Goal: Task Accomplishment & Management: Complete application form

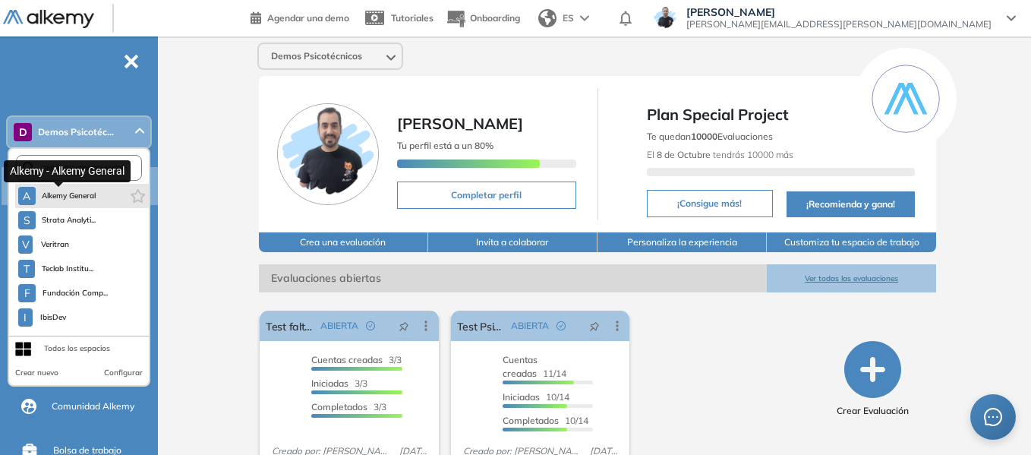
drag, startPoint x: 84, startPoint y: 194, endPoint x: 19, endPoint y: 194, distance: 65.3
click at [85, 194] on span "Alkemy General" at bounding box center [69, 196] width 55 height 12
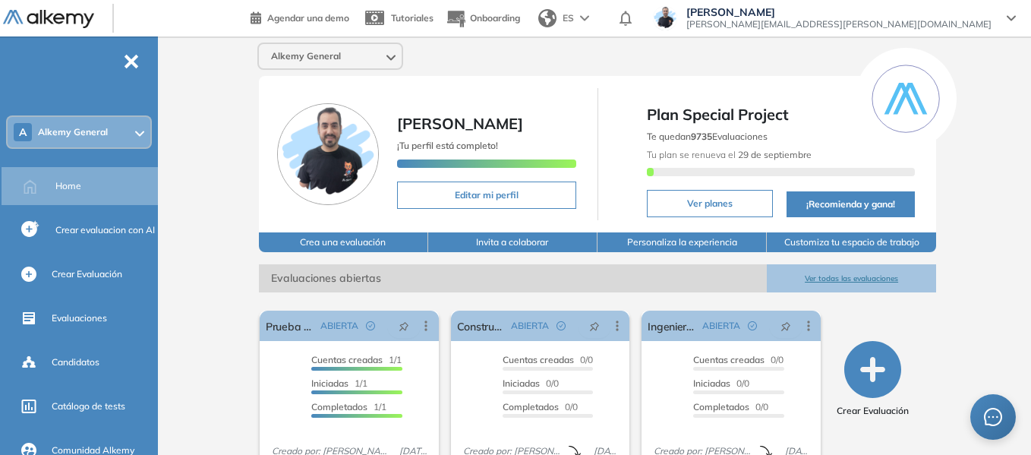
click at [87, 140] on div "A Alkemy General" at bounding box center [79, 132] width 143 height 30
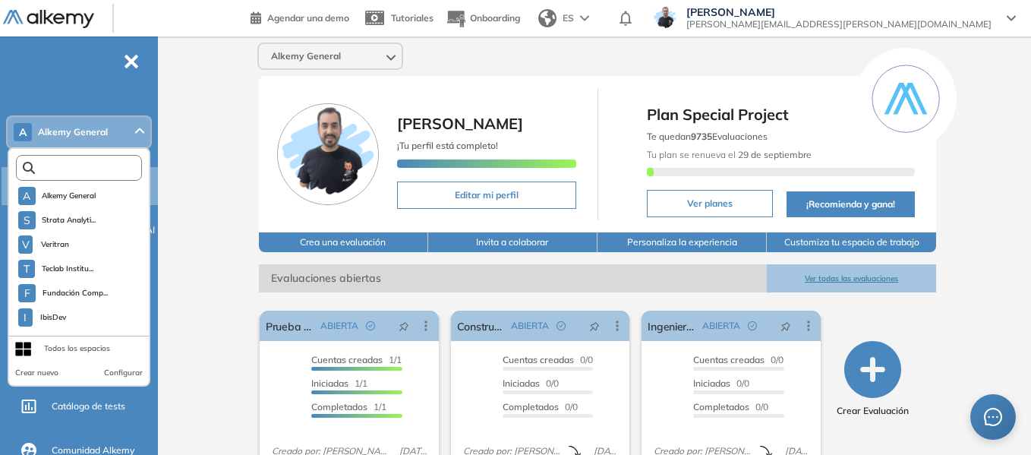
click at [124, 167] on input "text" at bounding box center [82, 167] width 95 height 11
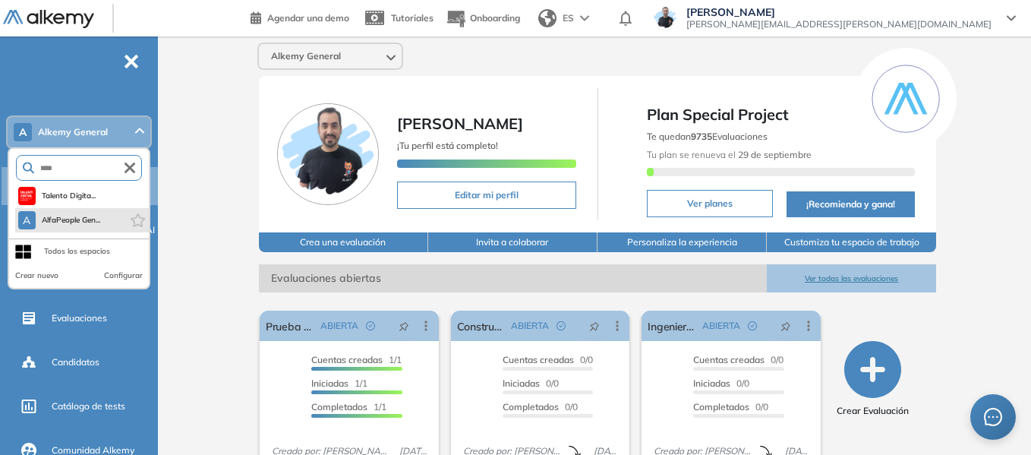
type input "****"
click at [111, 222] on li "A AlfaPeople Gen..." at bounding box center [82, 220] width 134 height 24
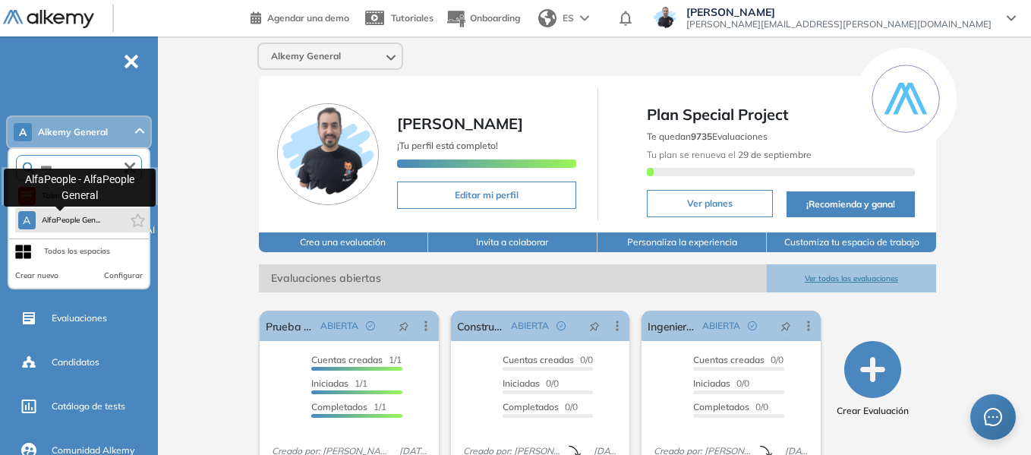
click at [62, 216] on span "AlfaPeople Gen..." at bounding box center [71, 220] width 59 height 12
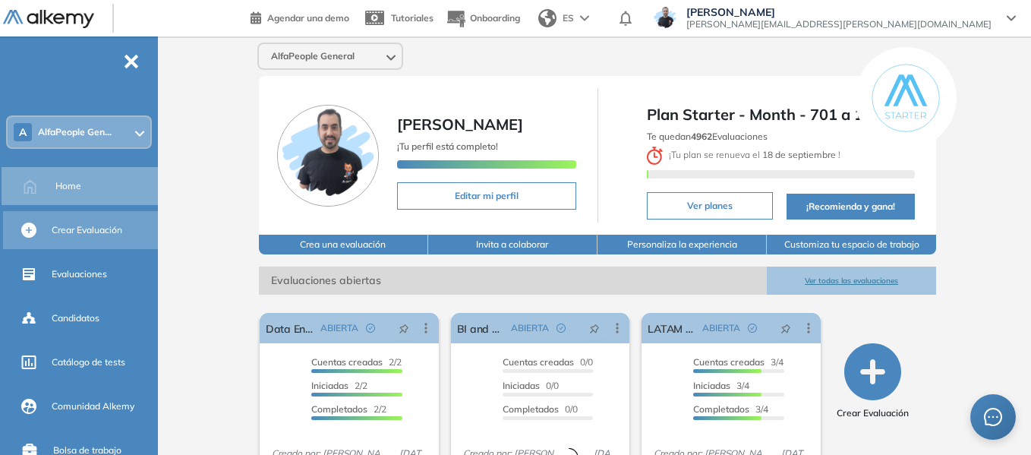
click at [97, 234] on span "Crear Evaluación" at bounding box center [87, 230] width 71 height 14
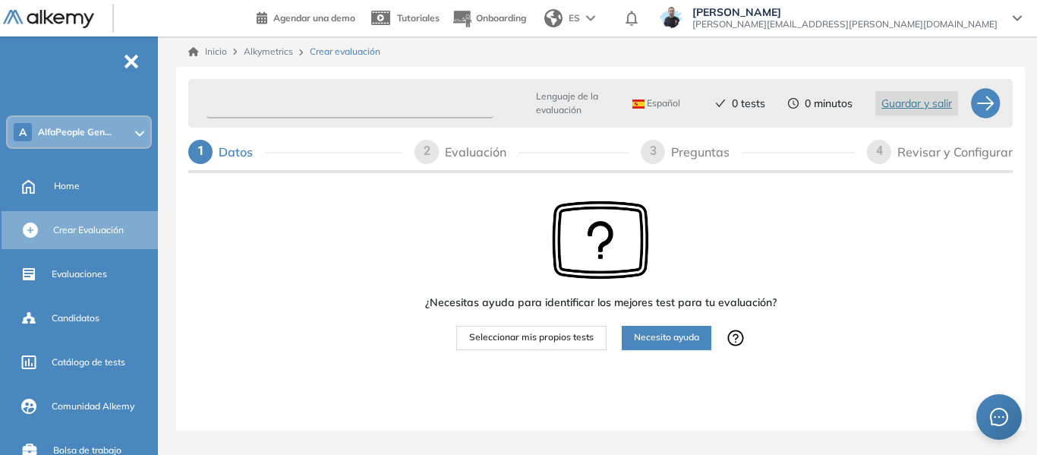
click at [342, 104] on input "text" at bounding box center [349, 104] width 287 height 30
paste input "**********"
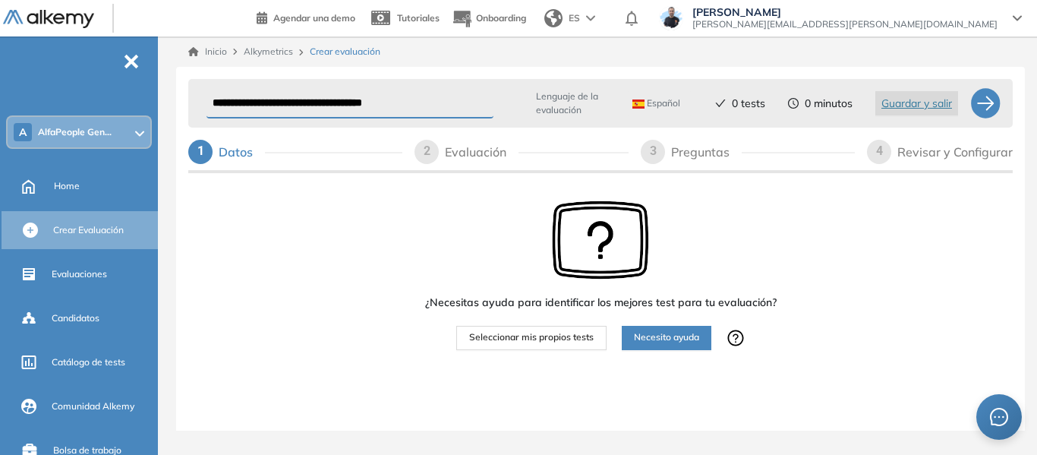
type input "**********"
click at [665, 99] on span "Español" at bounding box center [656, 103] width 48 height 12
click at [667, 190] on li "Portugués" at bounding box center [660, 190] width 55 height 15
click at [560, 343] on span "Seleccionar mis propios tests" at bounding box center [531, 337] width 124 height 14
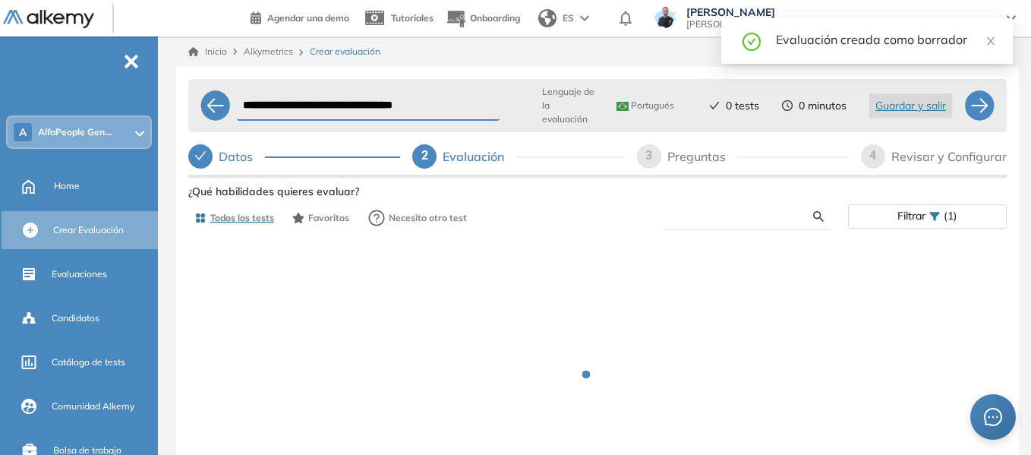
click at [717, 211] on input "text" at bounding box center [744, 216] width 137 height 14
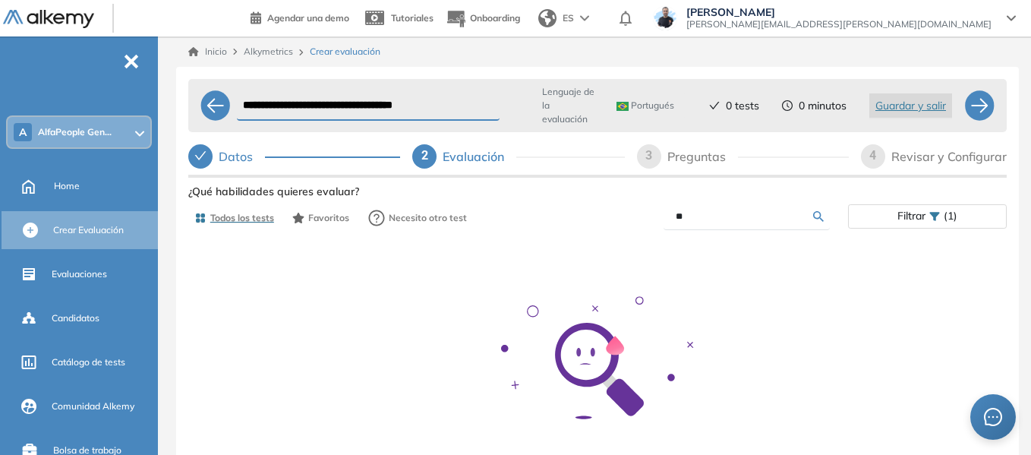
type input "*"
click at [908, 215] on div "Ver preguntas de muestra Demo Experiencia Starter Validado undefined minutos Pr…" at bounding box center [597, 393] width 818 height 424
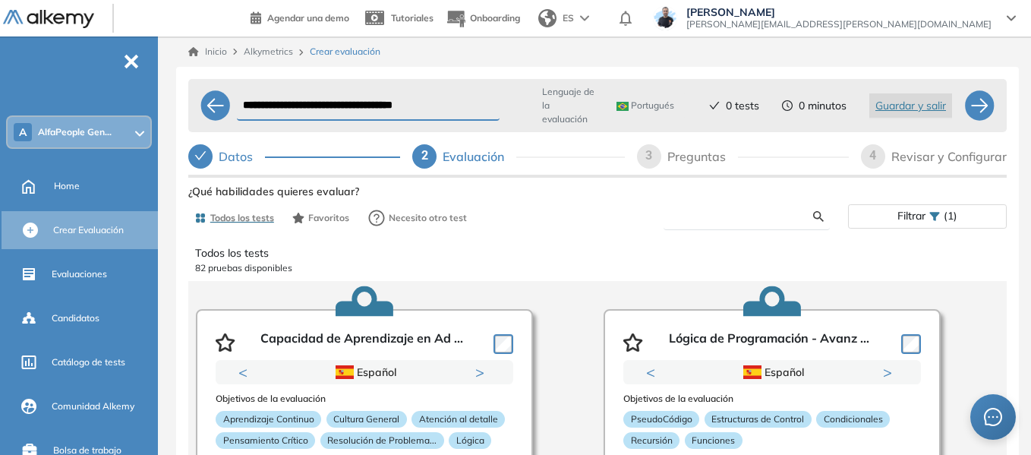
click at [718, 213] on input "text" at bounding box center [744, 216] width 137 height 14
type input "******"
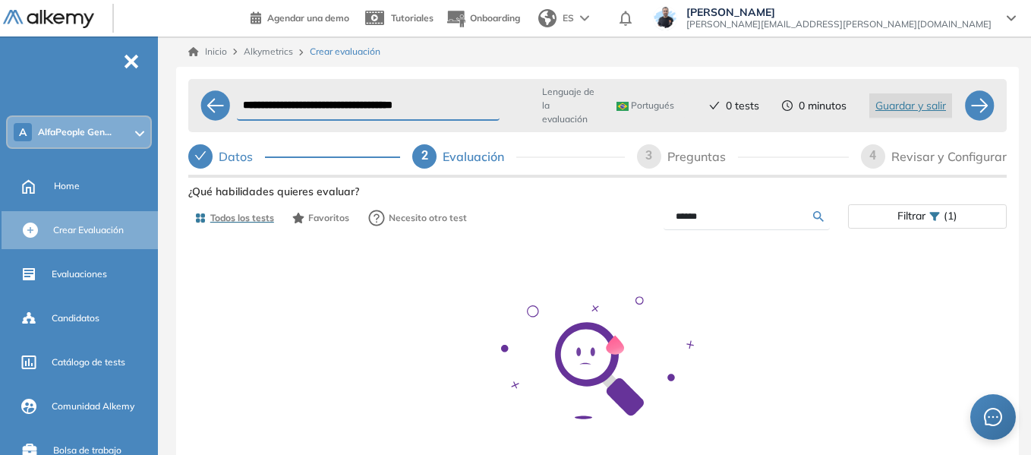
drag, startPoint x: 743, startPoint y: 219, endPoint x: 619, endPoint y: 220, distance: 124.5
click at [619, 220] on div "******" at bounding box center [722, 216] width 250 height 27
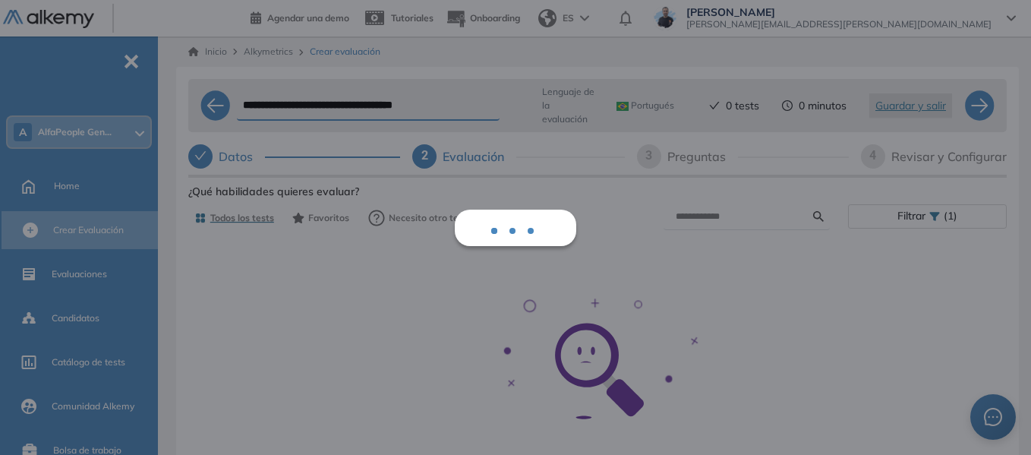
click at [905, 213] on div "Ver preguntas de muestra Demo Experiencia Starter Validado undefined minutos Pr…" at bounding box center [597, 393] width 818 height 424
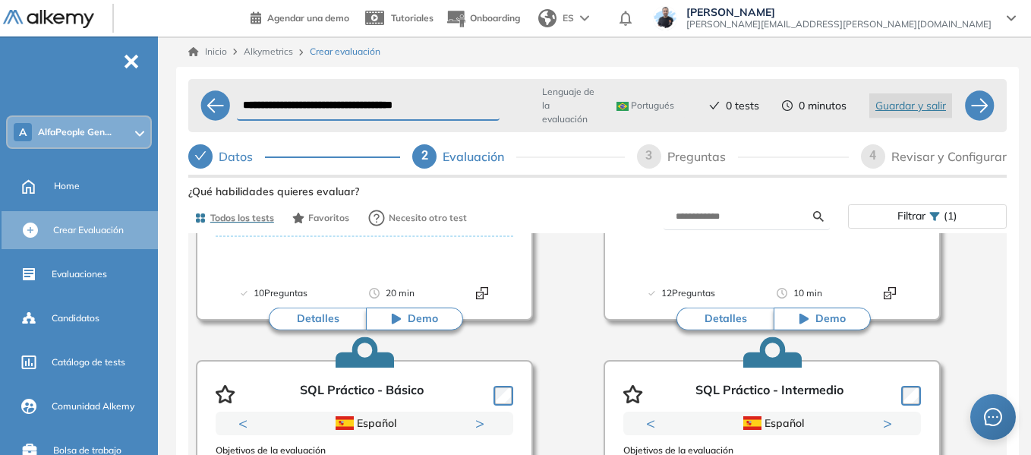
scroll to position [759, 0]
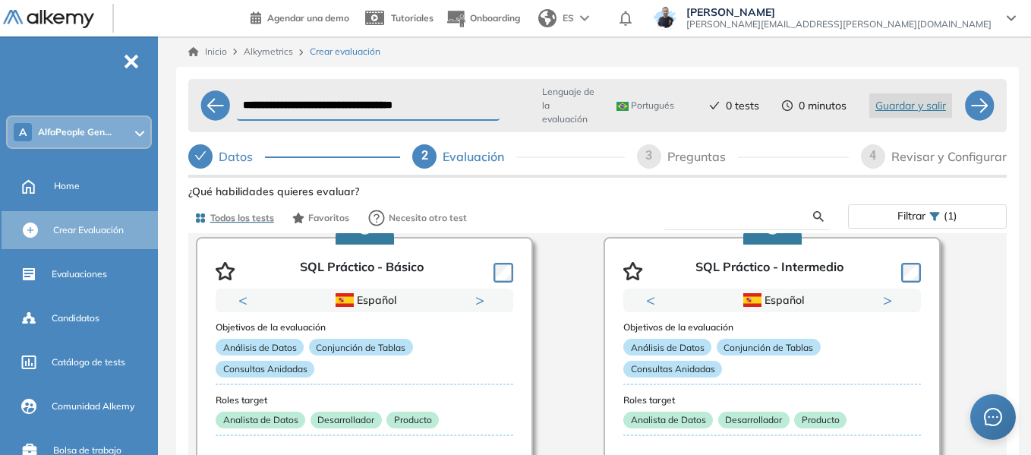
click at [706, 214] on input "text" at bounding box center [744, 216] width 137 height 14
type input "*"
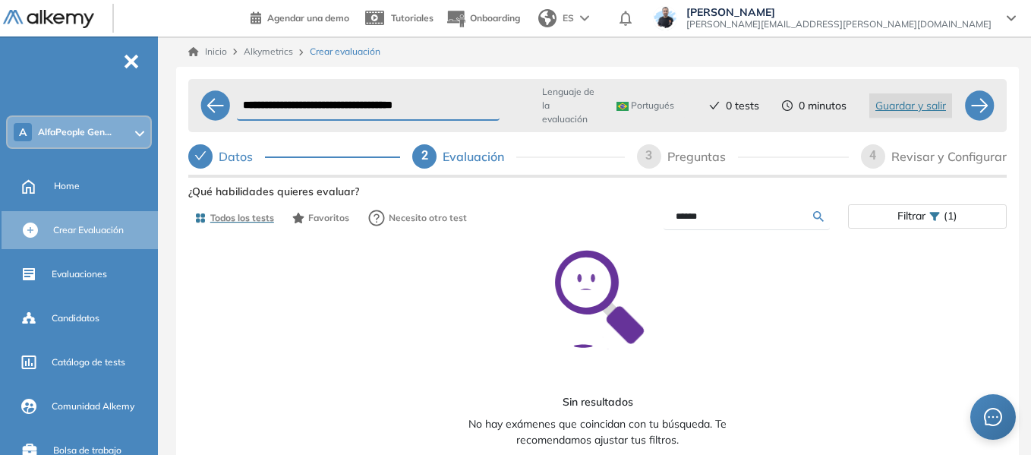
scroll to position [71, 0]
click at [726, 205] on form "******" at bounding box center [746, 216] width 166 height 27
drag, startPoint x: 727, startPoint y: 211, endPoint x: 691, endPoint y: 219, distance: 36.5
click at [691, 219] on input "******" at bounding box center [744, 216] width 137 height 14
type input "*"
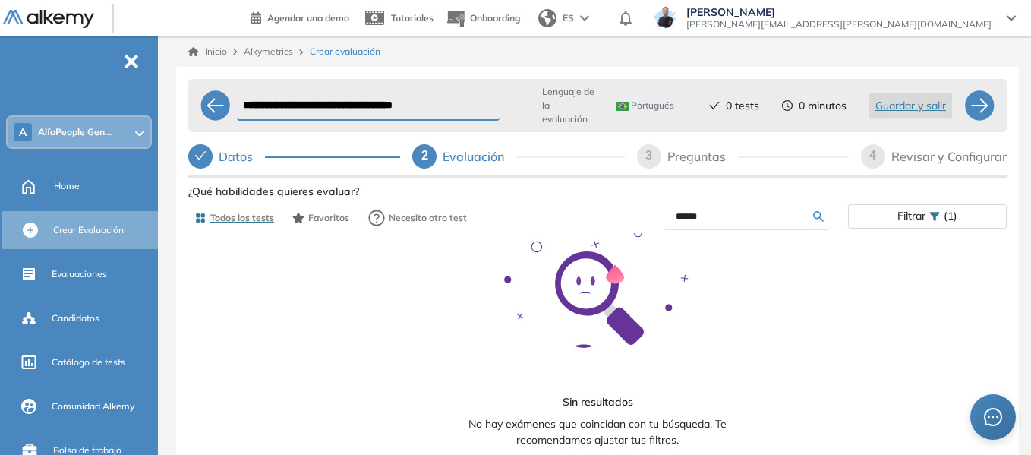
type input "******"
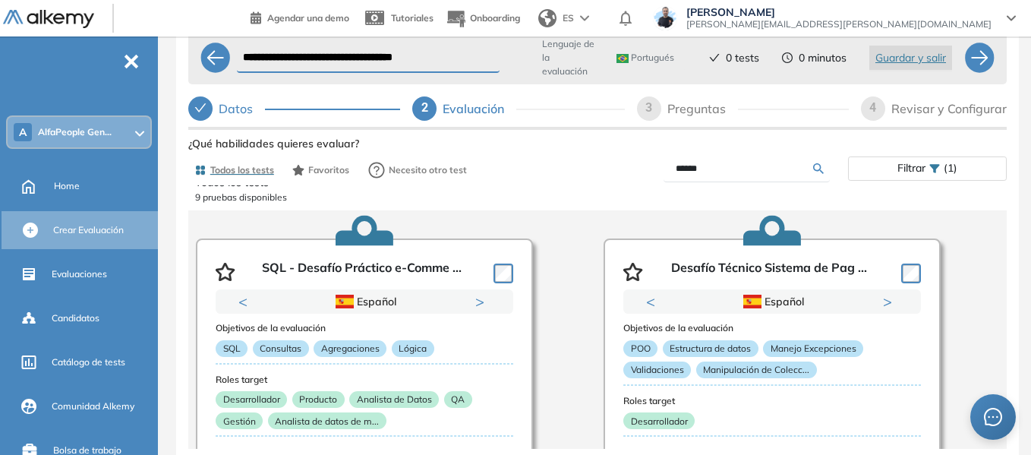
scroll to position [0, 0]
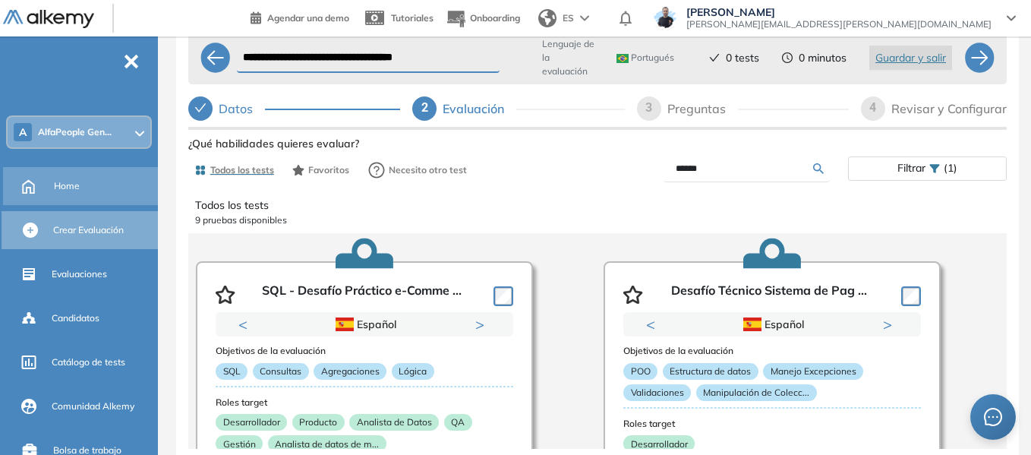
click at [69, 182] on span "Home" at bounding box center [67, 186] width 26 height 14
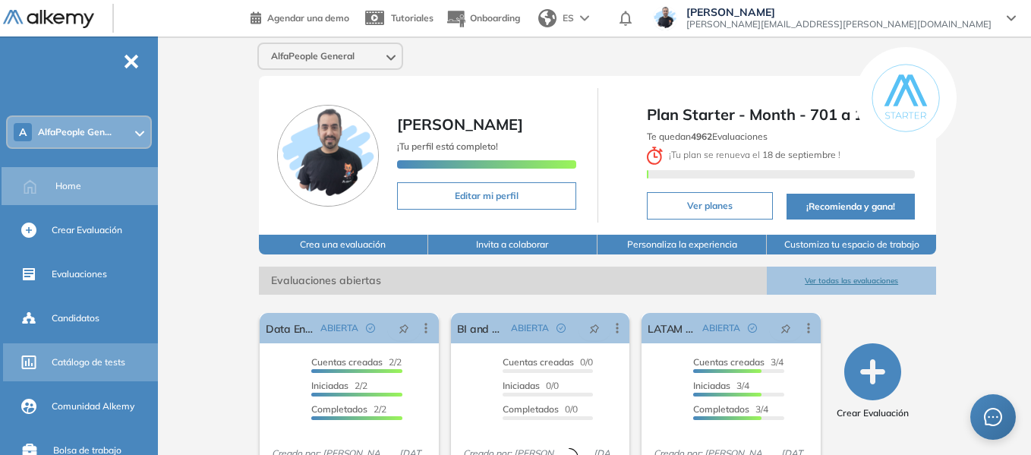
click at [90, 367] on span "Catálogo de tests" at bounding box center [89, 362] width 74 height 14
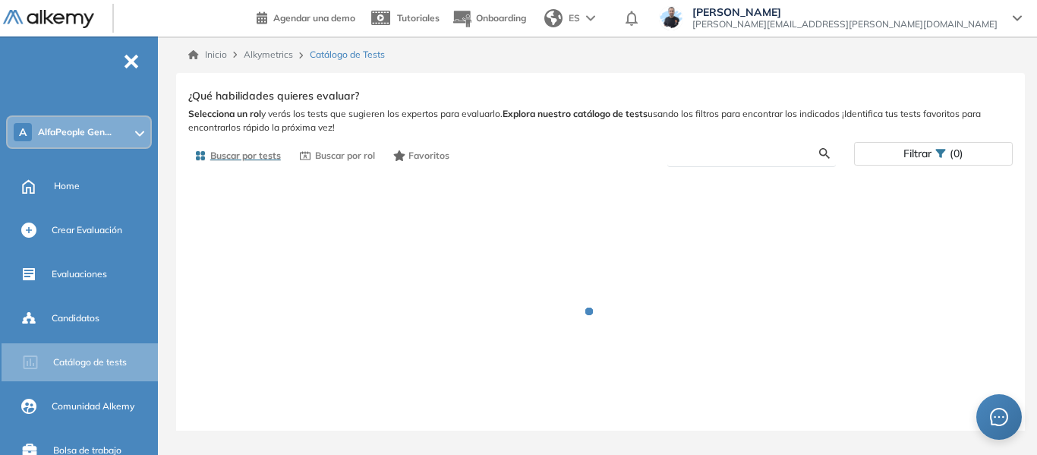
click at [726, 154] on input "text" at bounding box center [749, 153] width 140 height 14
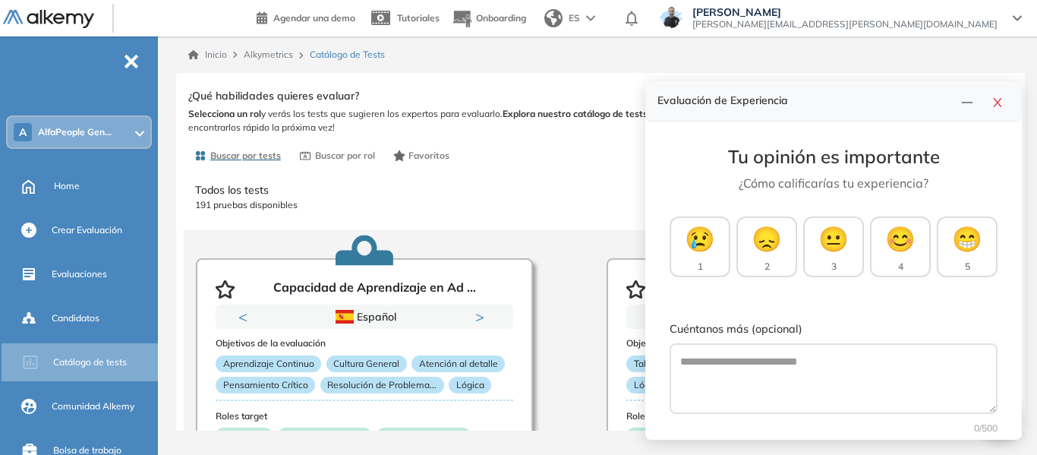
click at [720, 155] on input "text" at bounding box center [749, 153] width 140 height 14
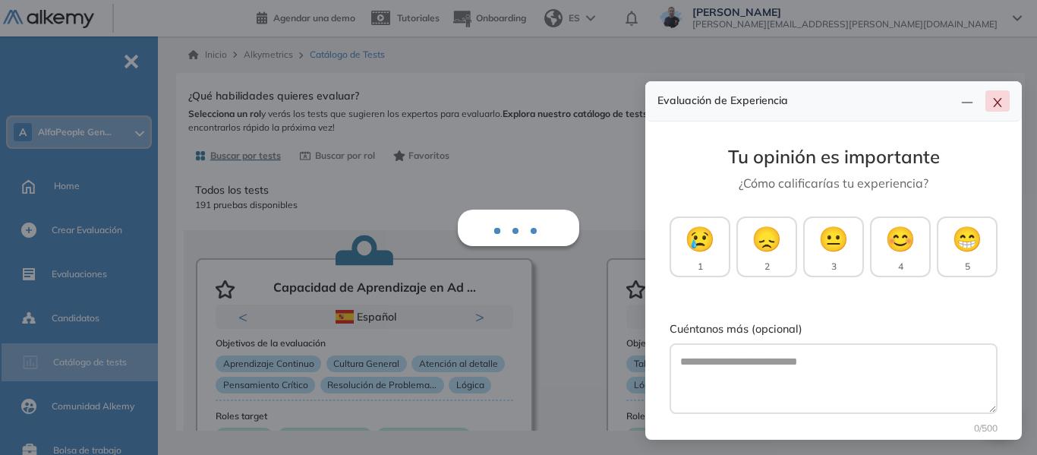
click at [990, 99] on button "button" at bounding box center [997, 100] width 24 height 21
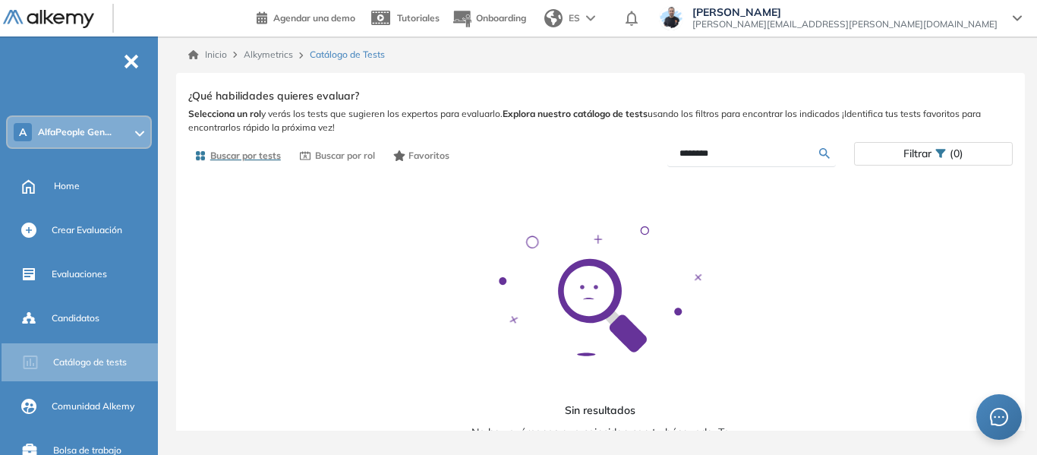
click at [743, 147] on input "********" at bounding box center [749, 153] width 140 height 14
type input "*"
type input "*******"
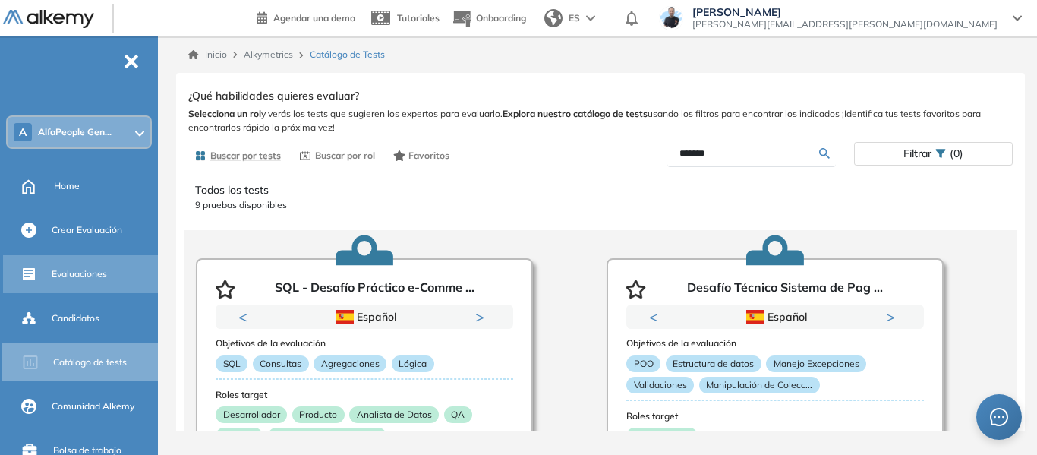
click at [78, 282] on div "Evaluaciones" at bounding box center [103, 274] width 103 height 26
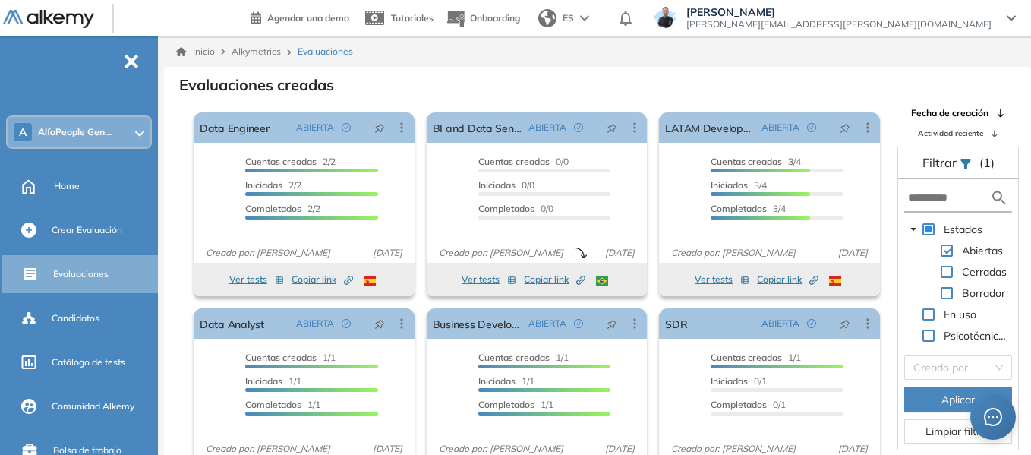
click at [950, 290] on span at bounding box center [946, 293] width 12 height 12
click at [922, 405] on button "Aplicar" at bounding box center [958, 399] width 108 height 24
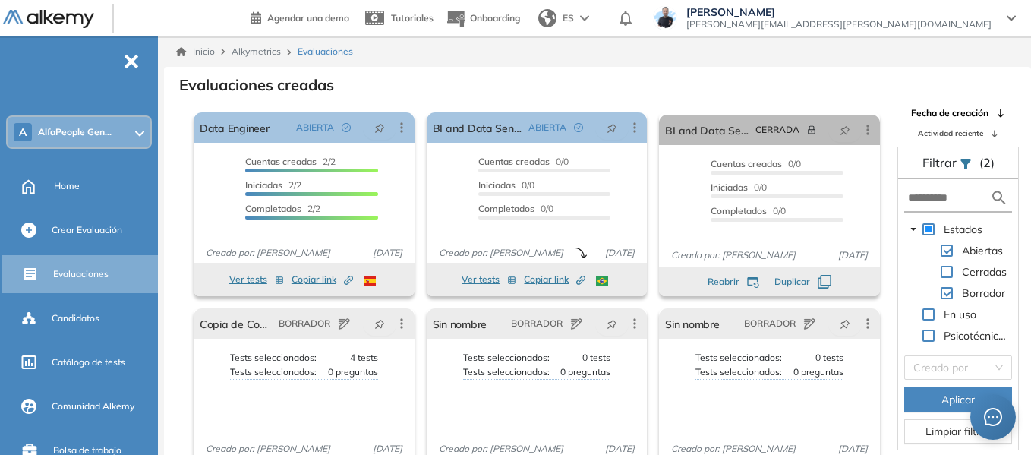
scroll to position [36, 0]
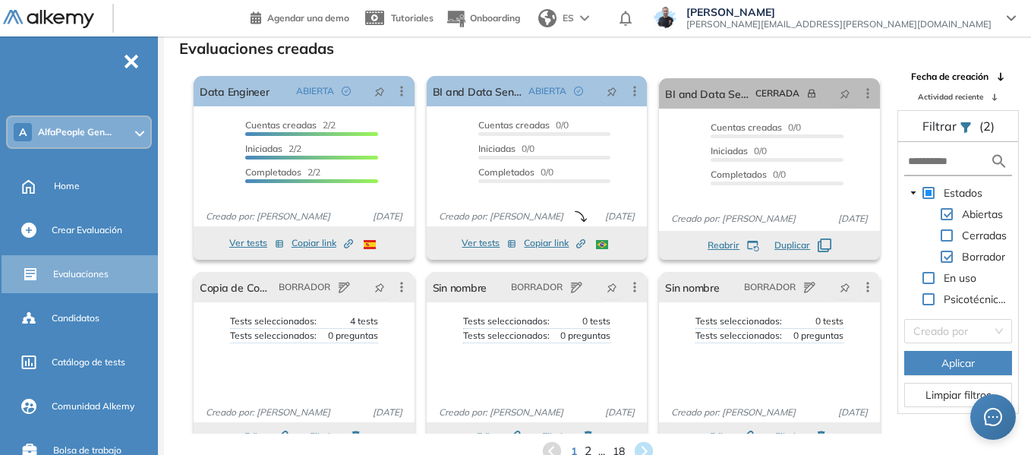
click at [588, 448] on span "2" at bounding box center [587, 450] width 7 height 17
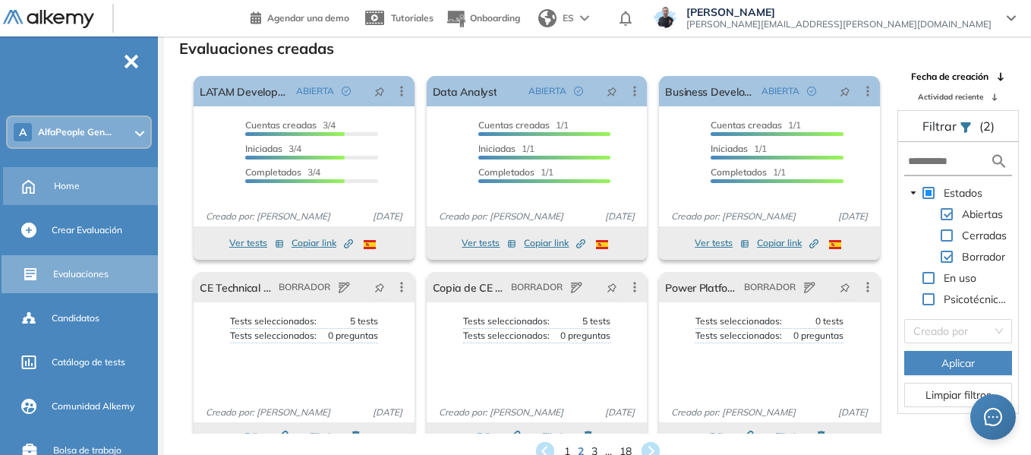
click at [76, 184] on span "Home" at bounding box center [67, 186] width 26 height 14
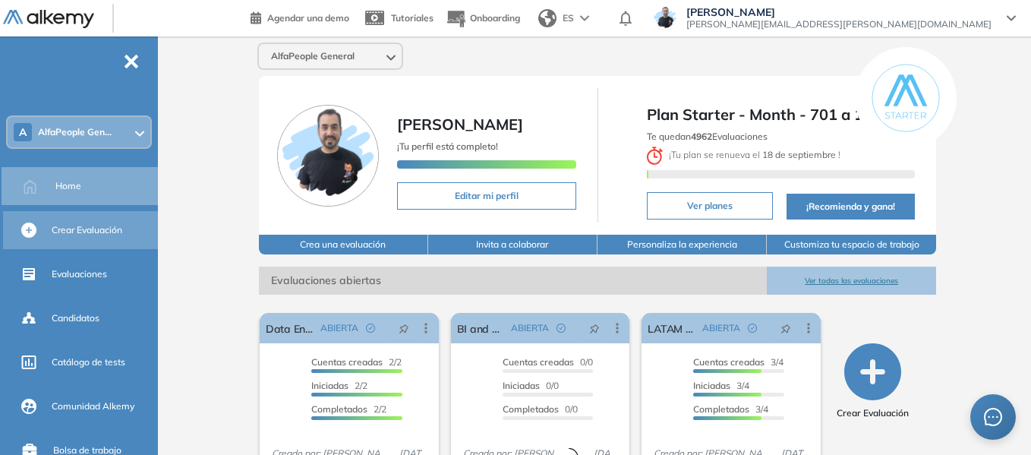
click at [90, 229] on span "Crear Evaluación" at bounding box center [87, 230] width 71 height 14
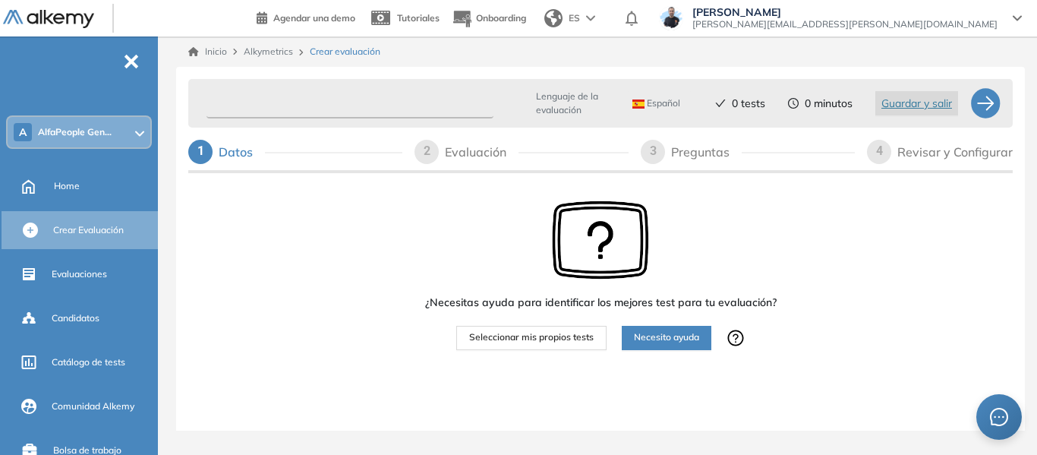
click at [294, 102] on input "text" at bounding box center [349, 104] width 287 height 30
paste input "**********"
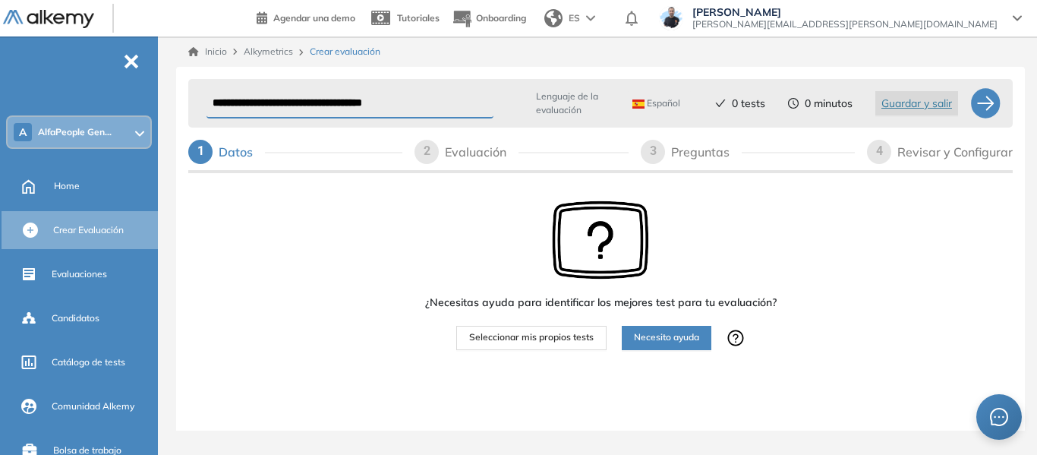
type input "**********"
click at [656, 96] on div "Español" at bounding box center [659, 103] width 66 height 24
click at [664, 187] on li "Portugués" at bounding box center [660, 190] width 55 height 15
click at [556, 337] on span "Seleccionar mis propios tests" at bounding box center [531, 337] width 124 height 14
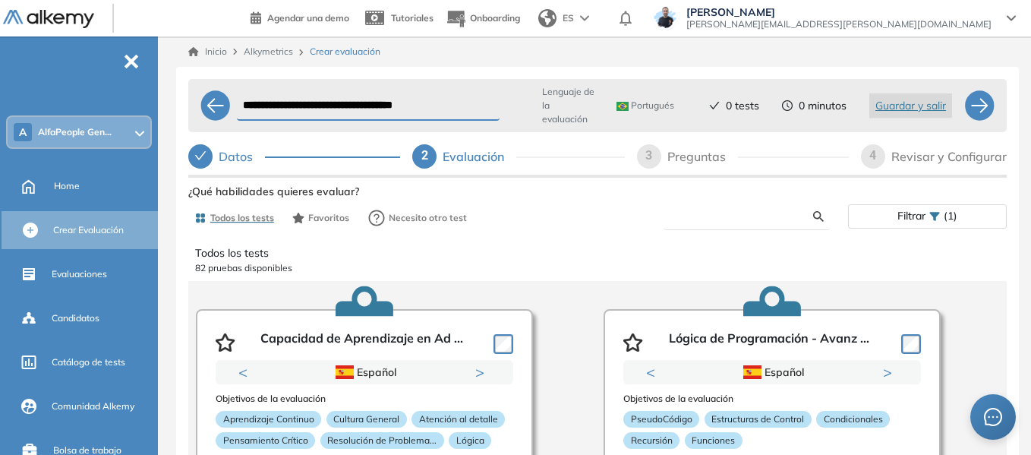
click at [698, 209] on input "text" at bounding box center [744, 216] width 137 height 14
type input "*****"
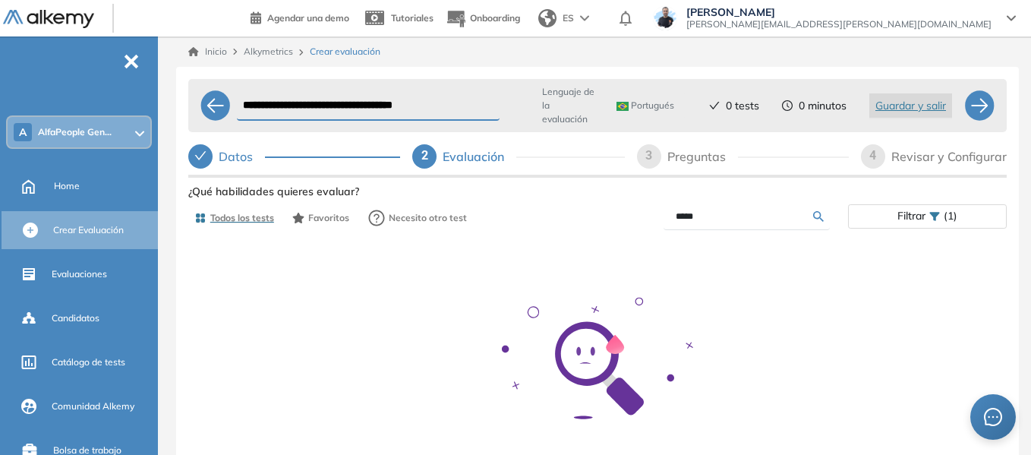
drag, startPoint x: 714, startPoint y: 216, endPoint x: 660, endPoint y: 226, distance: 55.5
click at [660, 226] on div "*****" at bounding box center [722, 216] width 250 height 27
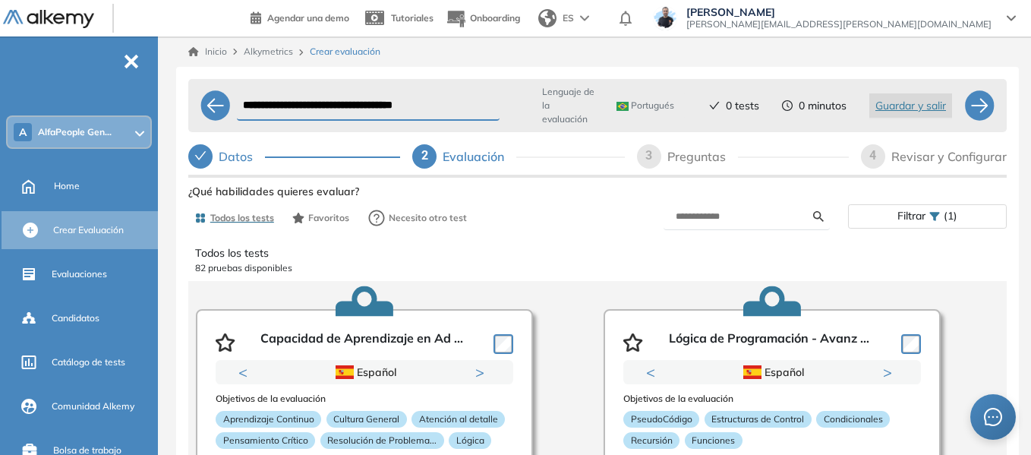
click at [105, 136] on span "AlfaPeople Gen..." at bounding box center [75, 132] width 74 height 12
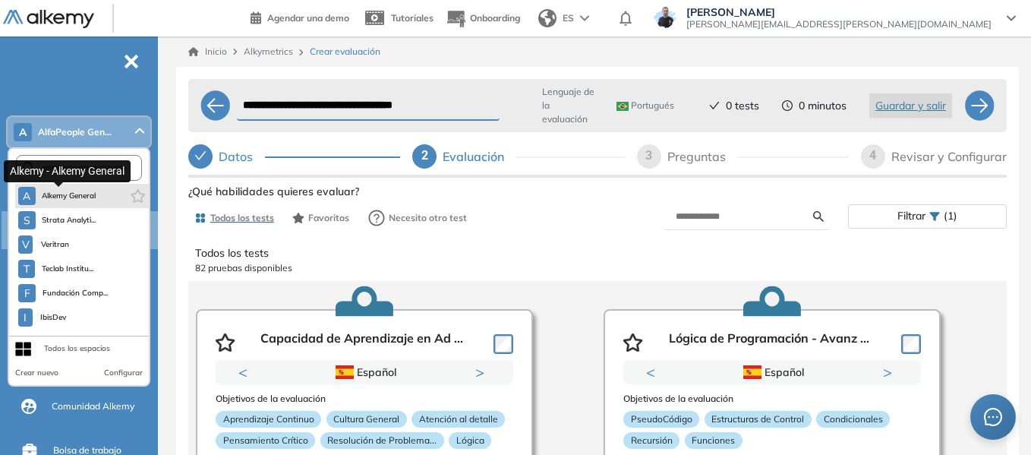
click at [77, 196] on span "Alkemy General" at bounding box center [69, 196] width 55 height 12
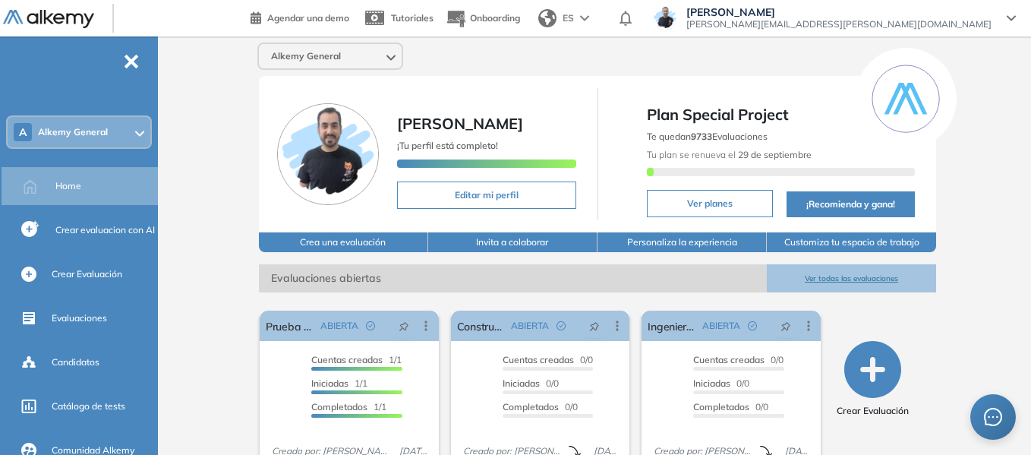
click at [96, 127] on span "Alkemy General" at bounding box center [73, 132] width 70 height 12
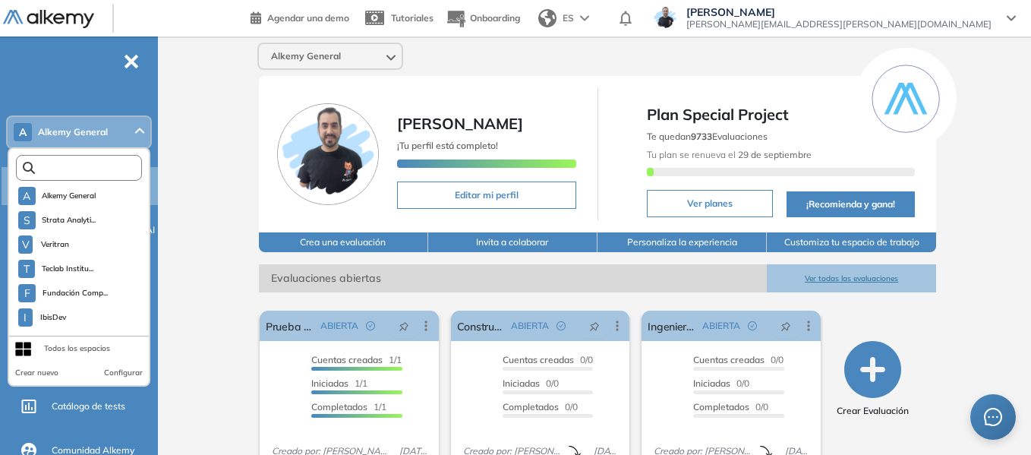
click at [87, 172] on input "text" at bounding box center [82, 167] width 95 height 11
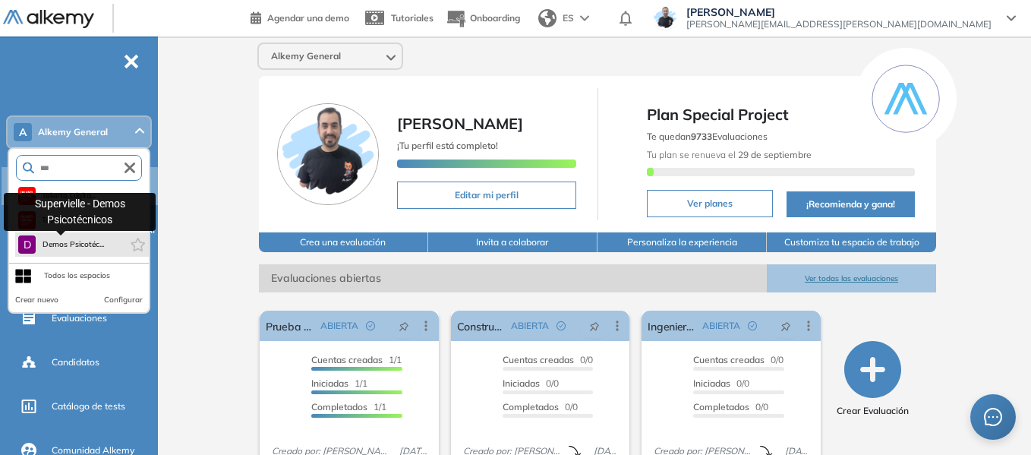
type input "***"
click at [71, 246] on span "Demos Psicotéc..." at bounding box center [73, 244] width 62 height 12
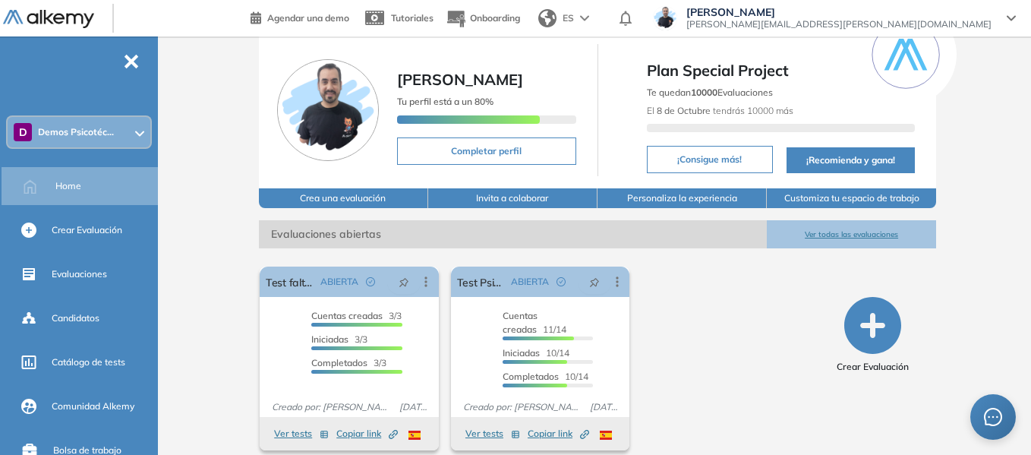
scroll to position [58, 0]
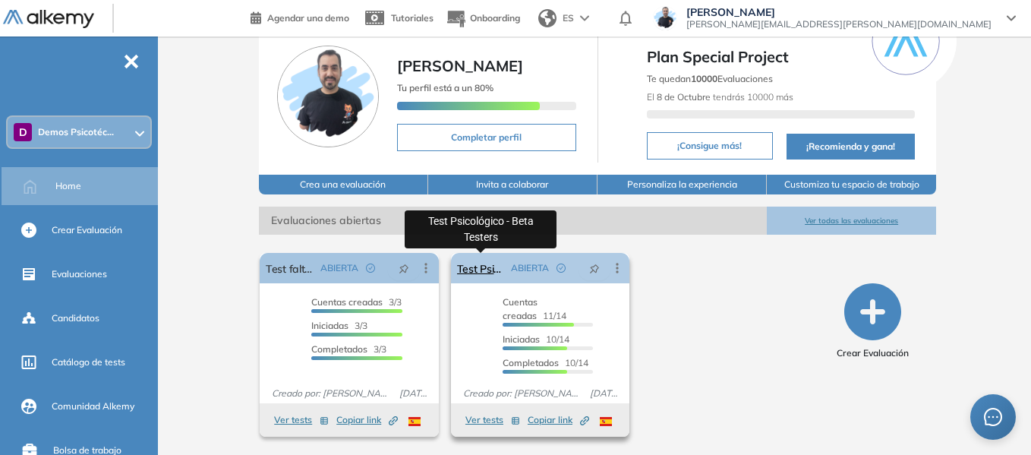
click at [479, 271] on link "Test Psicológico - Beta Testers" at bounding box center [481, 268] width 49 height 30
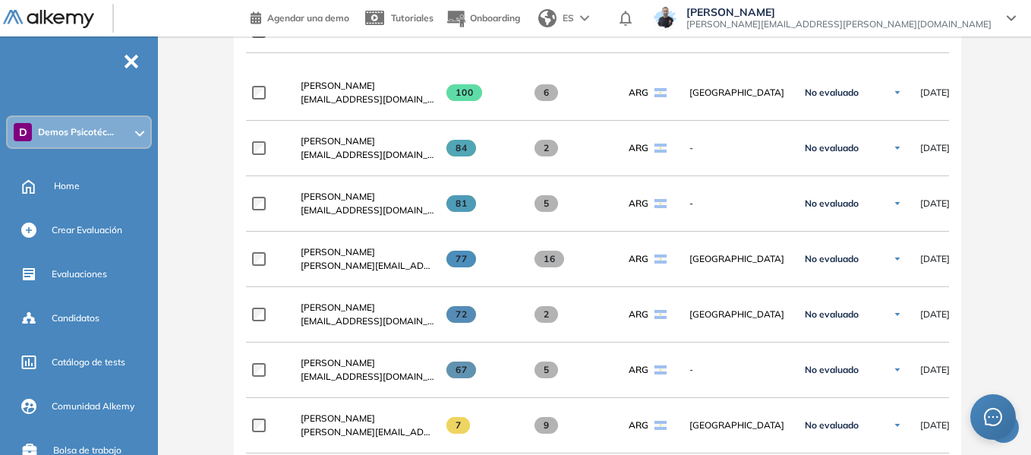
scroll to position [531, 0]
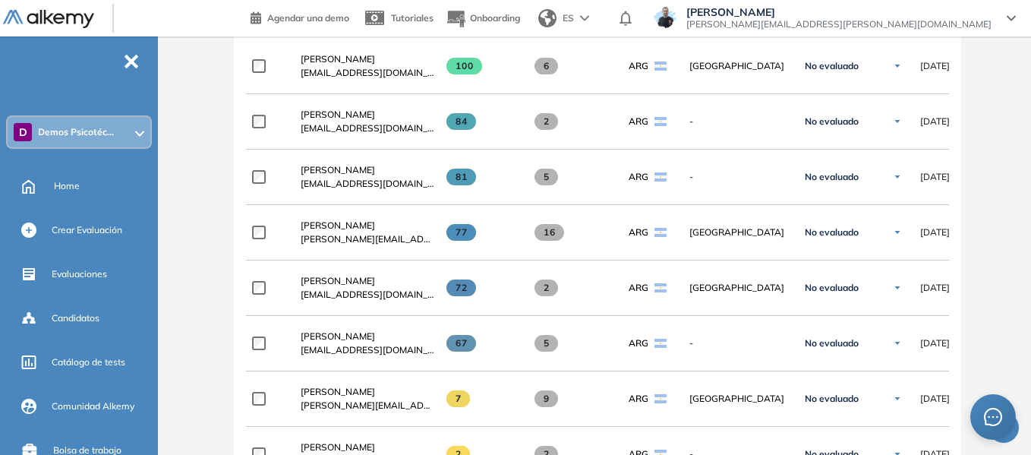
drag, startPoint x: 335, startPoint y: 231, endPoint x: 34, endPoint y: 253, distance: 301.3
click at [335, 231] on span "[PERSON_NAME]" at bounding box center [338, 224] width 74 height 11
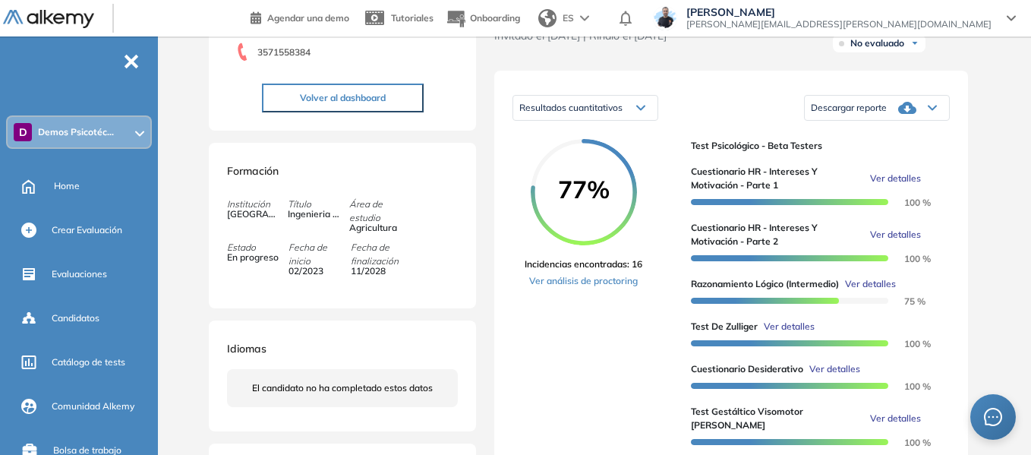
scroll to position [228, 0]
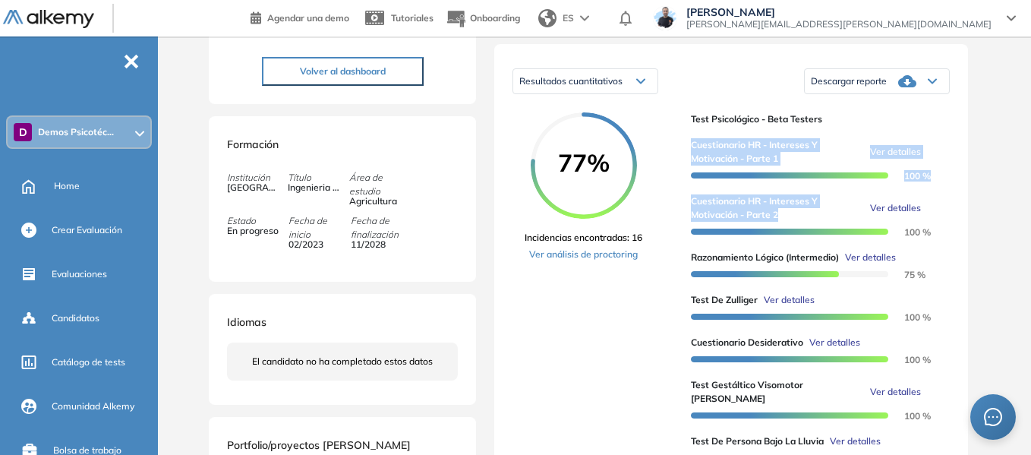
drag, startPoint x: 694, startPoint y: 160, endPoint x: 786, endPoint y: 231, distance: 115.8
click at [786, 231] on div "Cuestionario HR - Intereses y Motivación - Parte 1 Ver detalles 100 % Cuestiona…" at bounding box center [814, 338] width 247 height 424
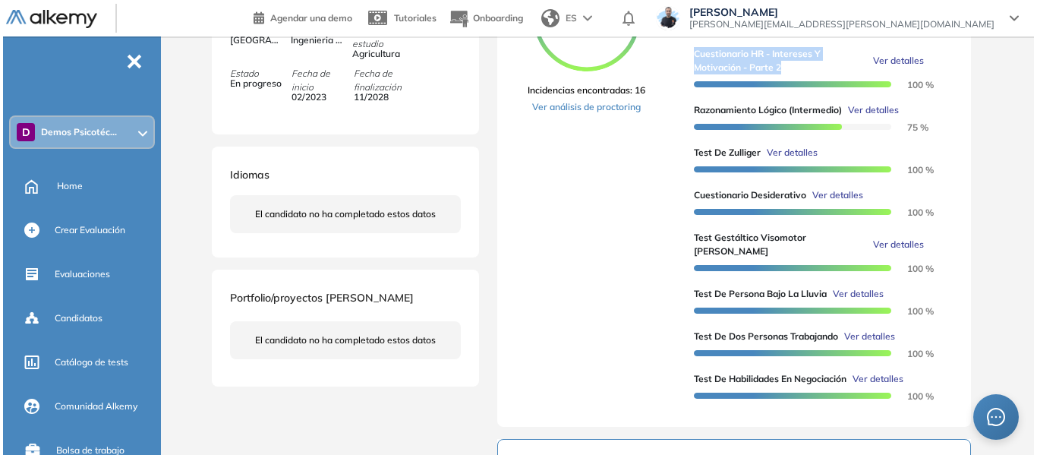
scroll to position [379, 0]
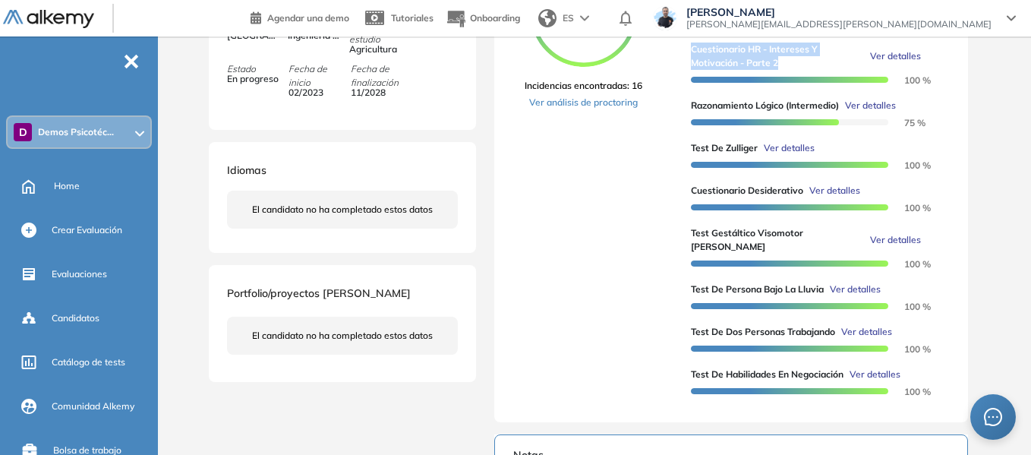
click at [778, 155] on span "Ver detalles" at bounding box center [789, 148] width 51 height 14
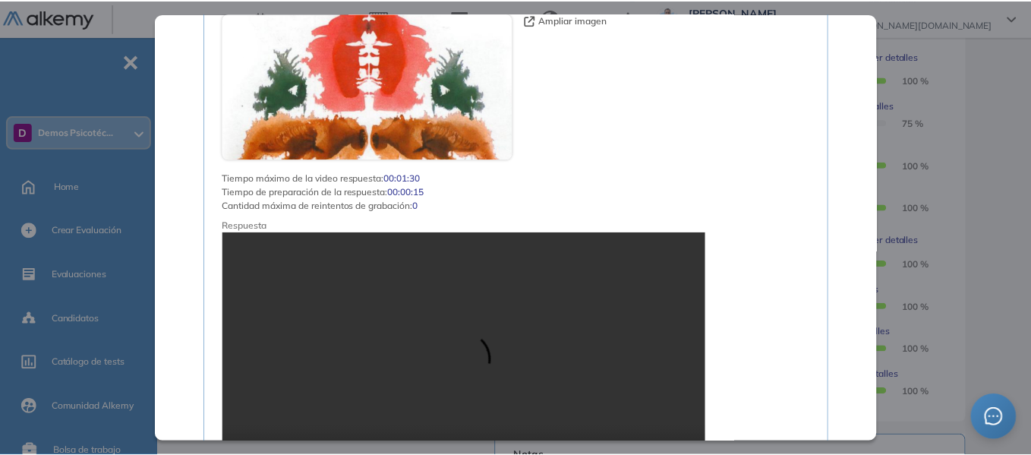
scroll to position [1897, 0]
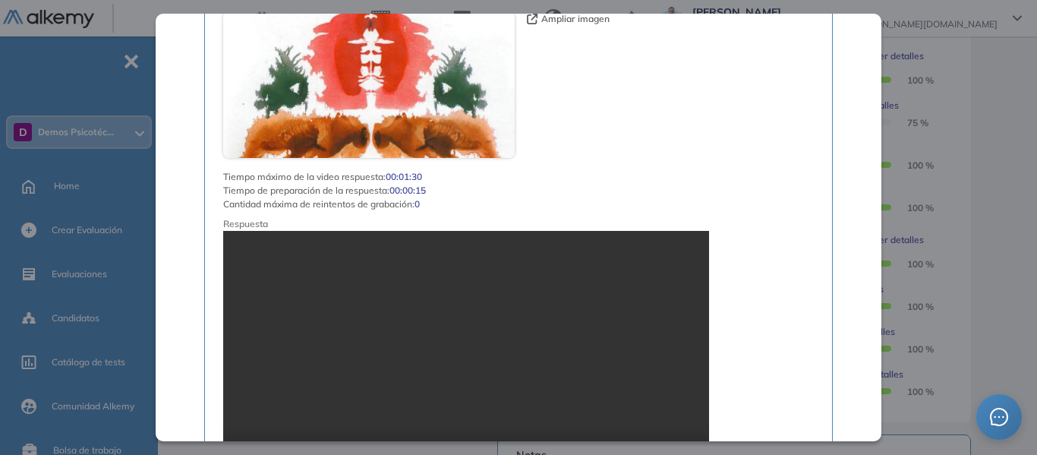
click at [950, 158] on div "Test [PERSON_NAME] Recursos Humanos y Capacitación Intermedio Idiomas Objetivos…" at bounding box center [600, 237] width 789 height 1100
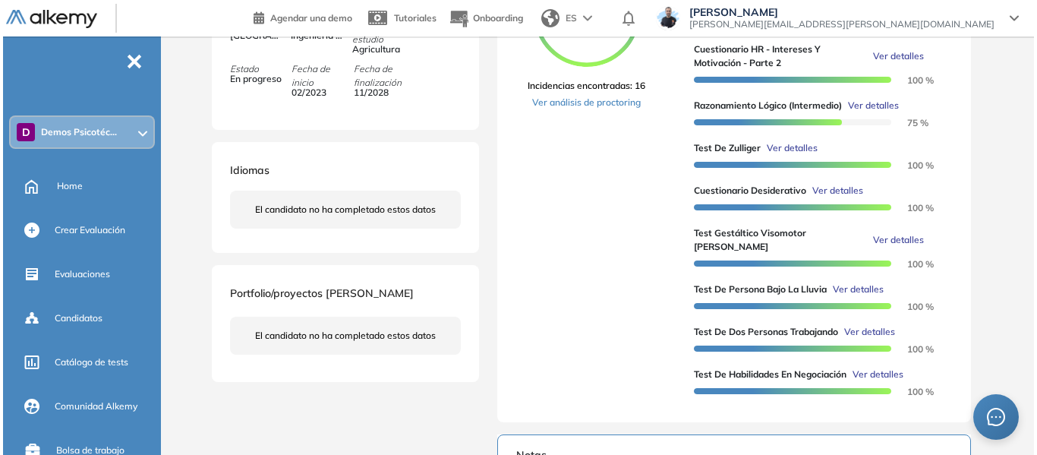
scroll to position [455, 0]
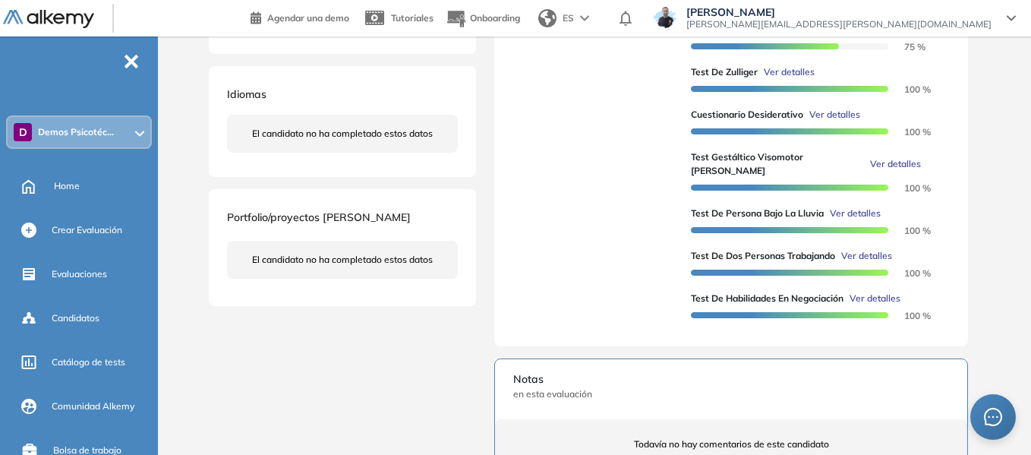
click at [853, 217] on span "Ver detalles" at bounding box center [855, 213] width 51 height 14
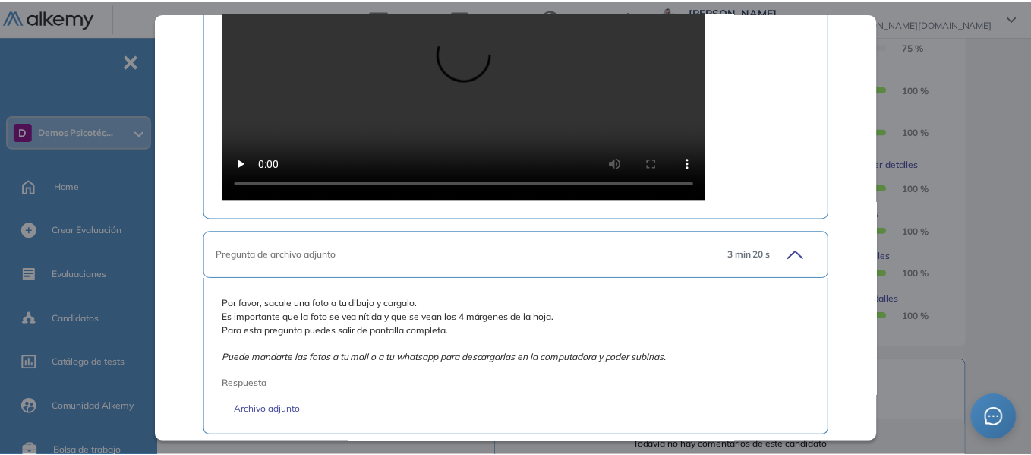
scroll to position [1228, 0]
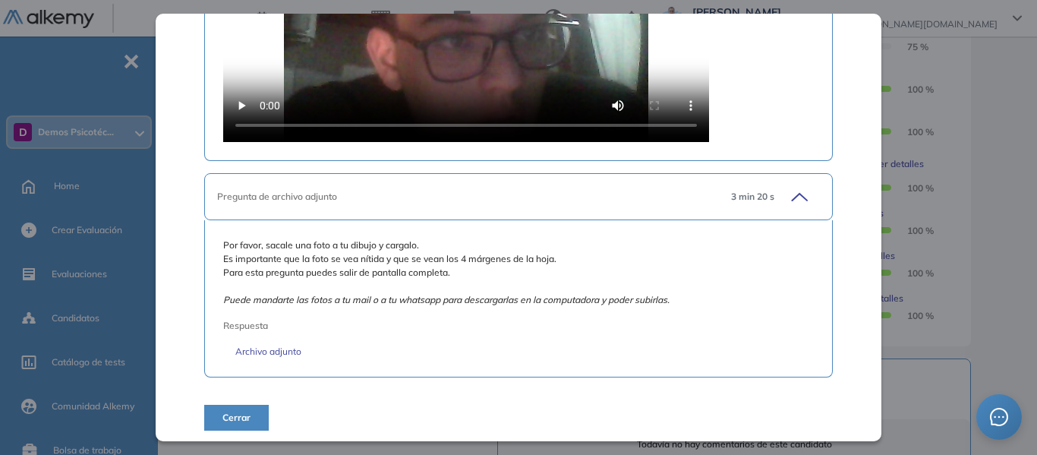
click at [981, 163] on div "Test de Persona Bajo la Lluvia Recursos Humanos y Capacitación Intermedio Idiom…" at bounding box center [600, 161] width 789 height 1100
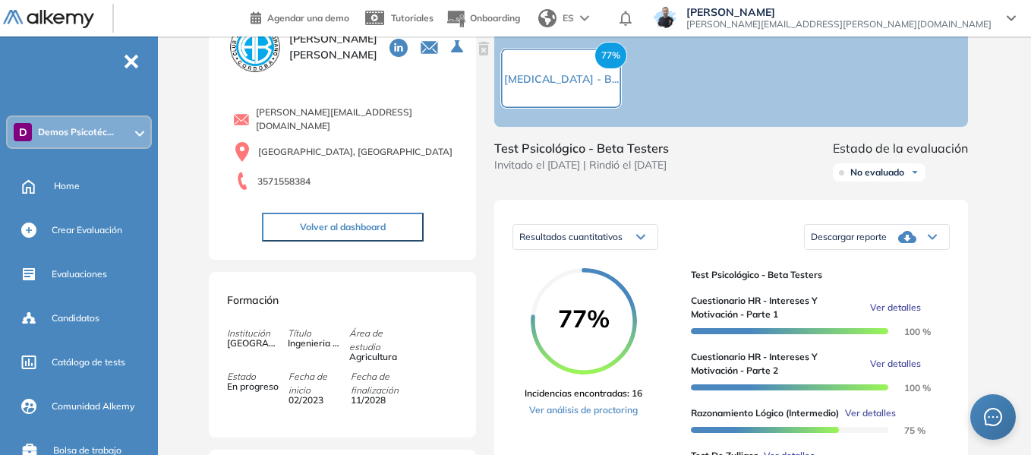
scroll to position [0, 0]
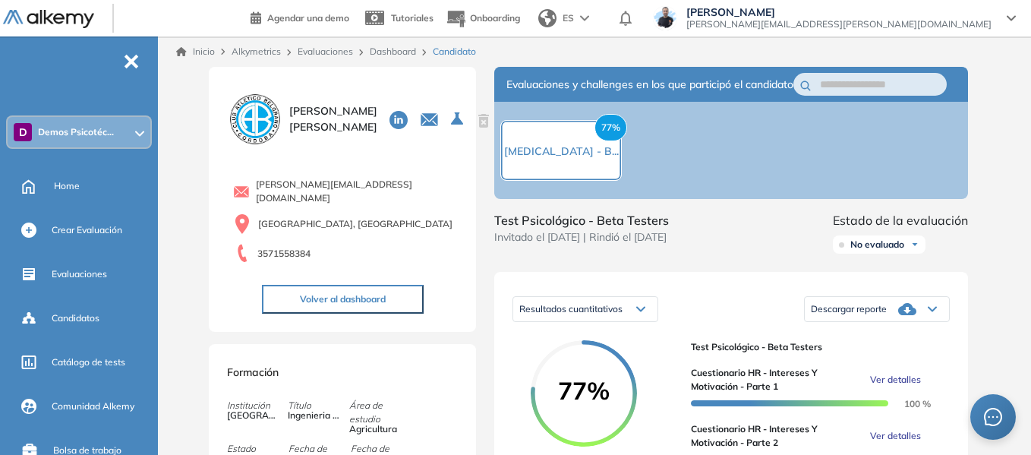
click at [121, 130] on div "D Demos Psicotéc..." at bounding box center [79, 132] width 143 height 30
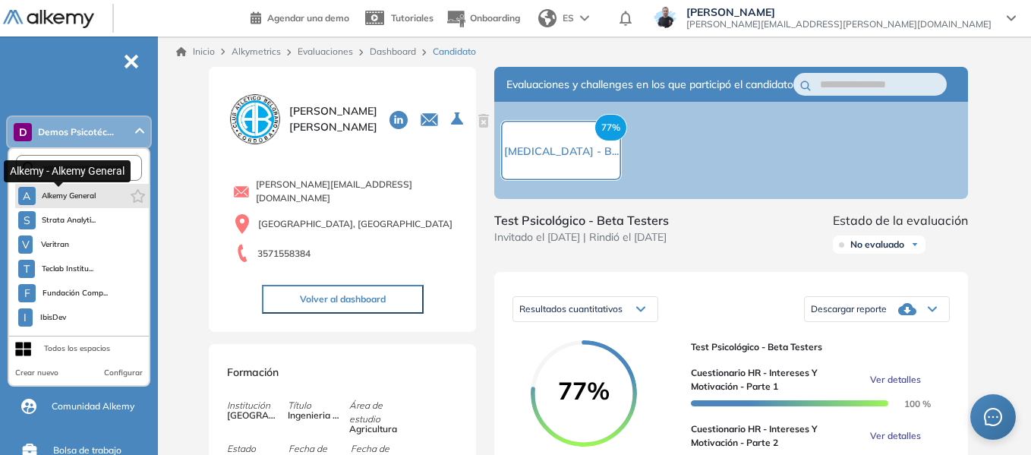
click at [96, 198] on span "Alkemy General" at bounding box center [69, 196] width 55 height 12
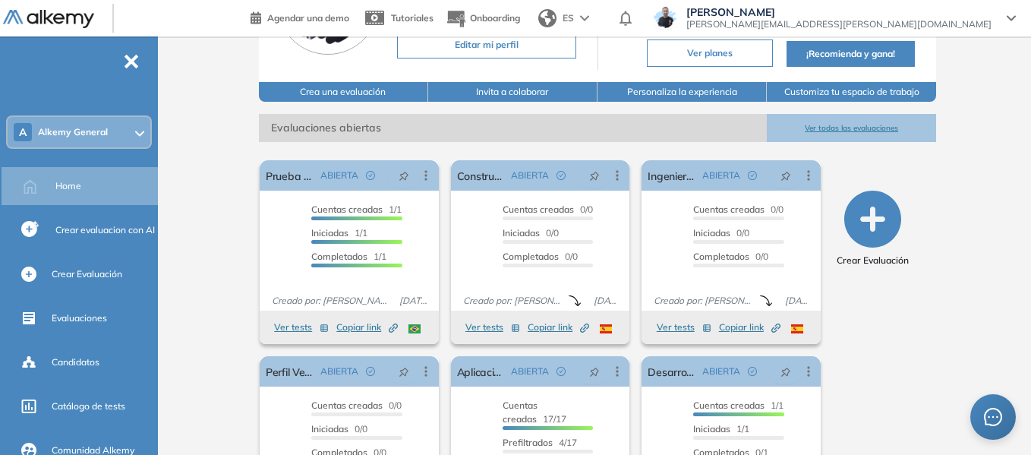
scroll to position [152, 0]
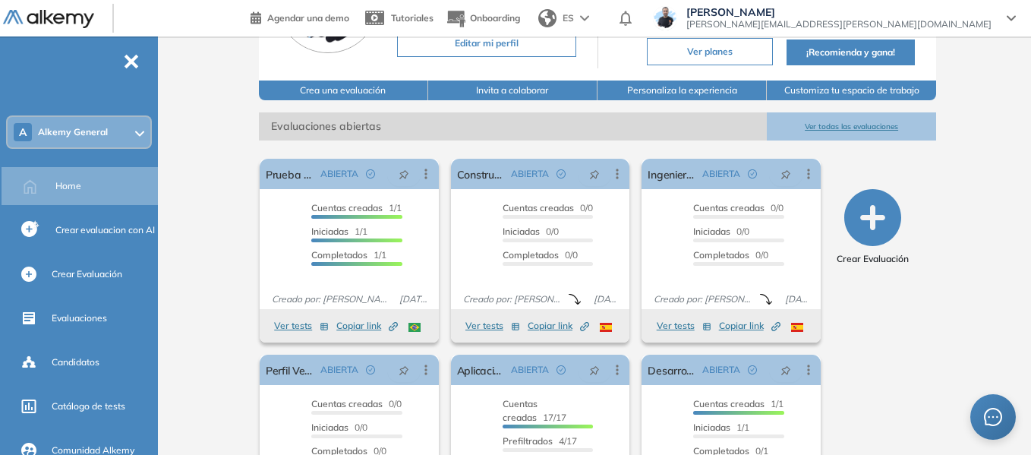
drag, startPoint x: 86, startPoint y: 129, endPoint x: 137, endPoint y: 134, distance: 51.8
click at [86, 129] on span "Alkemy General" at bounding box center [73, 132] width 70 height 12
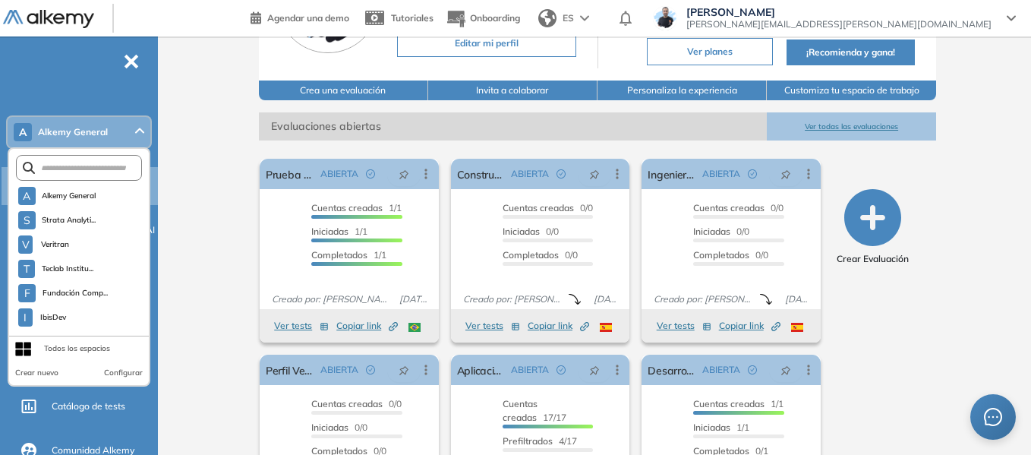
click at [168, 158] on div "Alkemy General [PERSON_NAME] ¡Tu perfil está completo! Editar mi perfil Plan Sp…" at bounding box center [597, 221] width 867 height 672
click at [203, 208] on div "Alkemy General [PERSON_NAME] ¡Tu perfil está completo! Editar mi perfil Plan Sp…" at bounding box center [597, 221] width 867 height 672
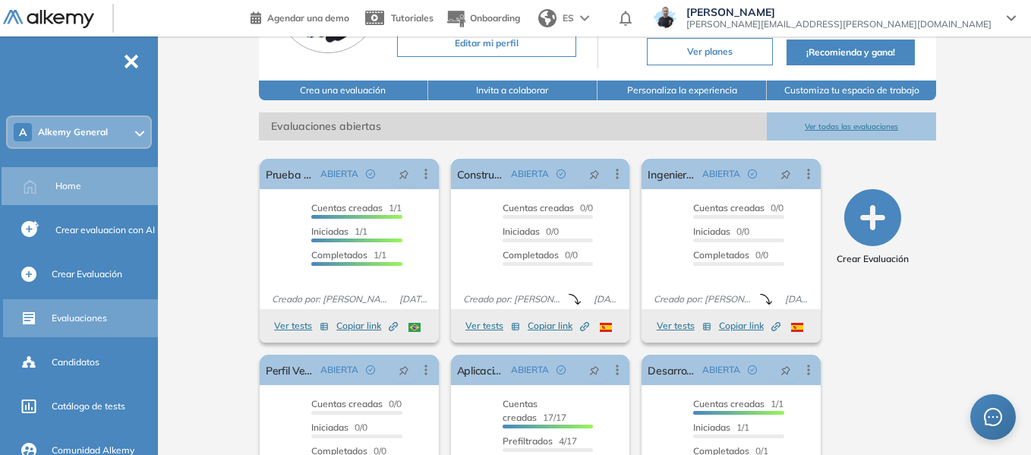
click at [84, 313] on span "Evaluaciones" at bounding box center [79, 318] width 55 height 14
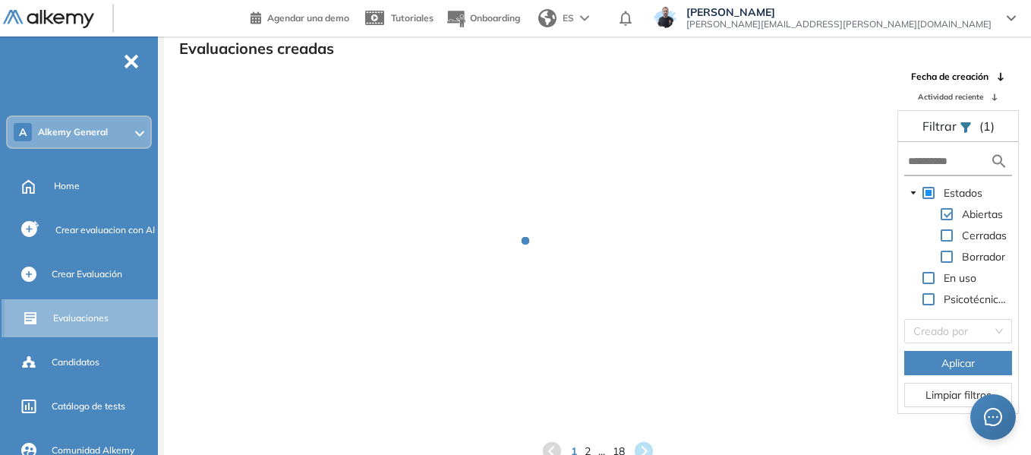
scroll to position [36, 0]
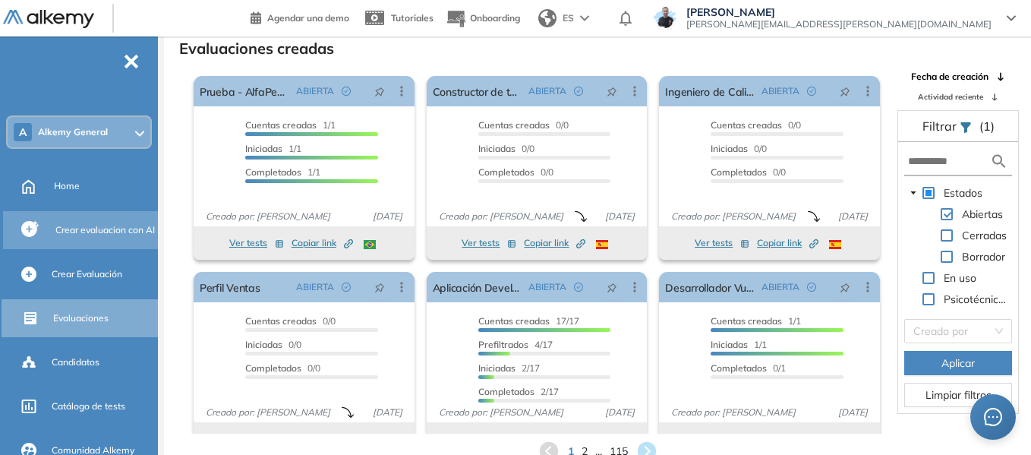
click at [173, 134] on div "El proctoring será activado ¡Importante!: Los usuarios que ya realizaron la eva…" at bounding box center [525, 252] width 721 height 364
click at [176, 134] on div "El proctoring será activado ¡Importante!: Los usuarios que ya realizaron la eva…" at bounding box center [525, 252] width 721 height 364
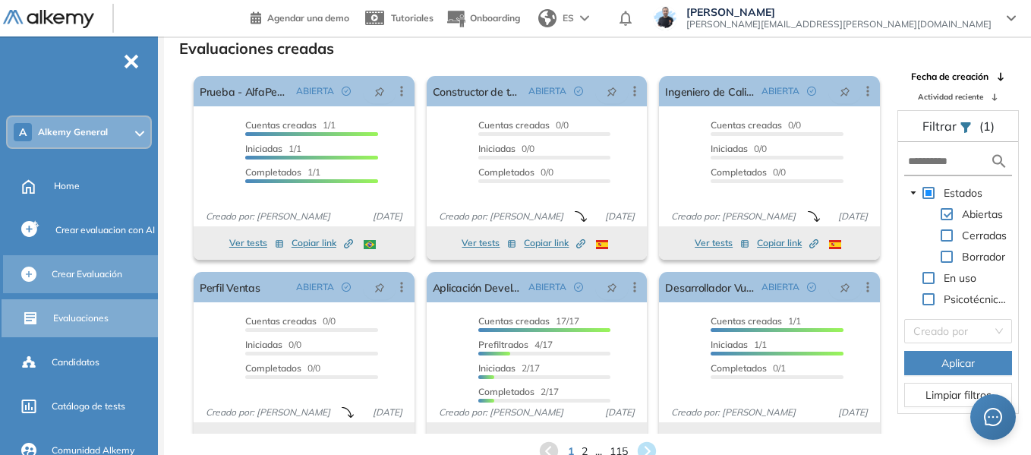
click at [101, 271] on span "Crear Evaluación" at bounding box center [87, 274] width 71 height 14
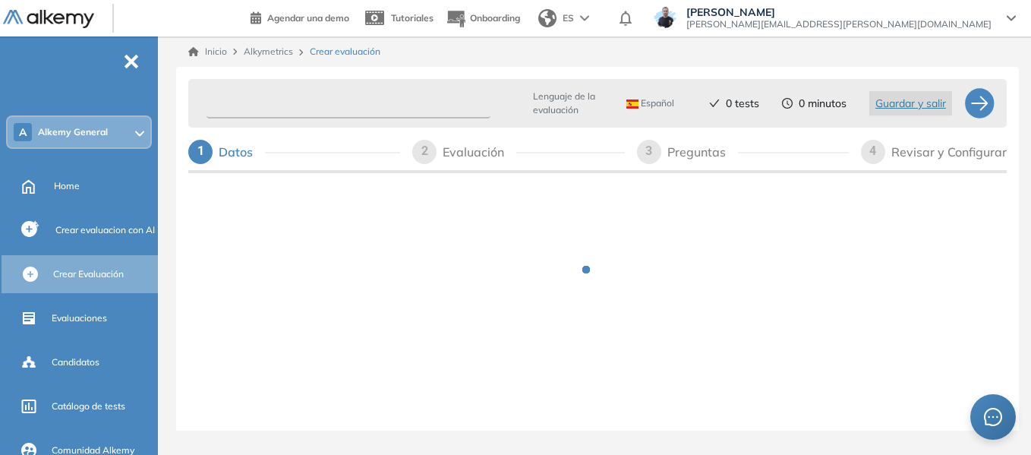
click at [268, 92] on input "text" at bounding box center [348, 104] width 284 height 30
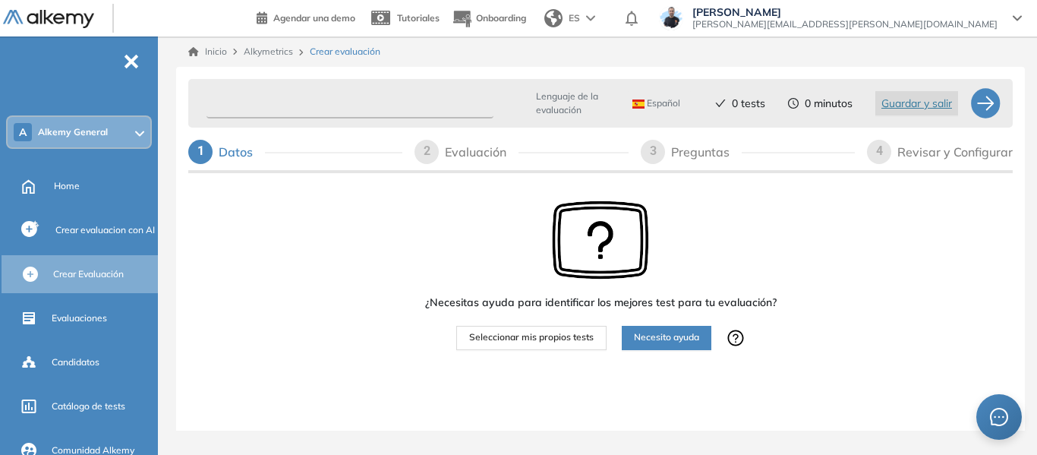
click at [269, 99] on input "text" at bounding box center [349, 104] width 287 height 30
type input "*******"
click at [550, 339] on span "Seleccionar mis propios tests" at bounding box center [531, 337] width 124 height 14
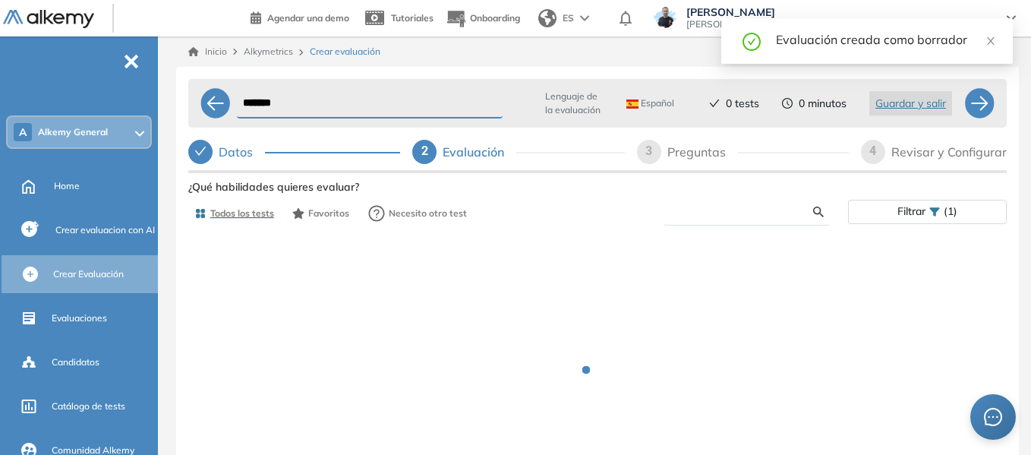
click at [711, 214] on input "text" at bounding box center [744, 212] width 137 height 14
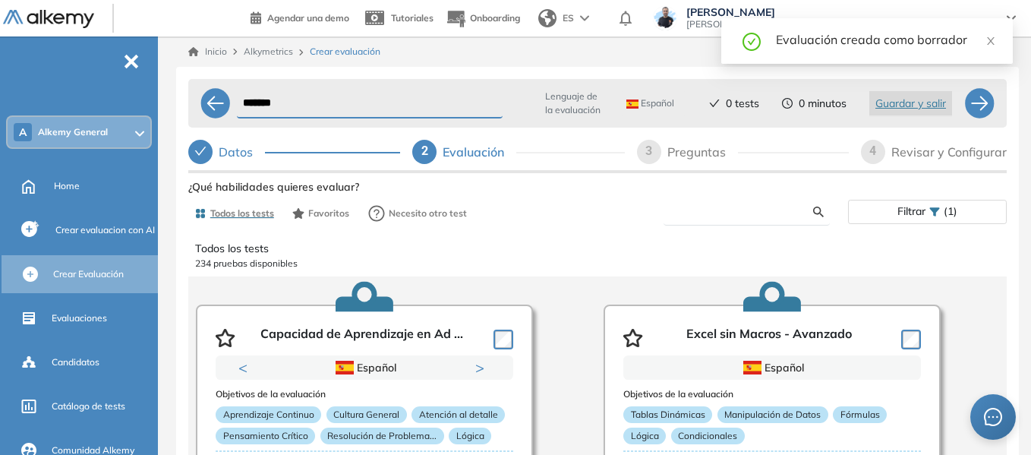
click at [711, 213] on input "text" at bounding box center [744, 212] width 137 height 14
click at [694, 213] on input "text" at bounding box center [744, 212] width 137 height 14
type input "****"
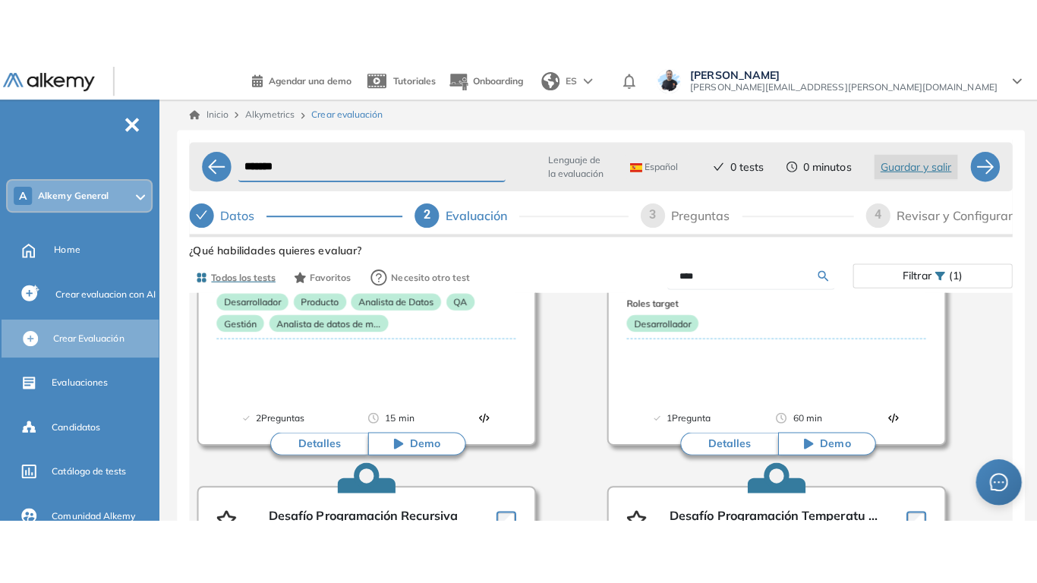
scroll to position [379, 0]
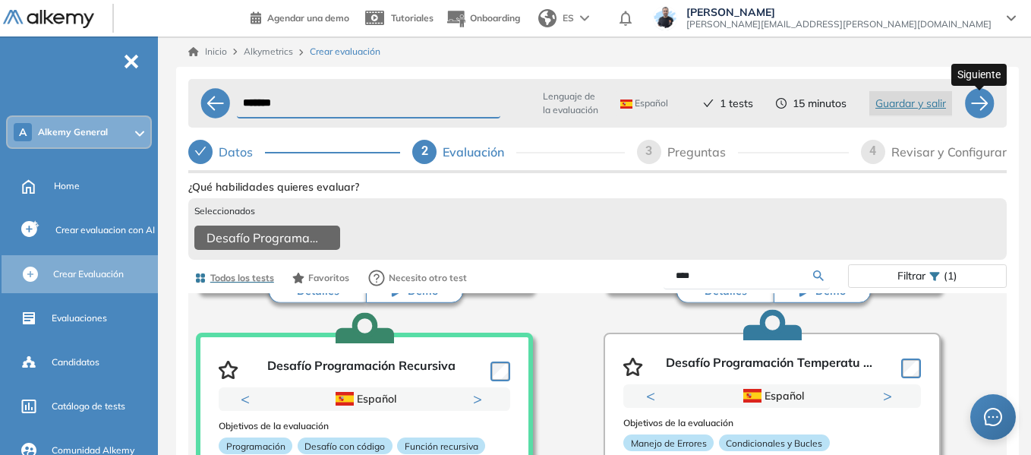
click at [972, 108] on div at bounding box center [979, 103] width 30 height 30
select select "*****"
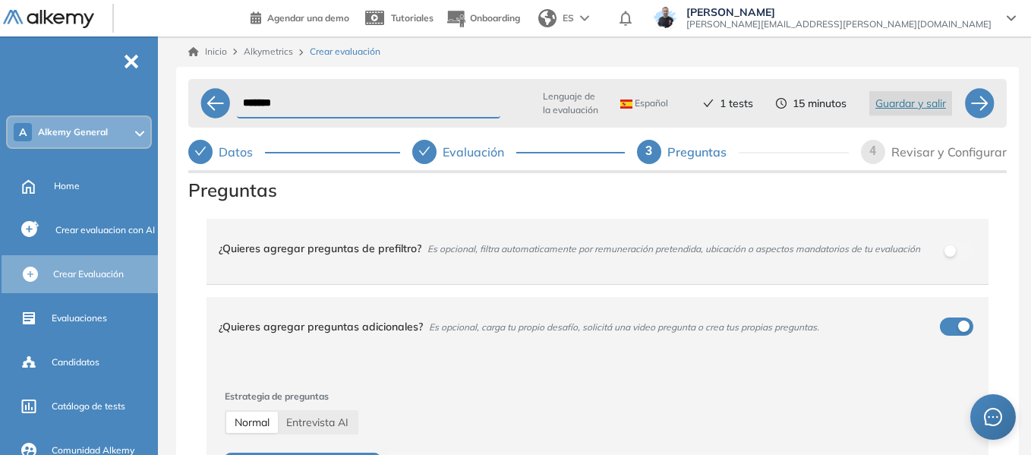
click at [172, 212] on div "Inicio Alkymetrics Crear evaluación ******* Lenguaje de la evaluación Español E…" at bounding box center [597, 291] width 867 height 510
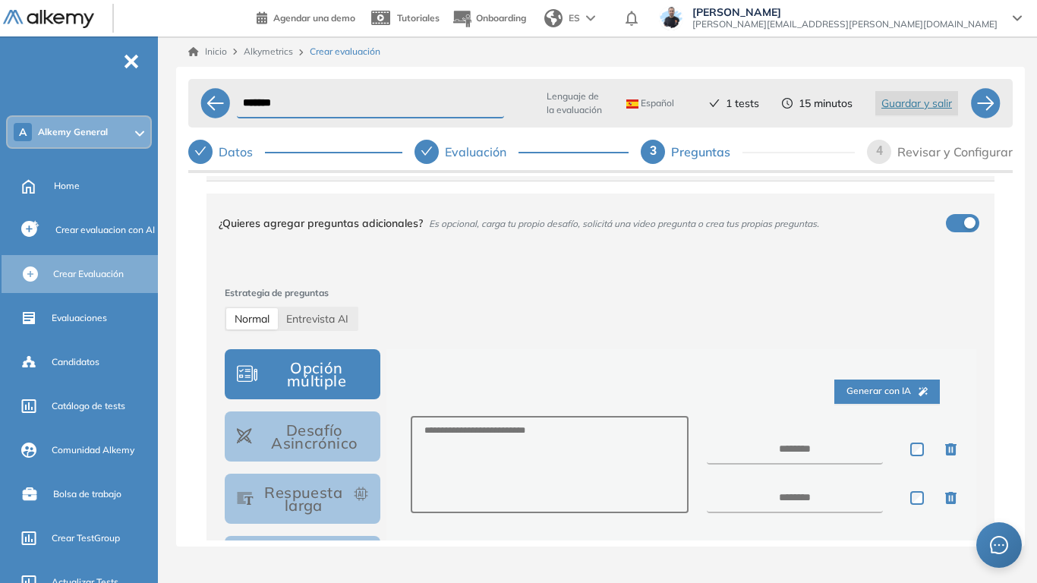
scroll to position [152, 0]
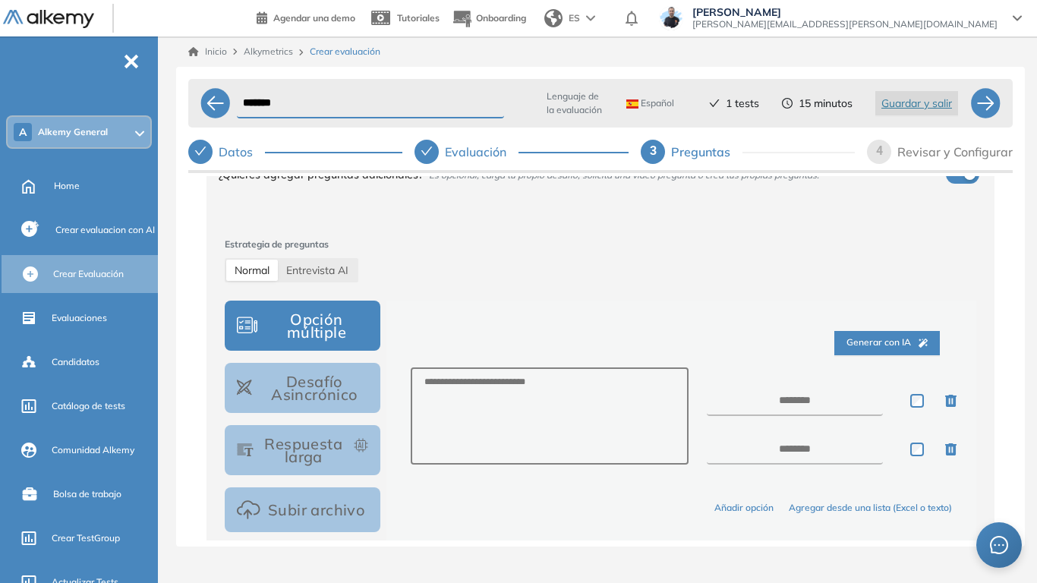
click at [328, 379] on button "Desafío Asincrónico" at bounding box center [303, 388] width 156 height 50
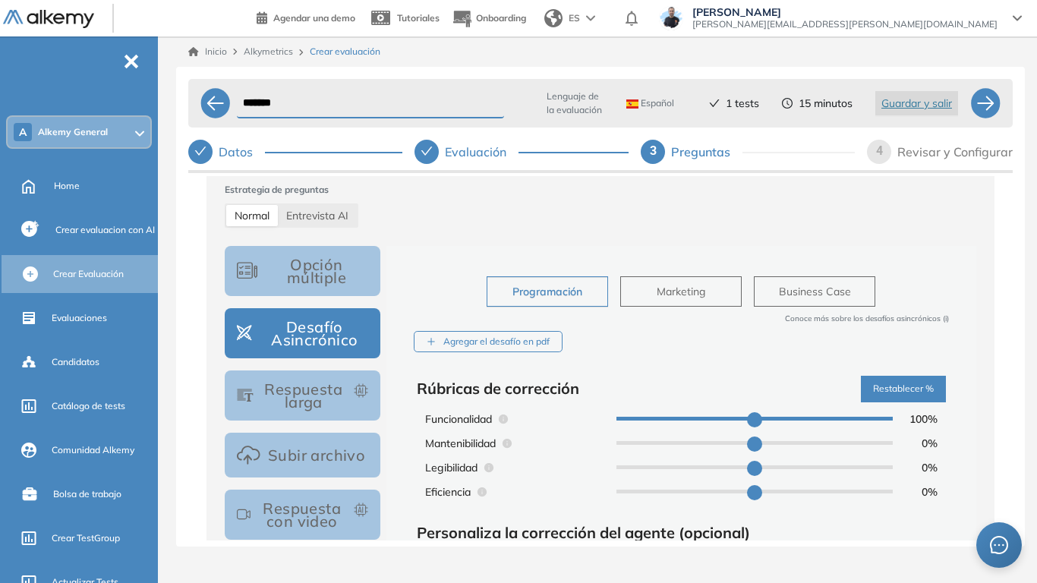
scroll to position [304, 0]
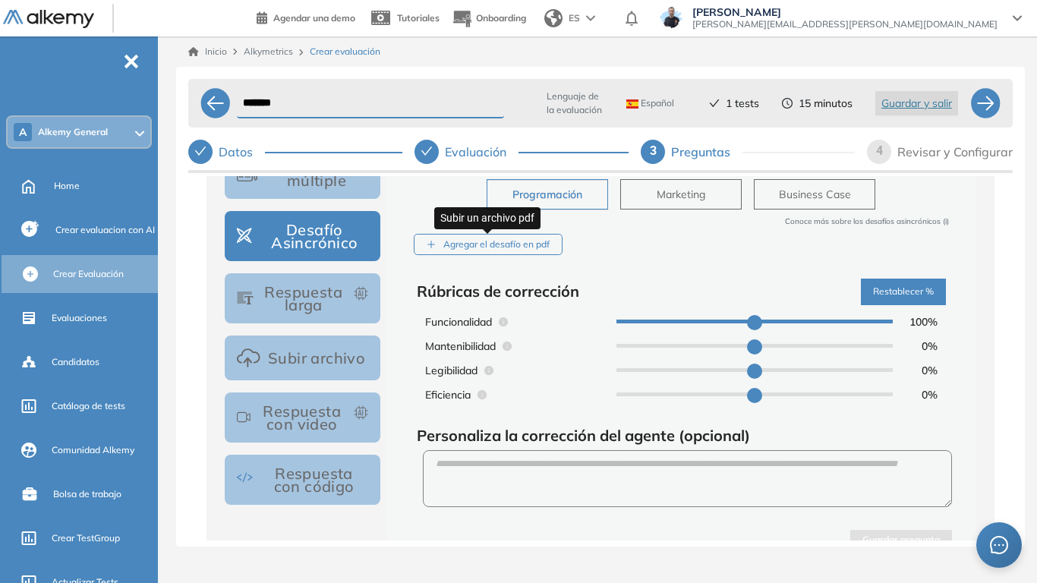
click at [489, 241] on div "Agregar el desafío en pdf" at bounding box center [488, 245] width 149 height 22
click at [0, 0] on input "Agregar el desafío en pdf" at bounding box center [0, 0] width 0 height 0
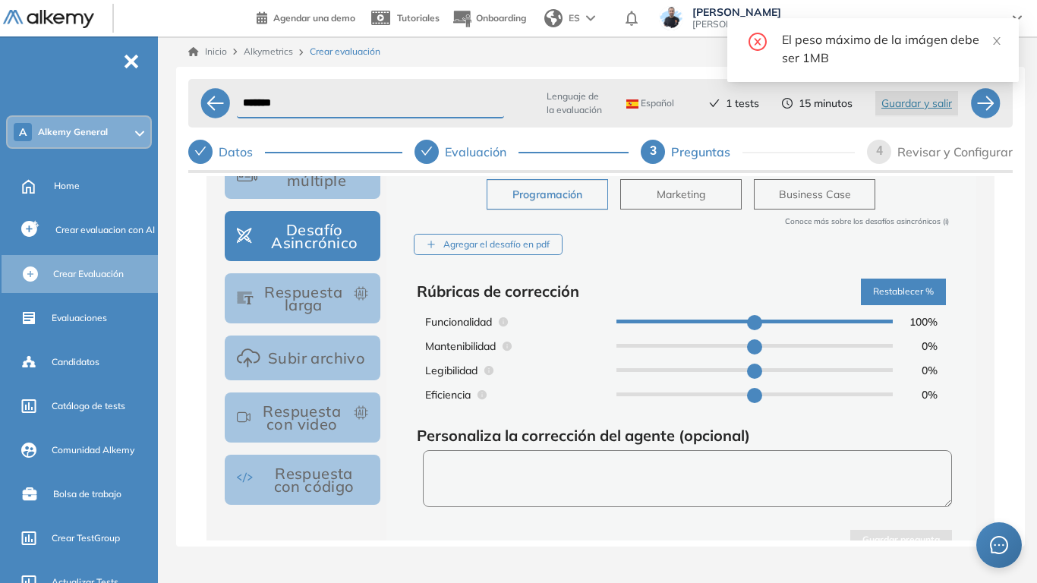
click at [500, 454] on textarea at bounding box center [687, 478] width 529 height 57
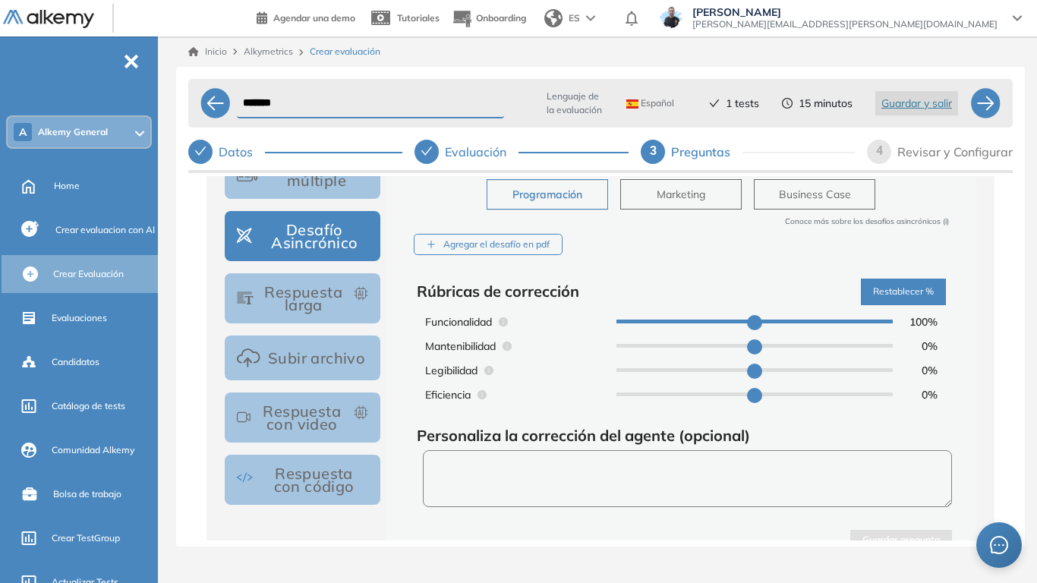
click at [500, 454] on textarea at bounding box center [687, 478] width 529 height 57
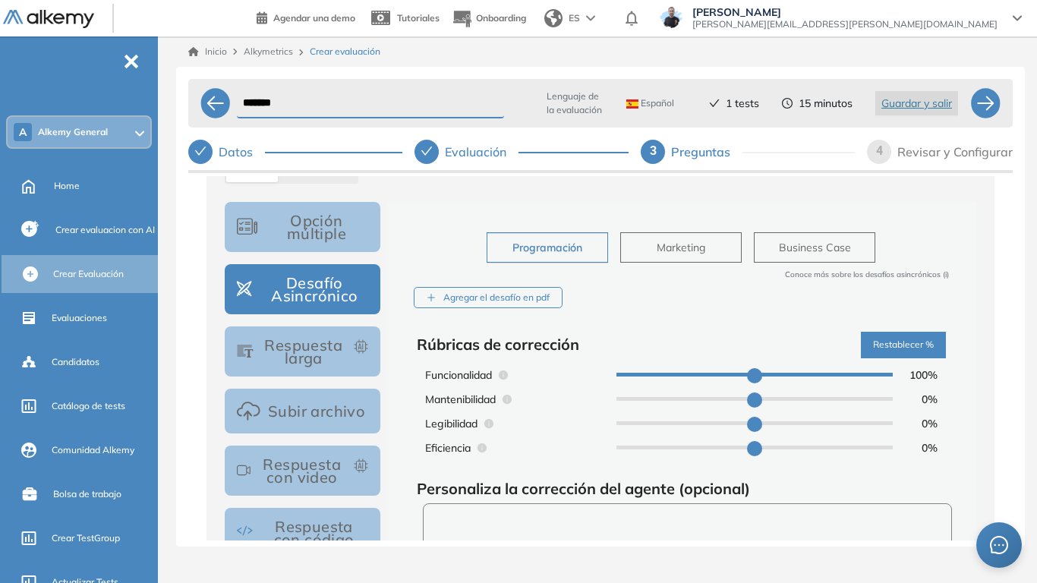
scroll to position [228, 0]
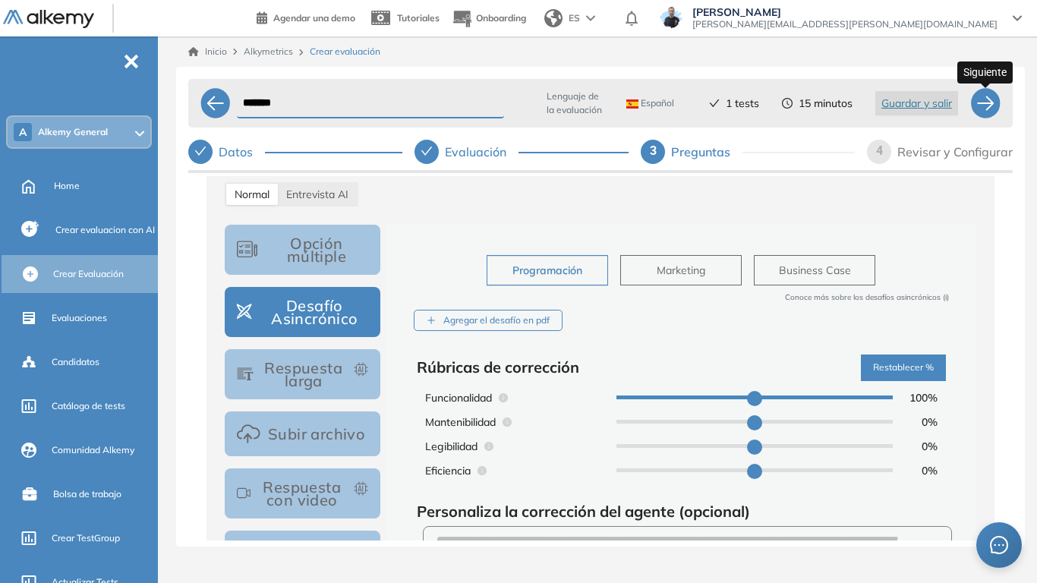
click at [982, 104] on div at bounding box center [985, 103] width 30 height 30
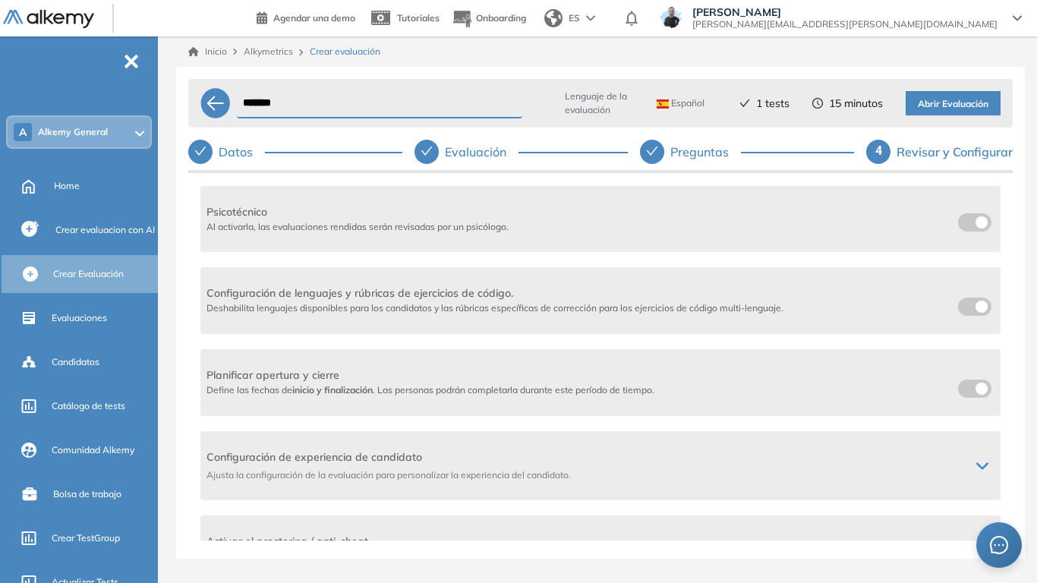
click at [967, 306] on span at bounding box center [964, 304] width 12 height 12
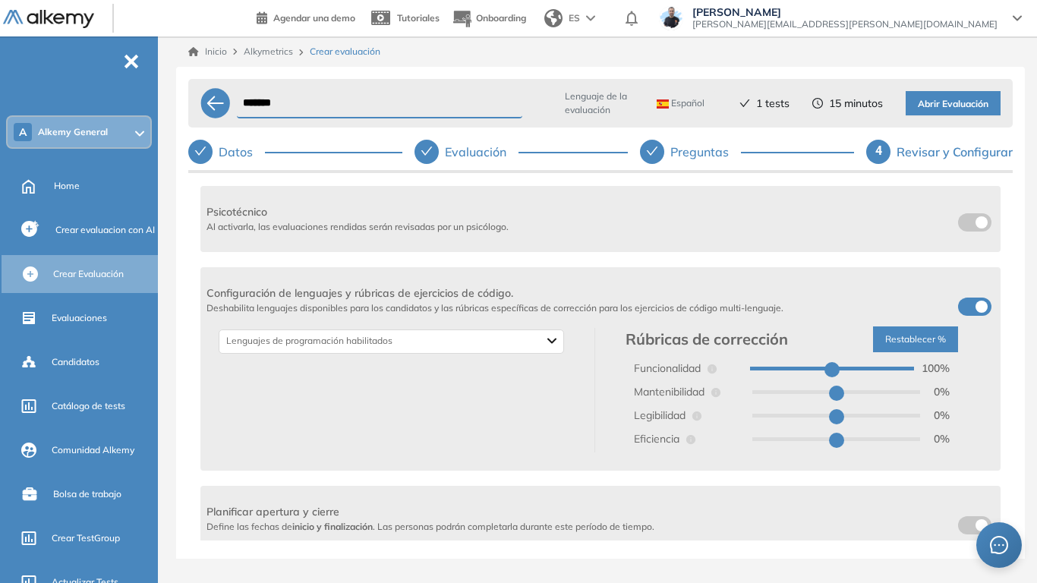
scroll to position [304, 0]
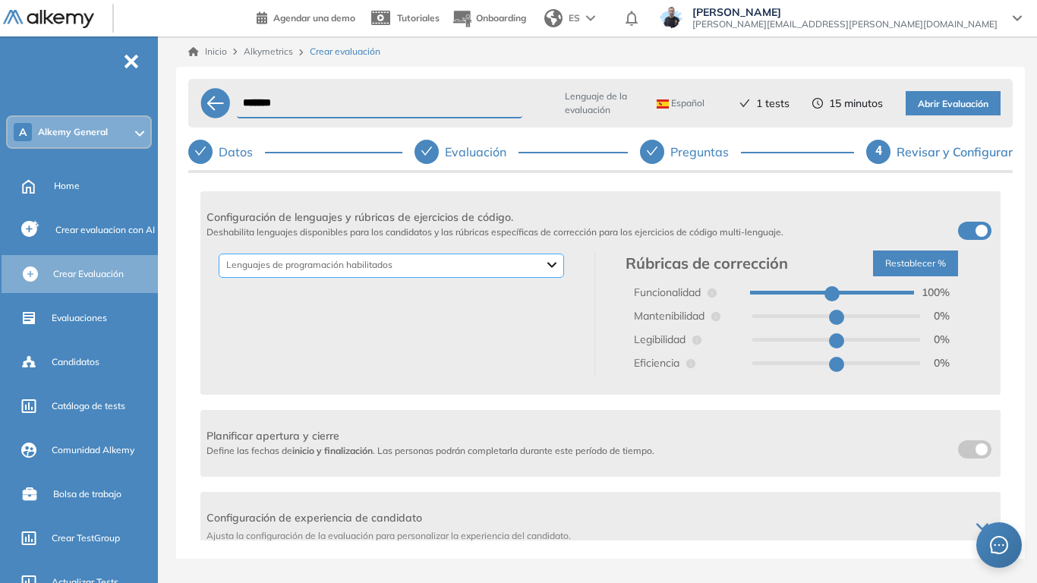
click at [548, 269] on div "Backend Crypto Data Science Data Base Dev Ops Genéricos Mobile Otros Frontend D…" at bounding box center [391, 266] width 345 height 24
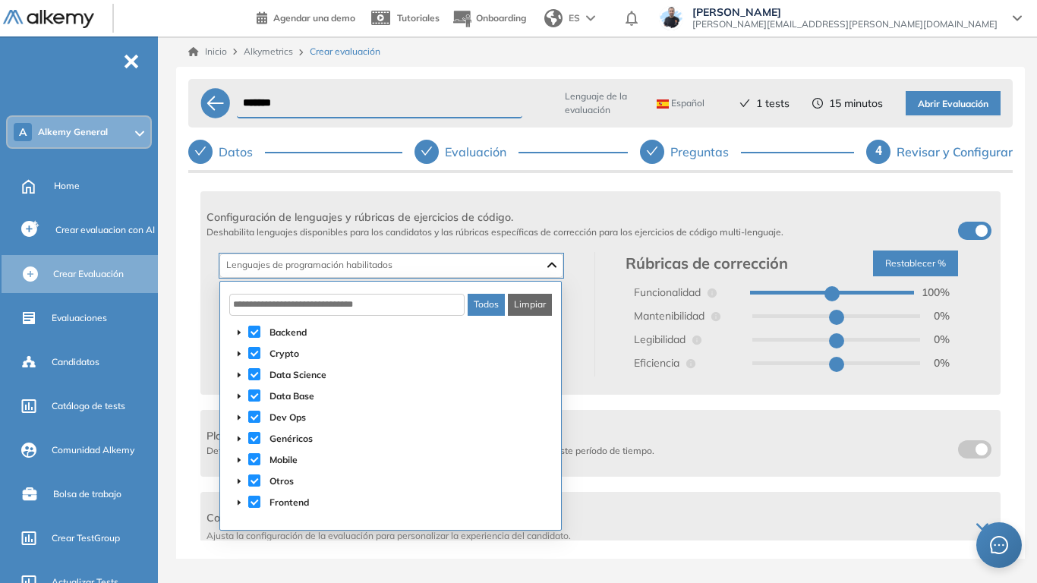
click at [539, 303] on button "Limpiar" at bounding box center [530, 305] width 44 height 22
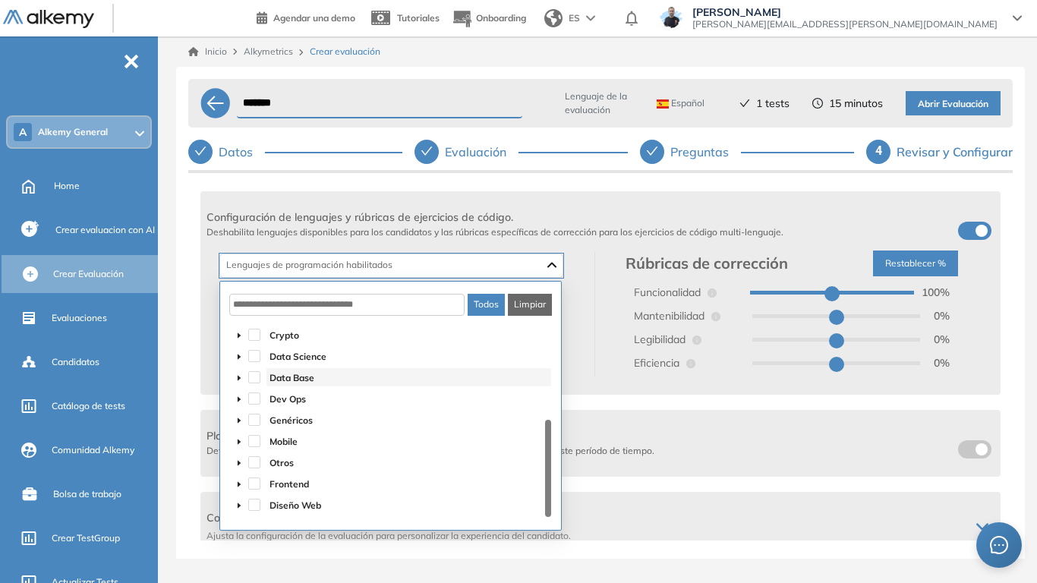
scroll to position [0, 0]
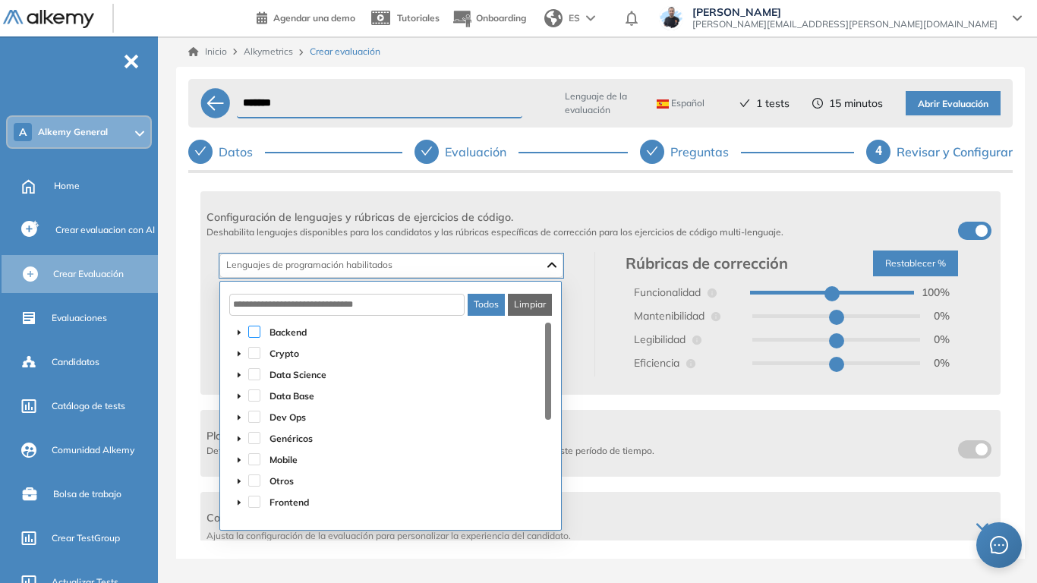
click at [250, 333] on span at bounding box center [254, 332] width 12 height 12
click at [238, 330] on icon "caret-down" at bounding box center [239, 333] width 8 height 8
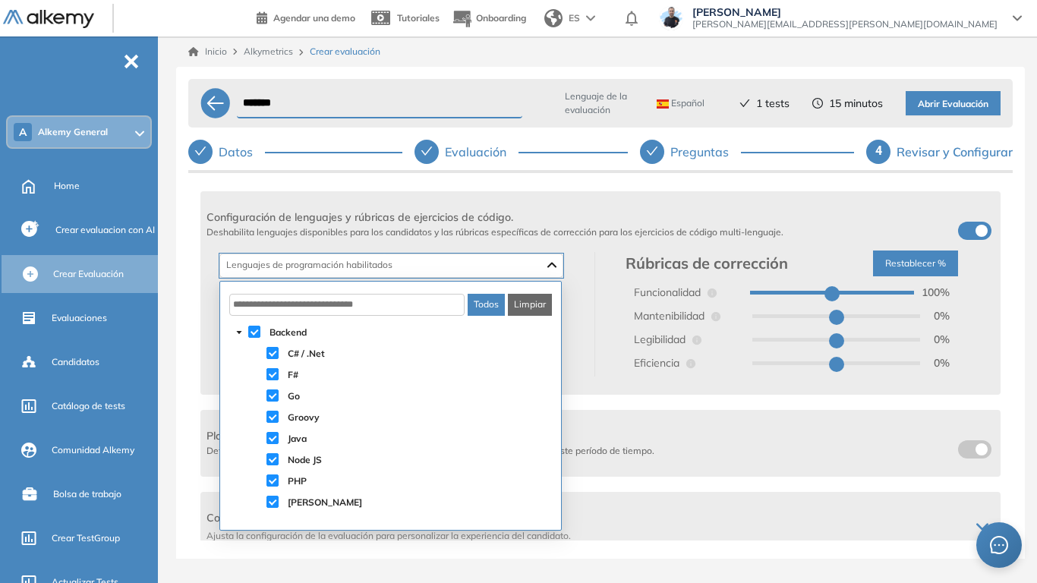
click at [273, 373] on span at bounding box center [272, 374] width 12 height 12
click at [272, 398] on span at bounding box center [272, 395] width 12 height 12
click at [273, 417] on span at bounding box center [272, 417] width 12 height 12
click at [275, 454] on span at bounding box center [272, 459] width 12 height 12
click at [272, 454] on span at bounding box center [272, 480] width 12 height 12
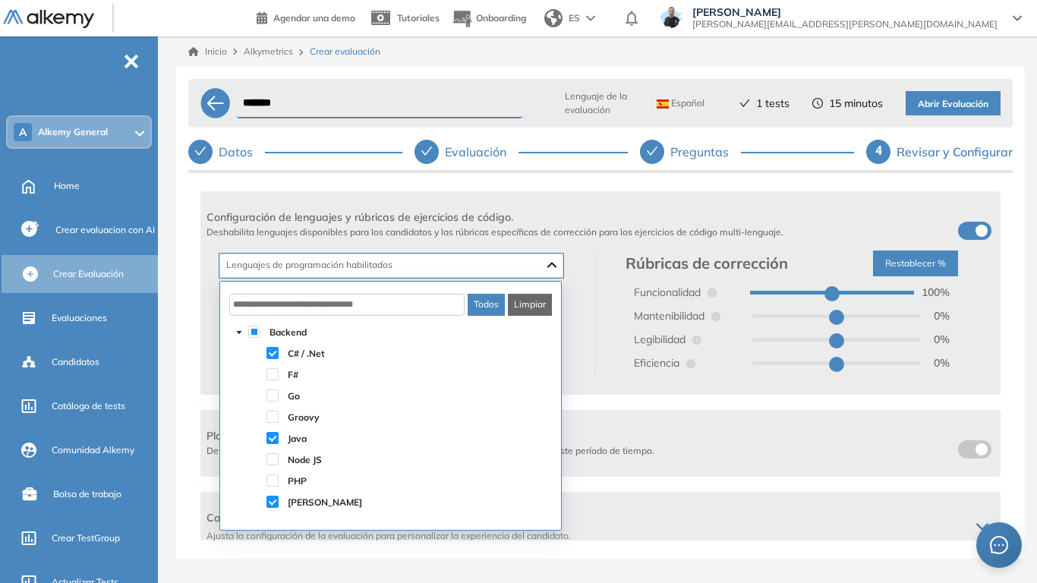
click at [267, 454] on div "[PERSON_NAME]" at bounding box center [390, 503] width 321 height 21
click at [268, 454] on span at bounding box center [272, 502] width 12 height 12
click at [576, 360] on div "C# / .Net Java Typescript Lenguajes de programación habilitados" at bounding box center [400, 314] width 389 height 124
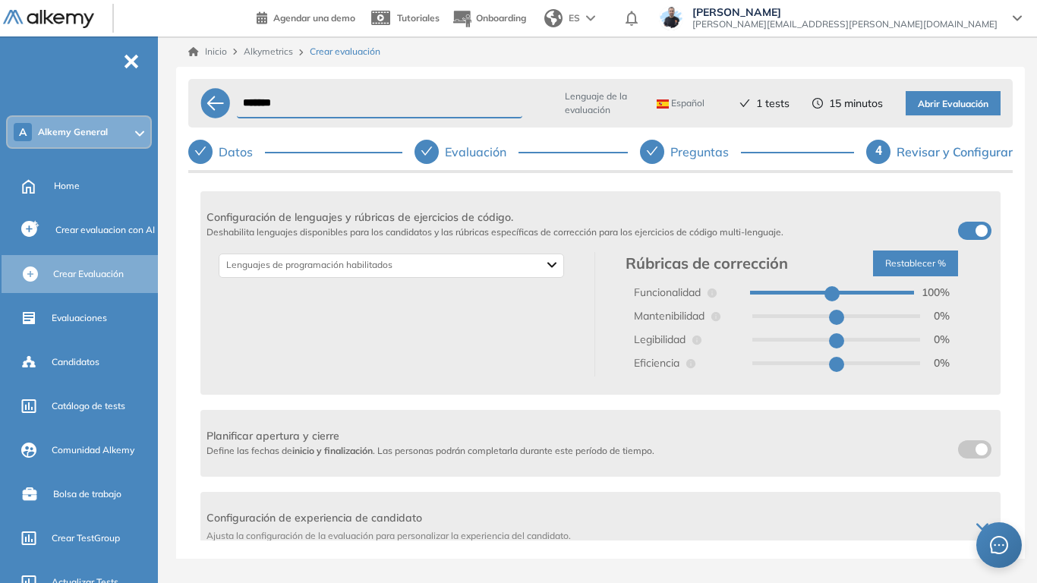
type input "**"
drag, startPoint x: 903, startPoint y: 298, endPoint x: 885, endPoint y: 299, distance: 18.2
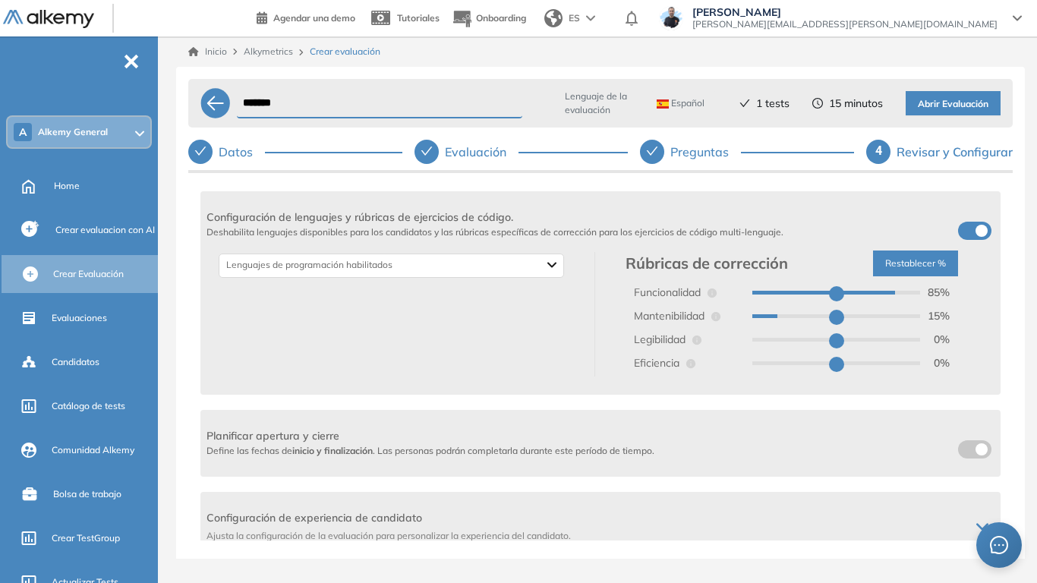
type input "**"
click at [884, 294] on input "range" at bounding box center [835, 293] width 167 height 4
click at [956, 112] on button "Abrir Evaluación" at bounding box center [952, 103] width 95 height 24
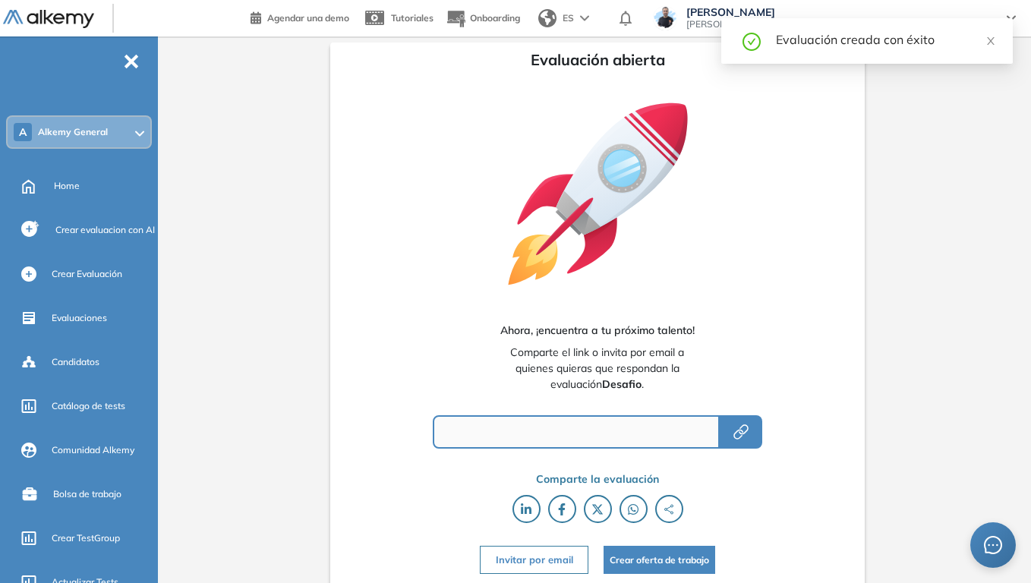
type input "**********"
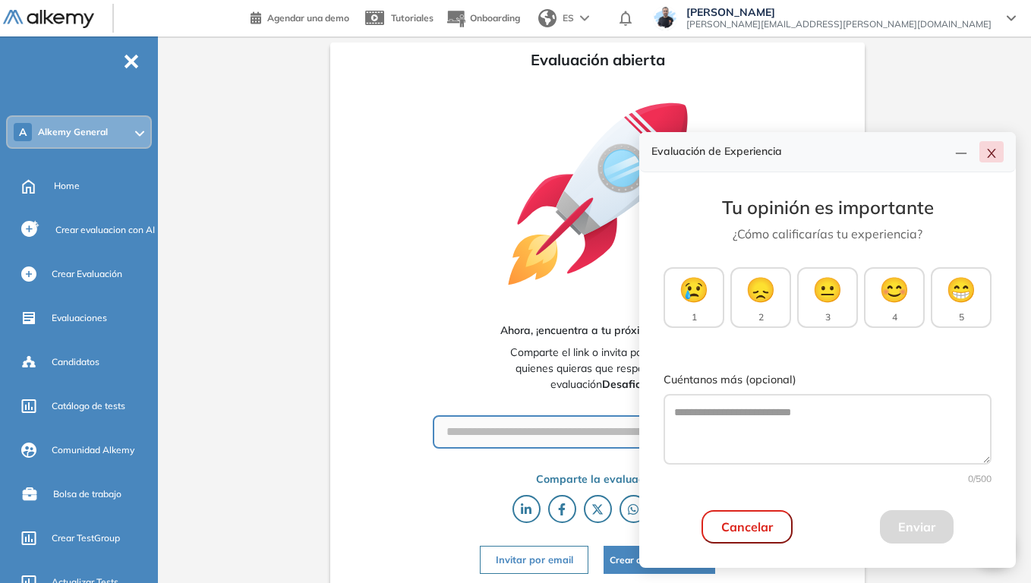
click at [988, 149] on icon "close" at bounding box center [991, 153] width 12 height 12
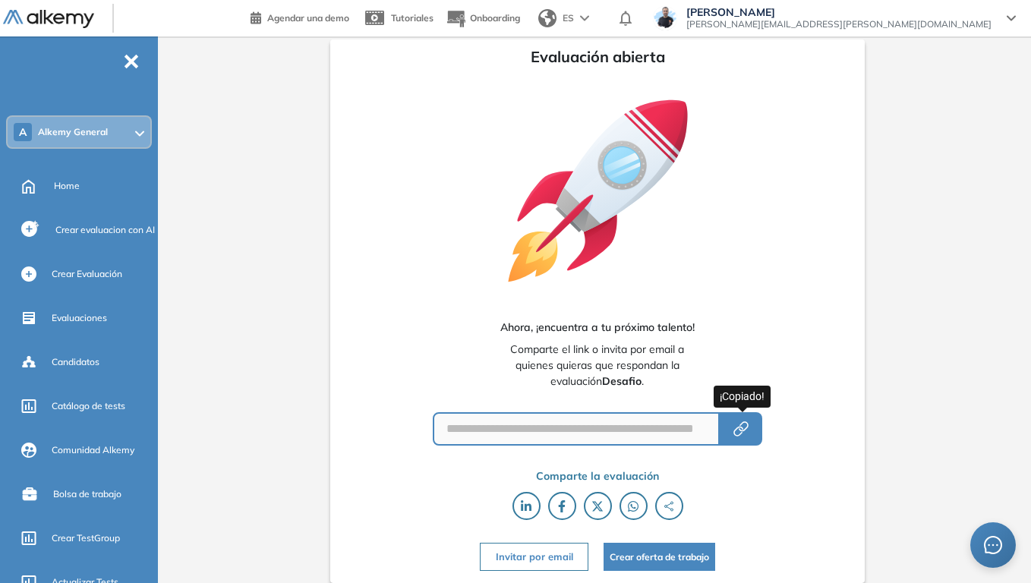
click at [734, 435] on icon "button" at bounding box center [741, 429] width 18 height 18
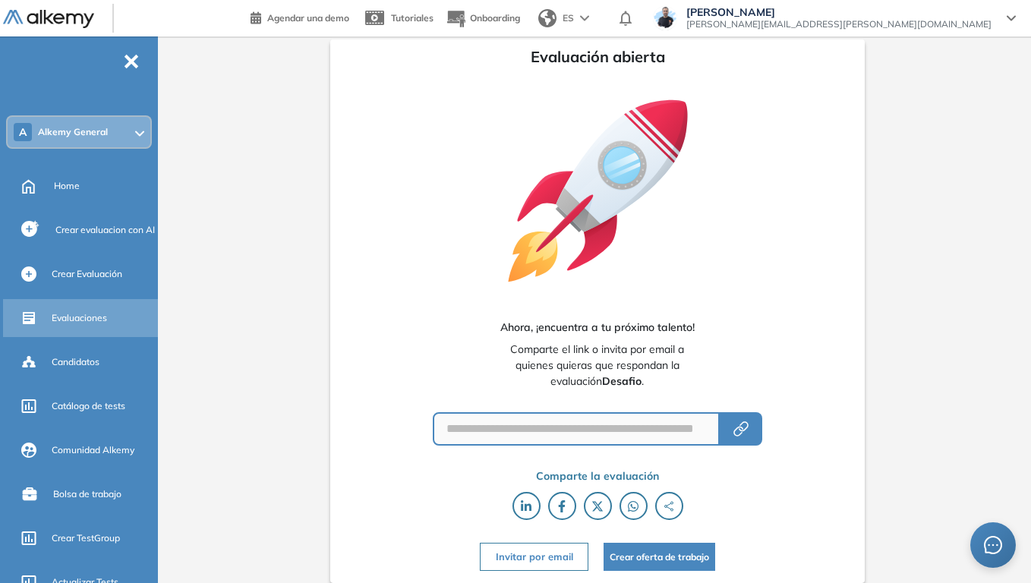
click at [67, 322] on span "Evaluaciones" at bounding box center [79, 318] width 55 height 14
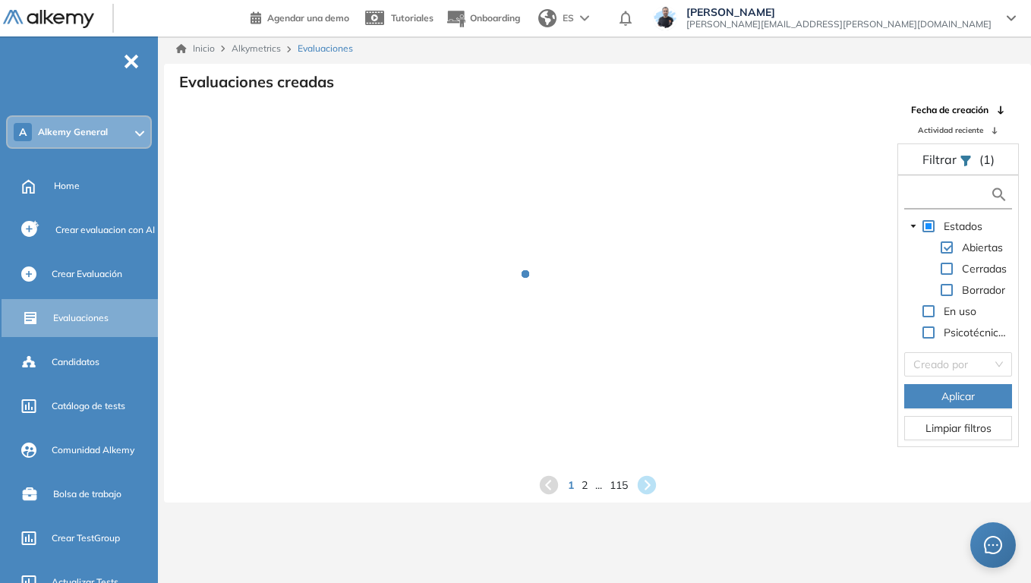
click at [915, 192] on input "text" at bounding box center [949, 195] width 82 height 16
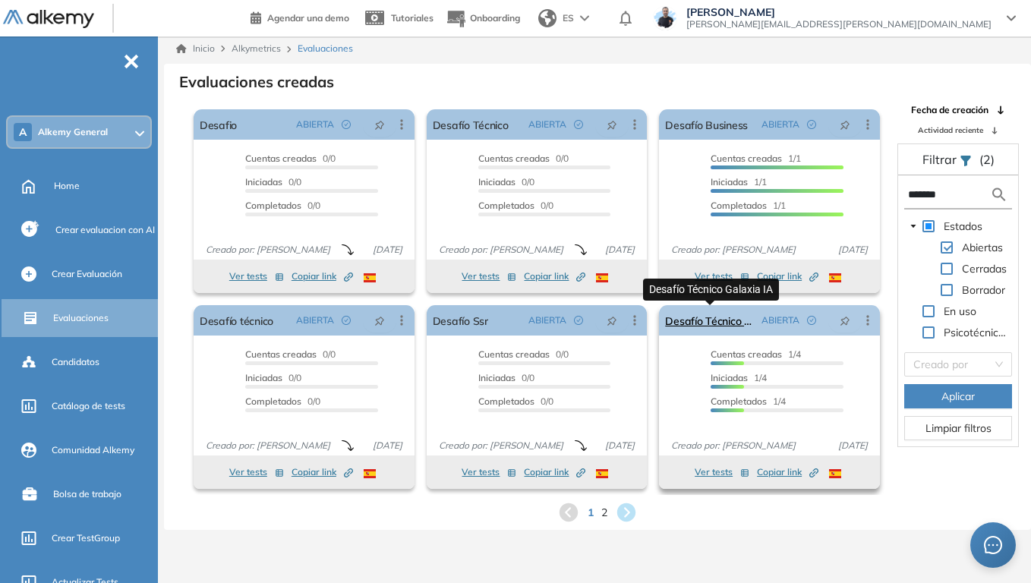
type input "*******"
click at [722, 320] on link "Desafío Técnico Galaxia IA" at bounding box center [710, 320] width 90 height 30
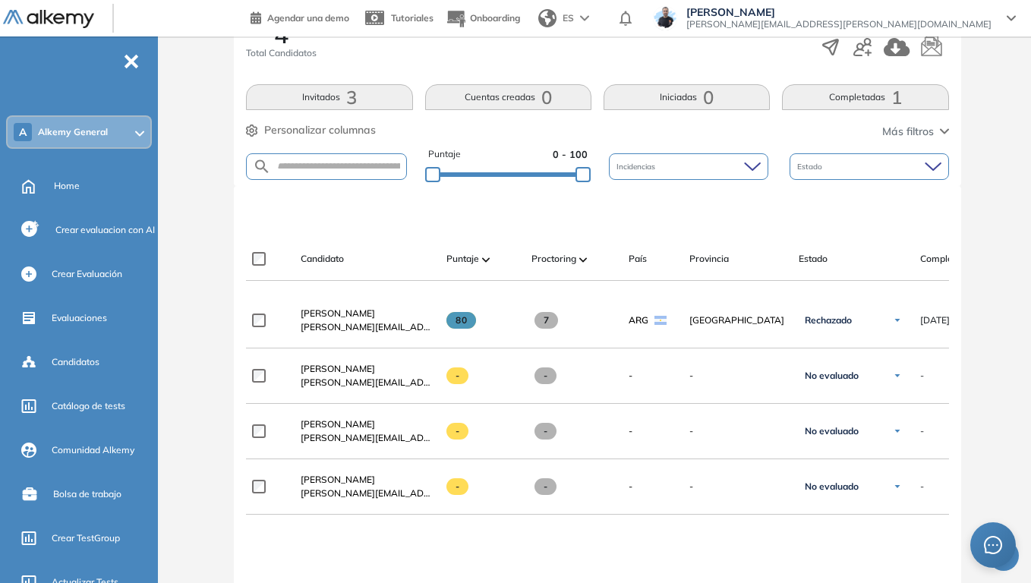
scroll to position [304, 0]
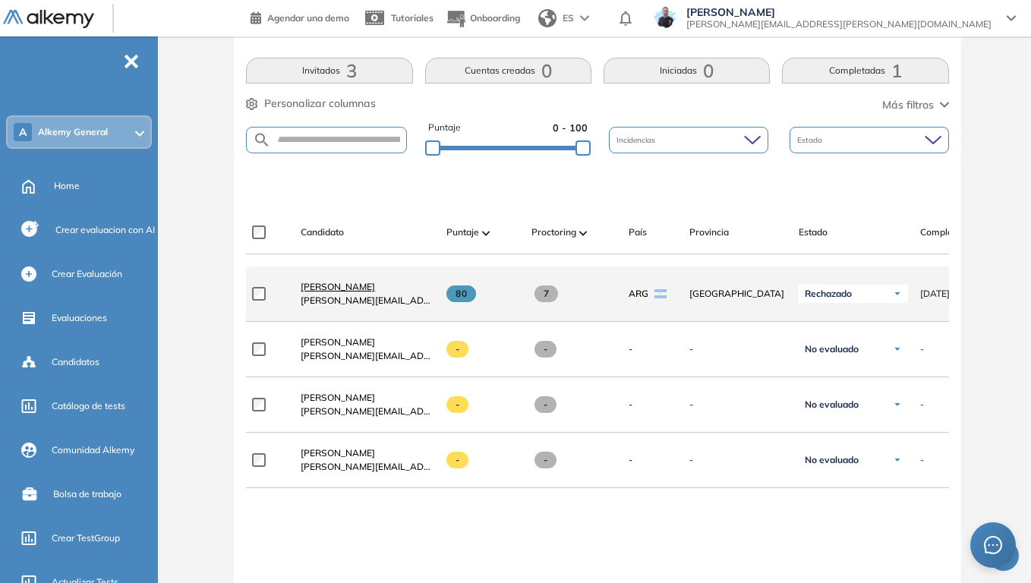
click at [375, 290] on span "[PERSON_NAME]" at bounding box center [338, 286] width 74 height 11
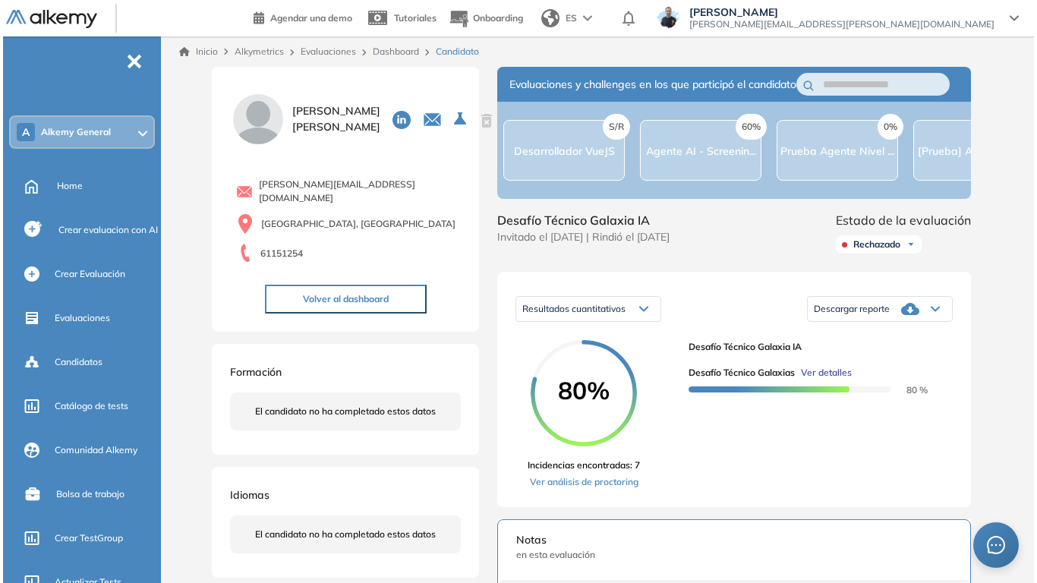
scroll to position [152, 0]
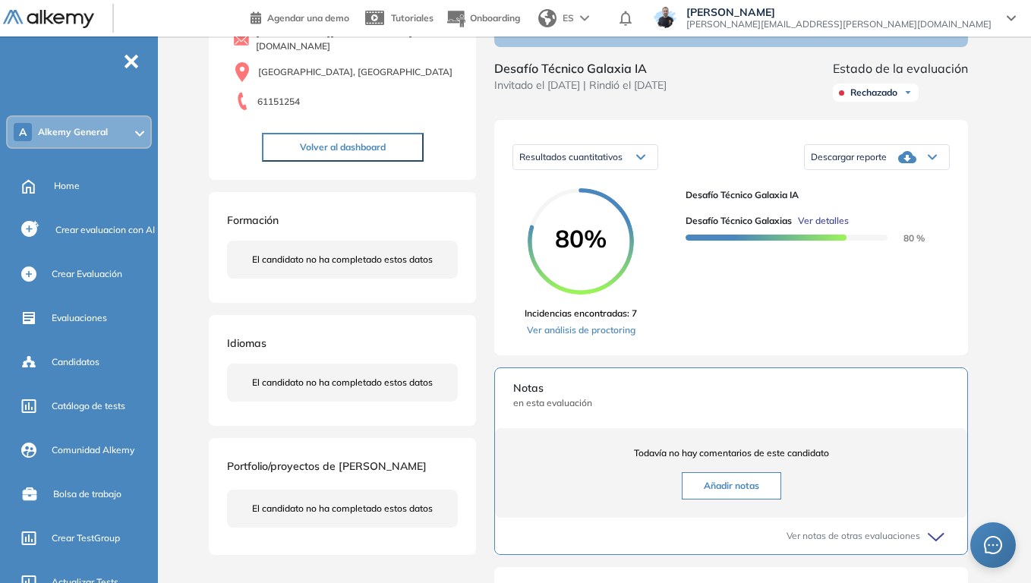
click at [837, 228] on span "Ver detalles" at bounding box center [823, 221] width 51 height 14
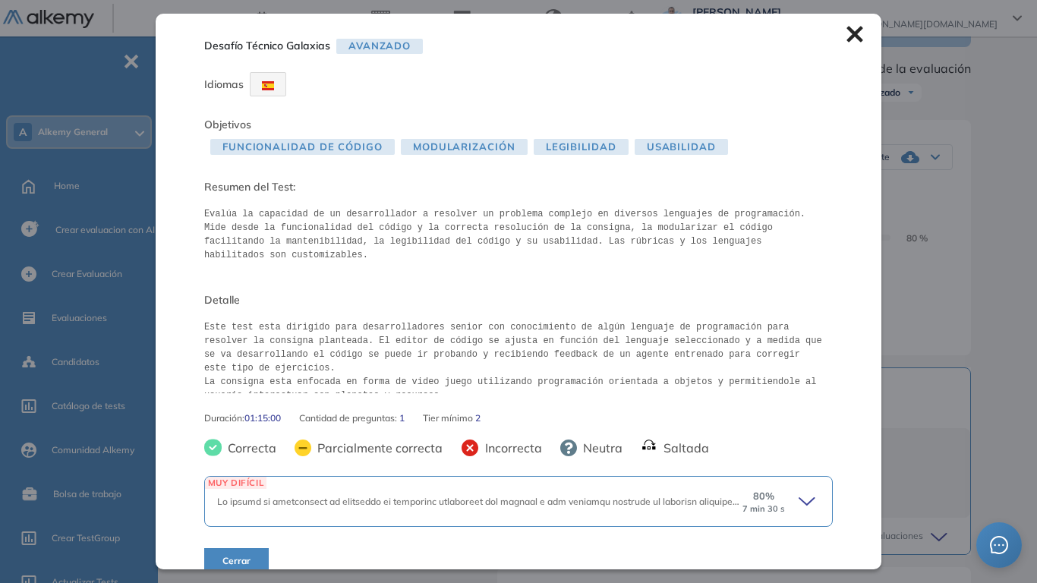
scroll to position [2, 0]
click at [801, 454] on icon at bounding box center [808, 500] width 21 height 21
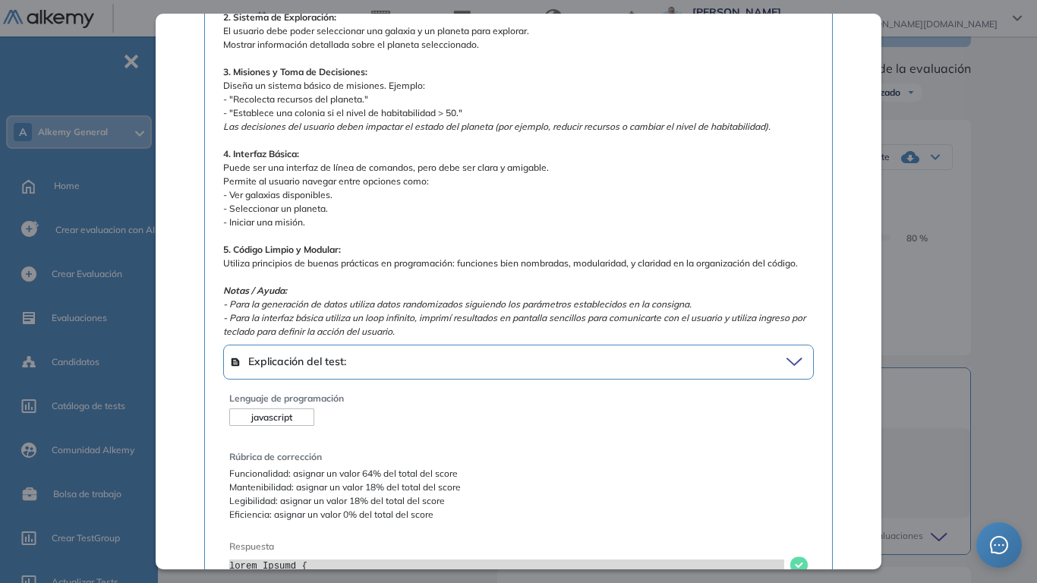
scroll to position [836, 0]
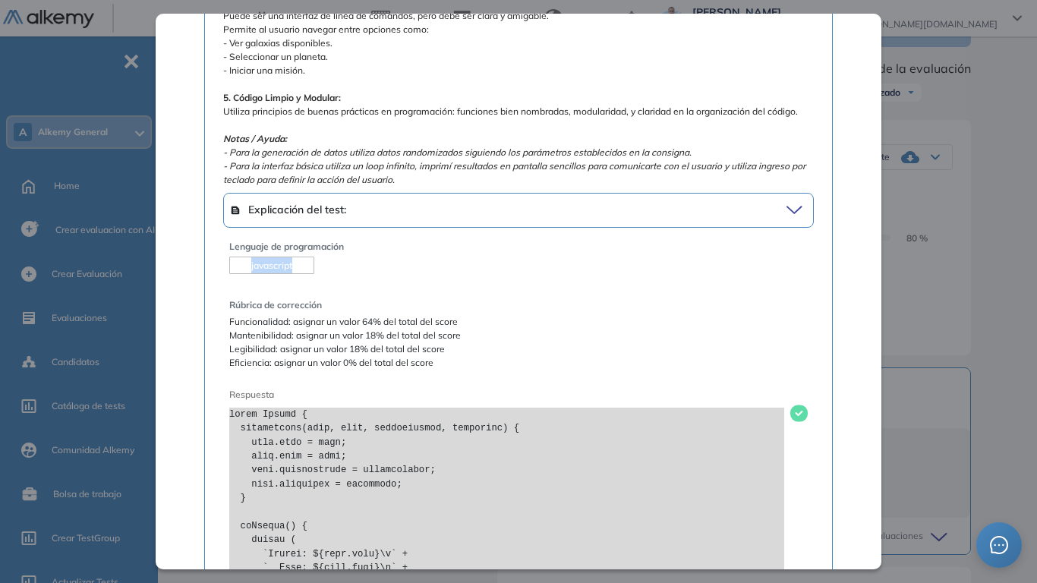
drag, startPoint x: 250, startPoint y: 260, endPoint x: 357, endPoint y: 284, distance: 109.7
click at [300, 265] on div "javascript" at bounding box center [271, 265] width 85 height 17
click at [401, 245] on span "Lenguaje de programación" at bounding box center [518, 247] width 578 height 14
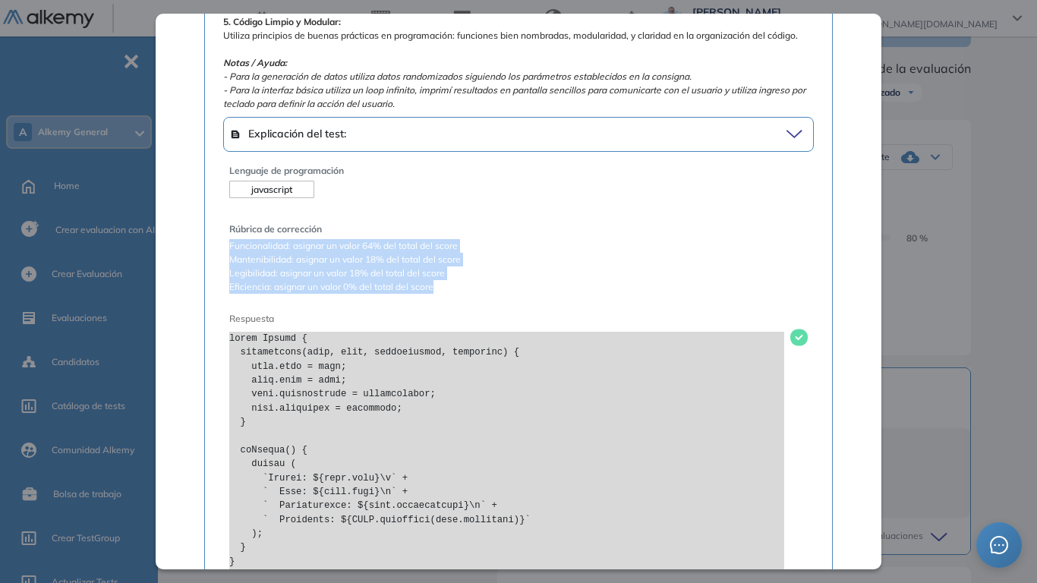
drag, startPoint x: 230, startPoint y: 244, endPoint x: 449, endPoint y: 279, distance: 221.5
click at [449, 279] on span "Funcionalidad: asignar un valor 64% del total del score Mantenibilidad: asignar…" at bounding box center [518, 266] width 578 height 55
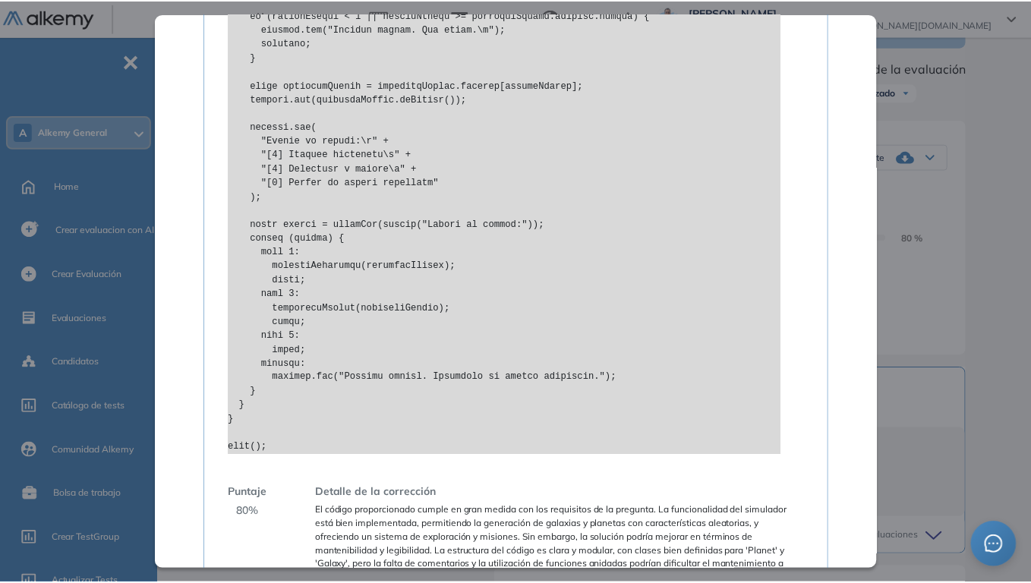
scroll to position [2869, 0]
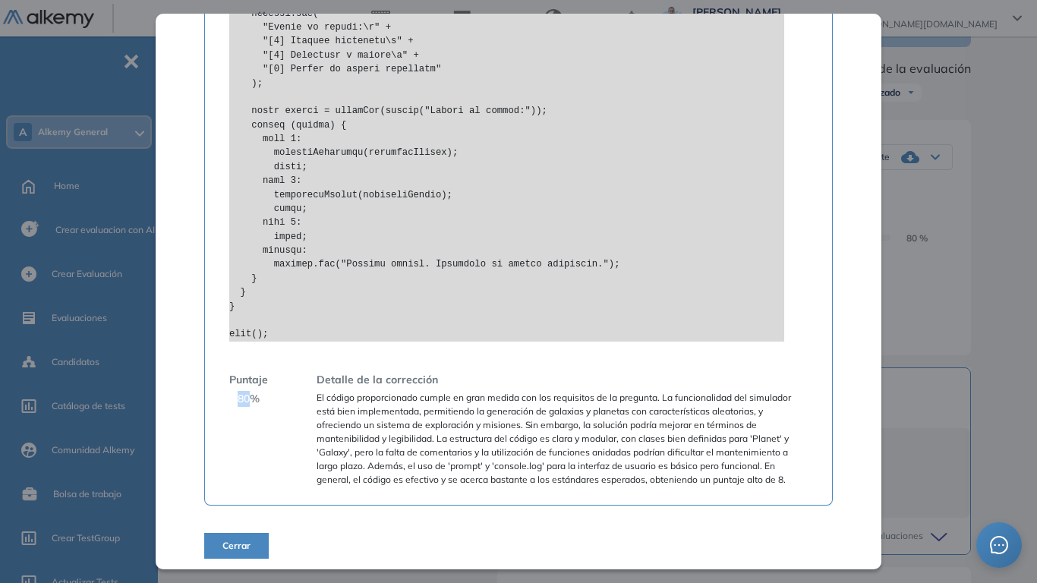
drag, startPoint x: 238, startPoint y: 392, endPoint x: 253, endPoint y: 395, distance: 14.6
click at [253, 395] on span "80 %" at bounding box center [249, 399] width 22 height 16
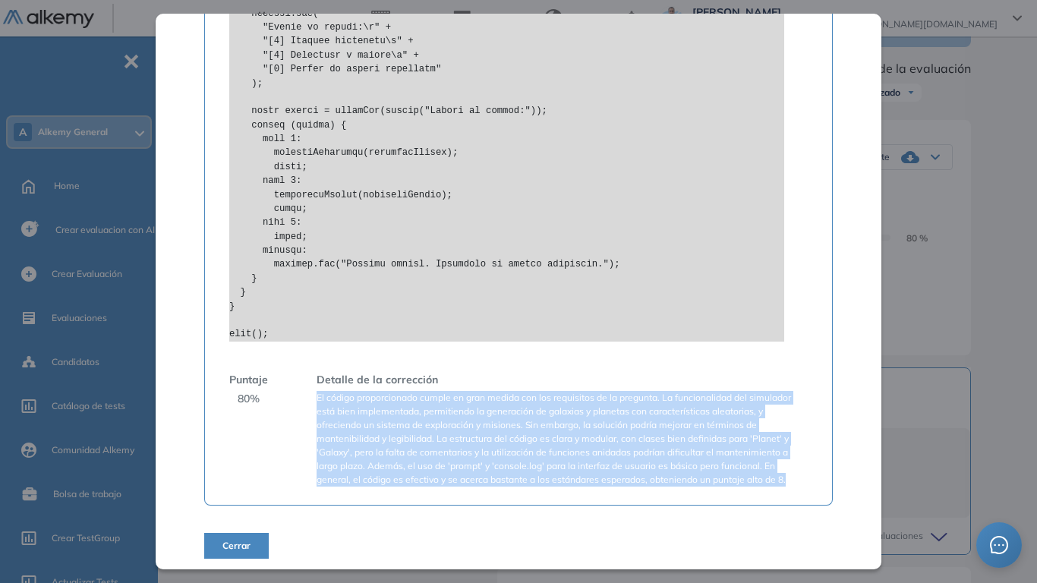
drag, startPoint x: 316, startPoint y: 392, endPoint x: 791, endPoint y: 469, distance: 480.6
click at [791, 454] on span "El código proporcionado cumple en gran medida con los requisitos de la pregunta…" at bounding box center [561, 439] width 491 height 96
click at [966, 303] on div "Desafío Técnico Galaxias Avanzado Idiomas Objetivos Funcionalidad de código Mod…" at bounding box center [600, 353] width 789 height 876
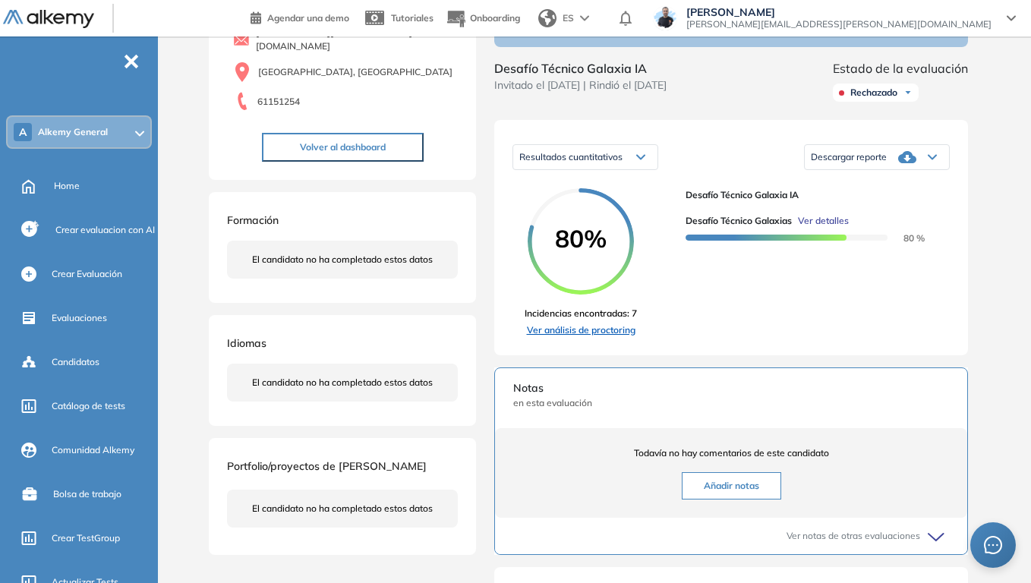
scroll to position [2521, 0]
click at [613, 337] on link "Ver análisis de proctoring" at bounding box center [580, 330] width 112 height 14
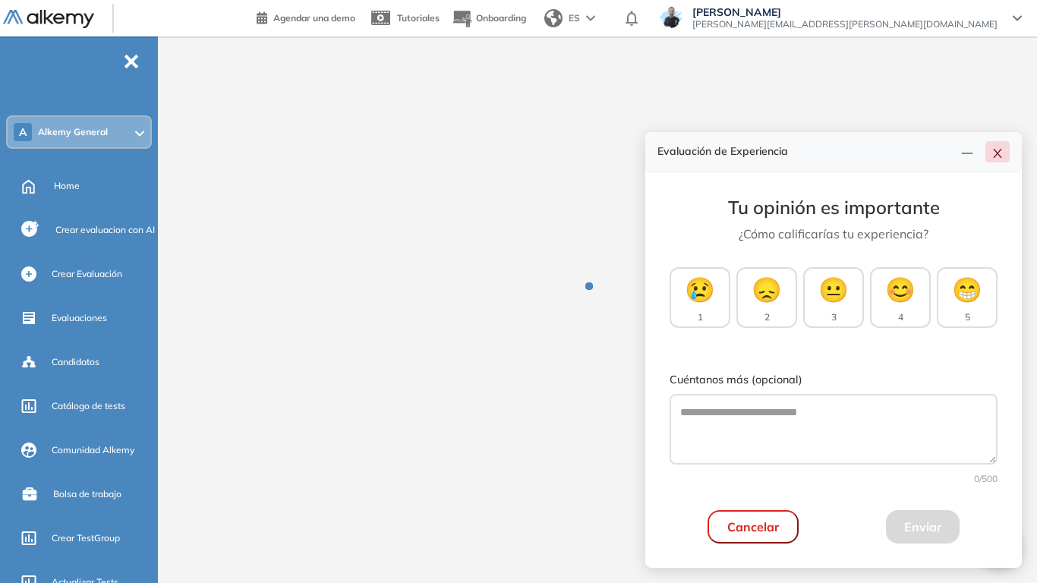
click at [998, 156] on icon "close" at bounding box center [997, 153] width 12 height 12
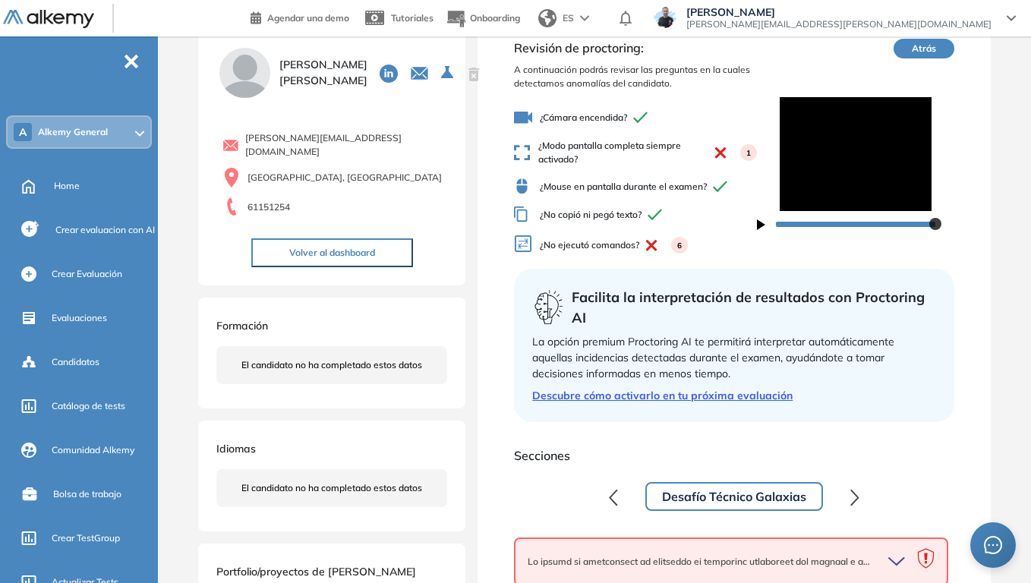
scroll to position [76, 0]
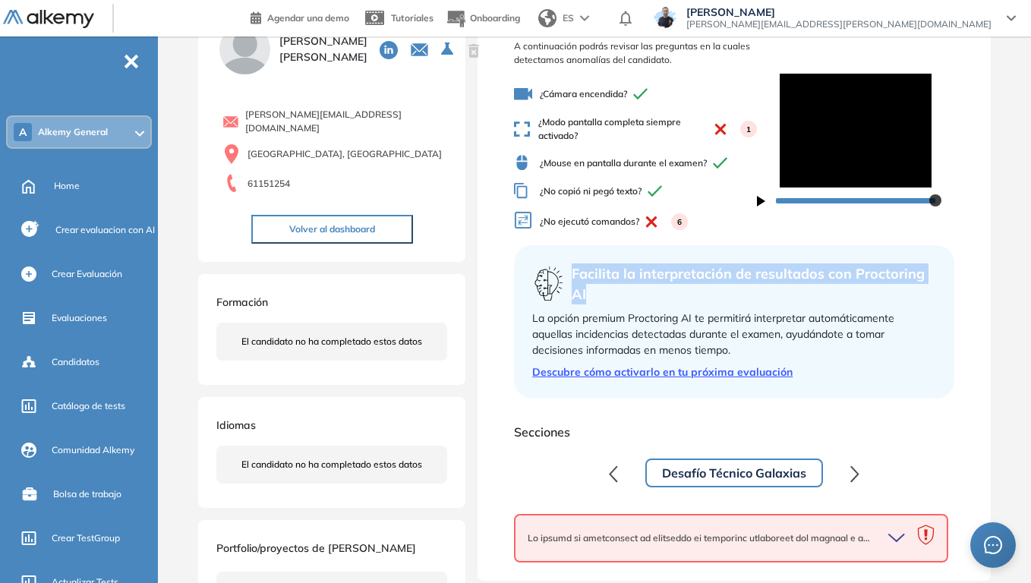
drag, startPoint x: 575, startPoint y: 272, endPoint x: 603, endPoint y: 290, distance: 33.5
click at [603, 290] on span "Facilita la interpretación de resultados con Proctoring AI" at bounding box center [754, 283] width 364 height 41
click at [762, 202] on icon "button" at bounding box center [761, 201] width 8 height 11
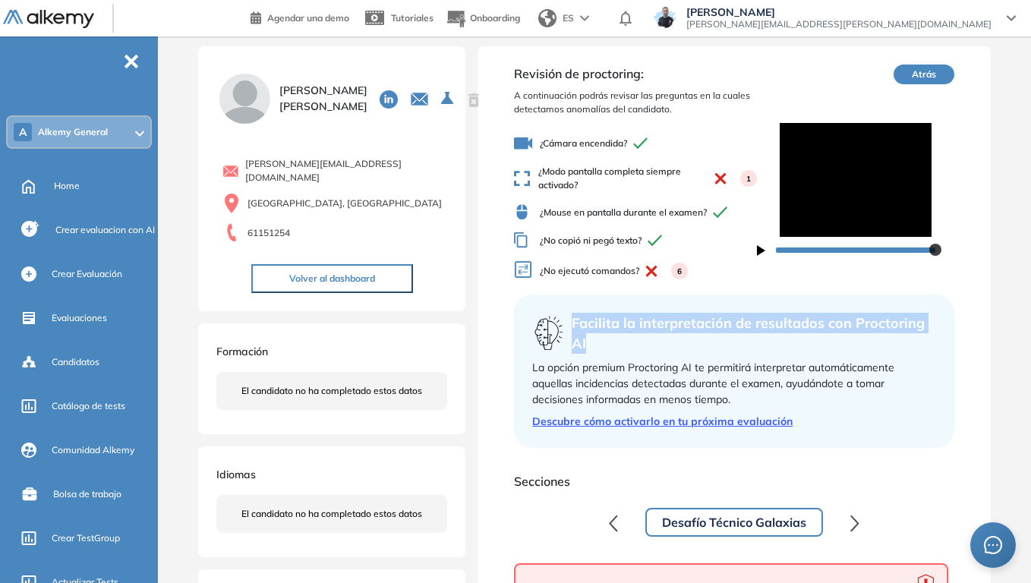
scroll to position [0, 0]
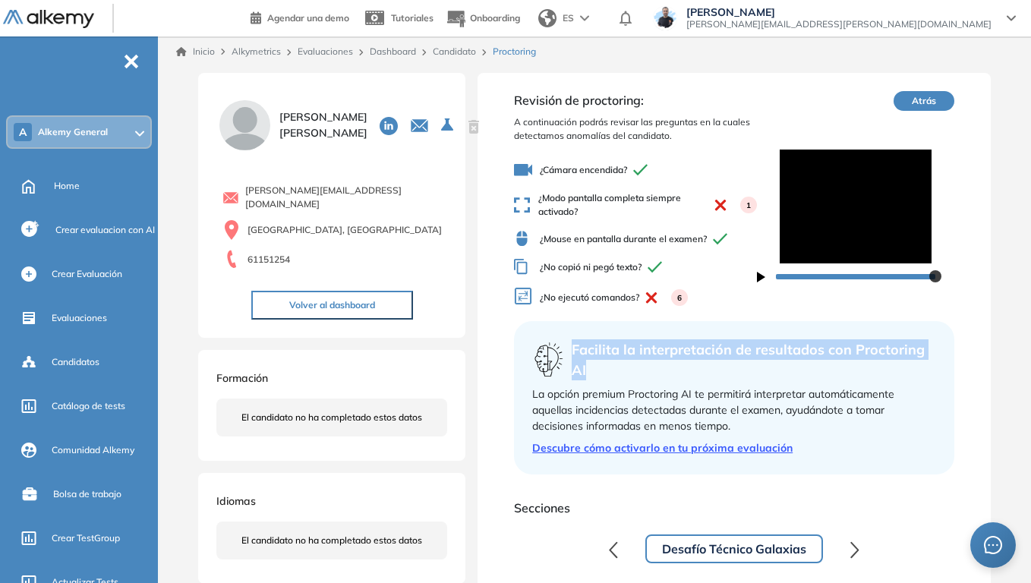
click at [460, 49] on link "Candidato" at bounding box center [454, 51] width 43 height 11
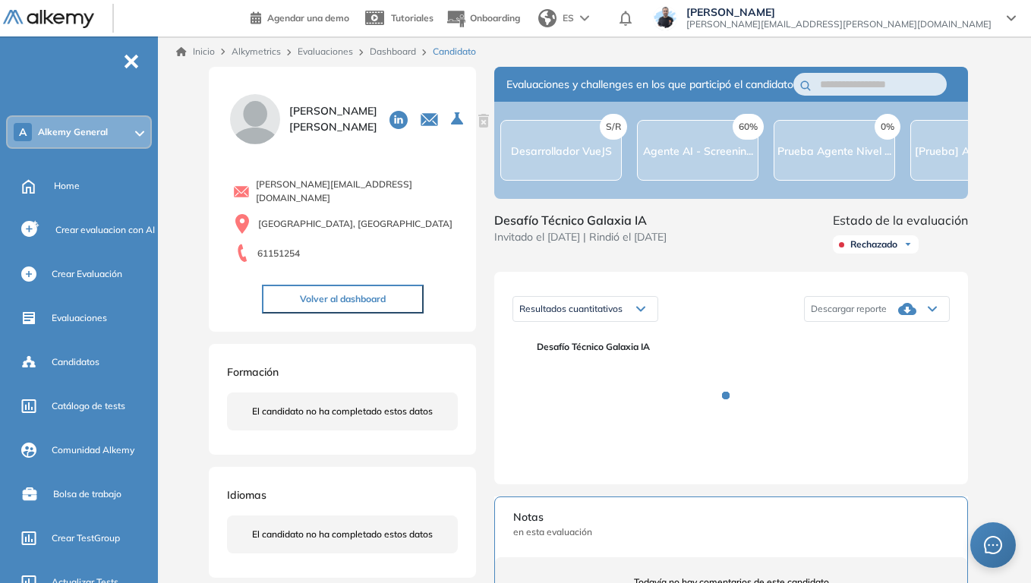
click at [329, 52] on link "Evaluaciones" at bounding box center [325, 51] width 55 height 11
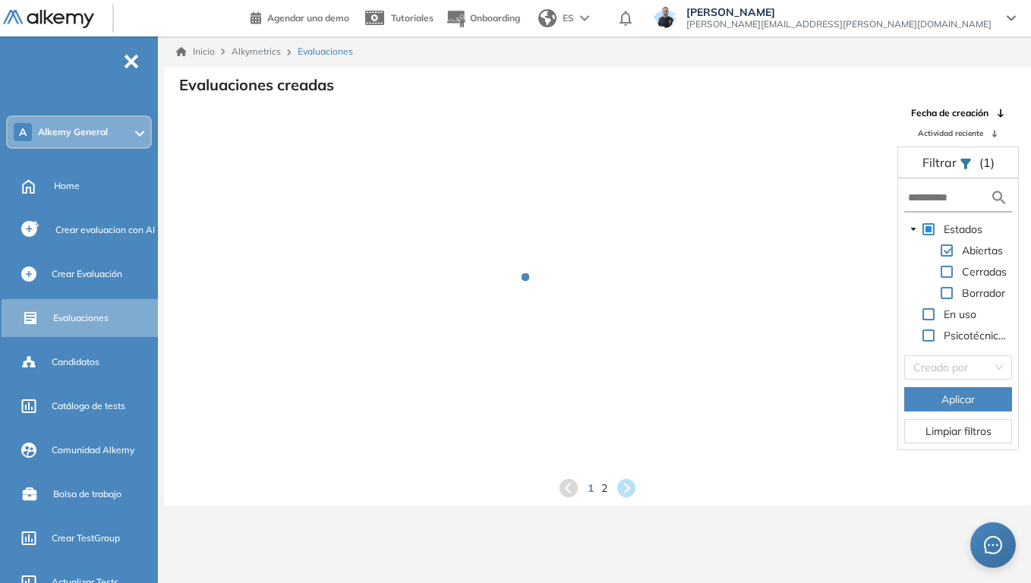
click at [124, 125] on div "A Alkemy General" at bounding box center [79, 132] width 143 height 30
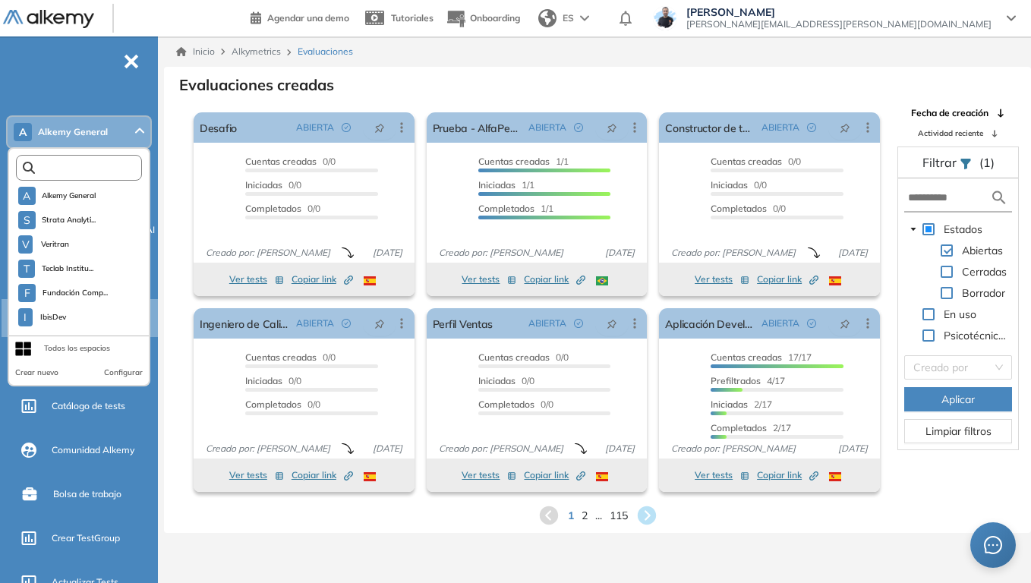
click at [90, 165] on input "text" at bounding box center [82, 167] width 95 height 11
type input "*"
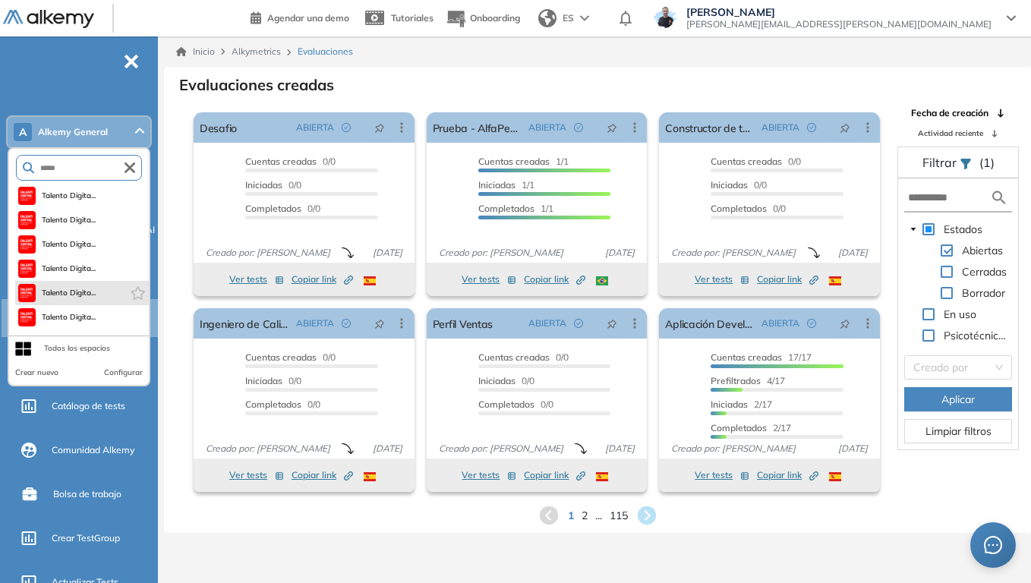
scroll to position [73, 0]
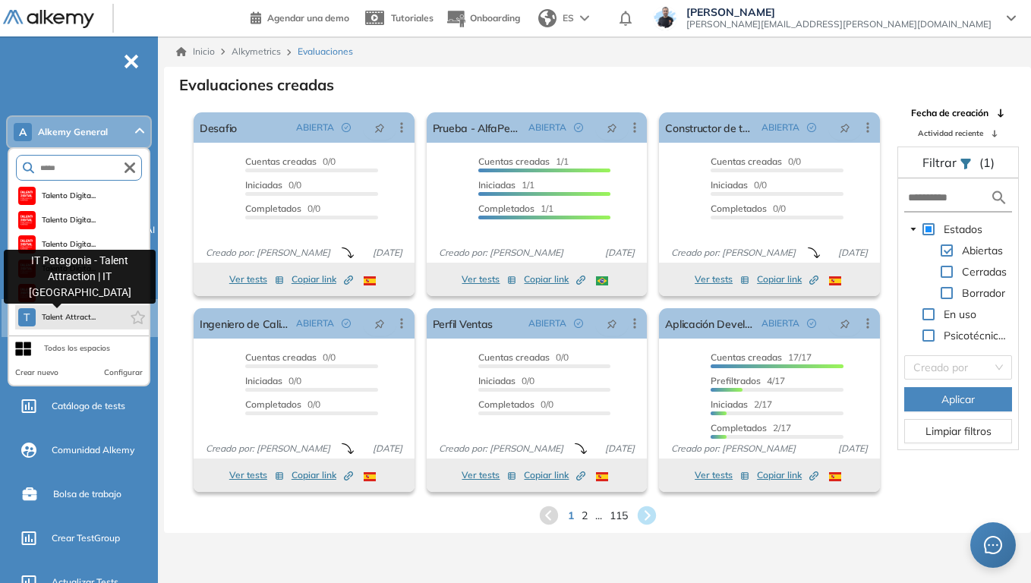
type input "*****"
click at [89, 316] on span "Talent Attract..." at bounding box center [69, 317] width 55 height 12
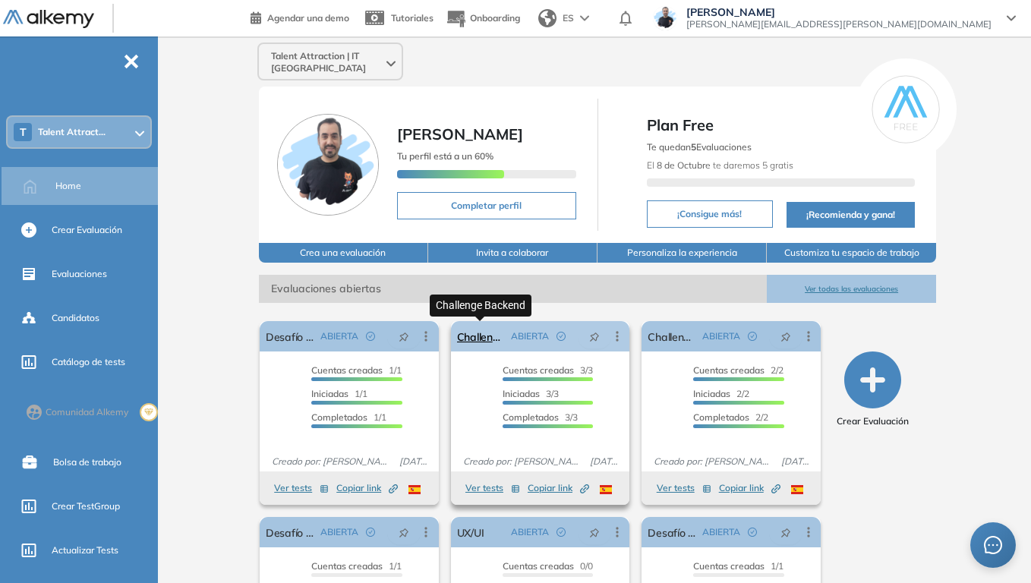
click at [487, 334] on link "Challenge Backend" at bounding box center [481, 336] width 49 height 30
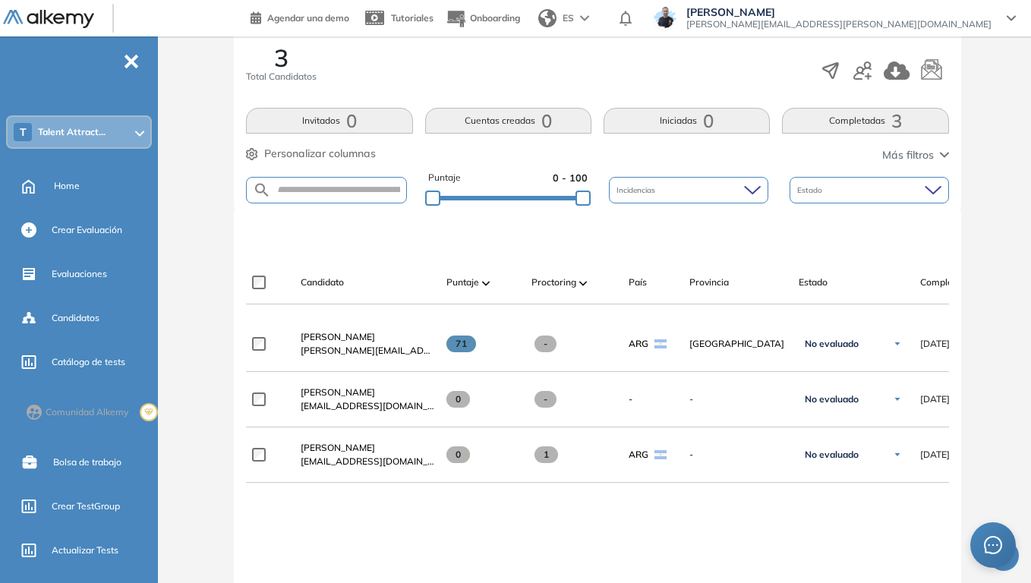
scroll to position [304, 0]
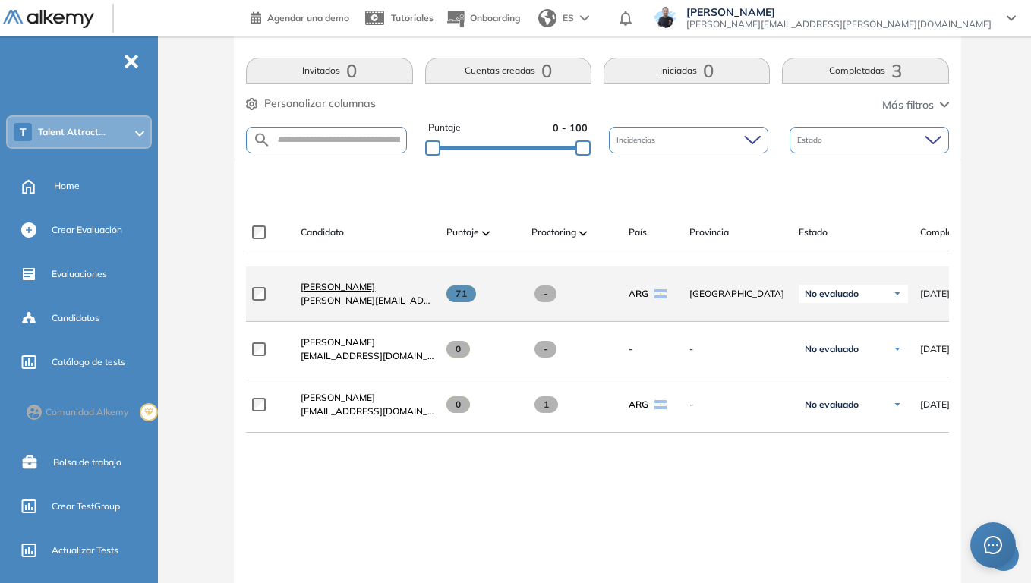
click at [339, 292] on span "[PERSON_NAME]" at bounding box center [338, 286] width 74 height 11
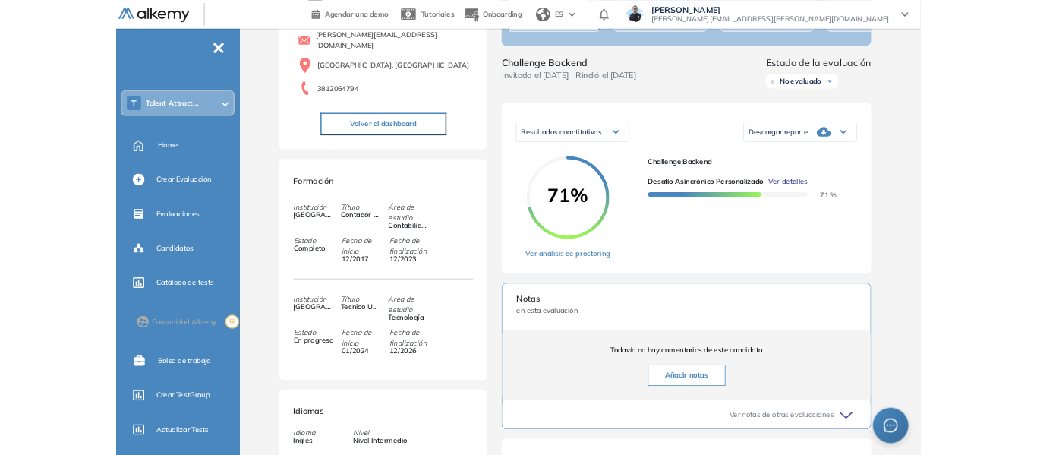
scroll to position [152, 0]
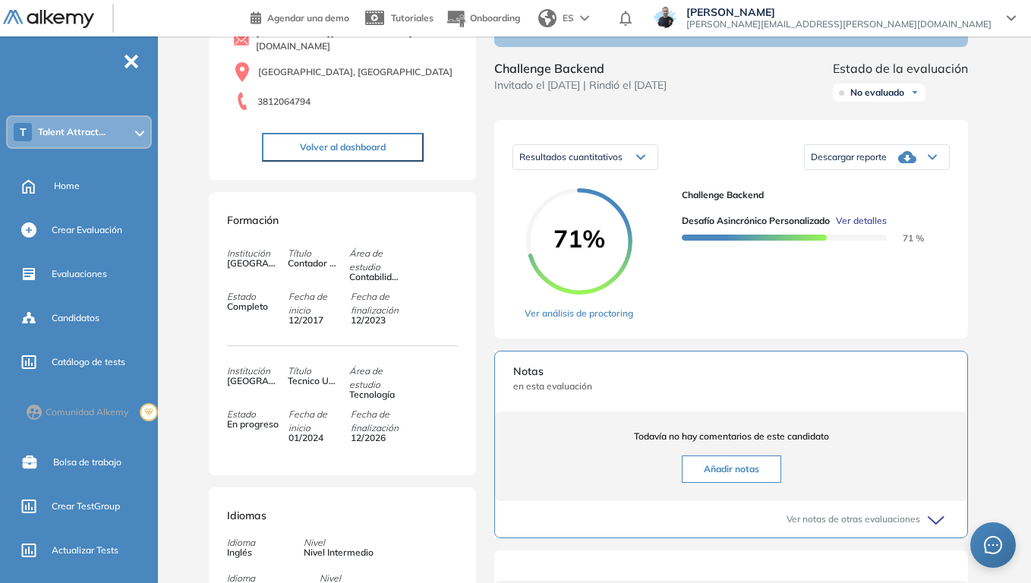
click at [882, 228] on span "Ver detalles" at bounding box center [861, 221] width 51 height 14
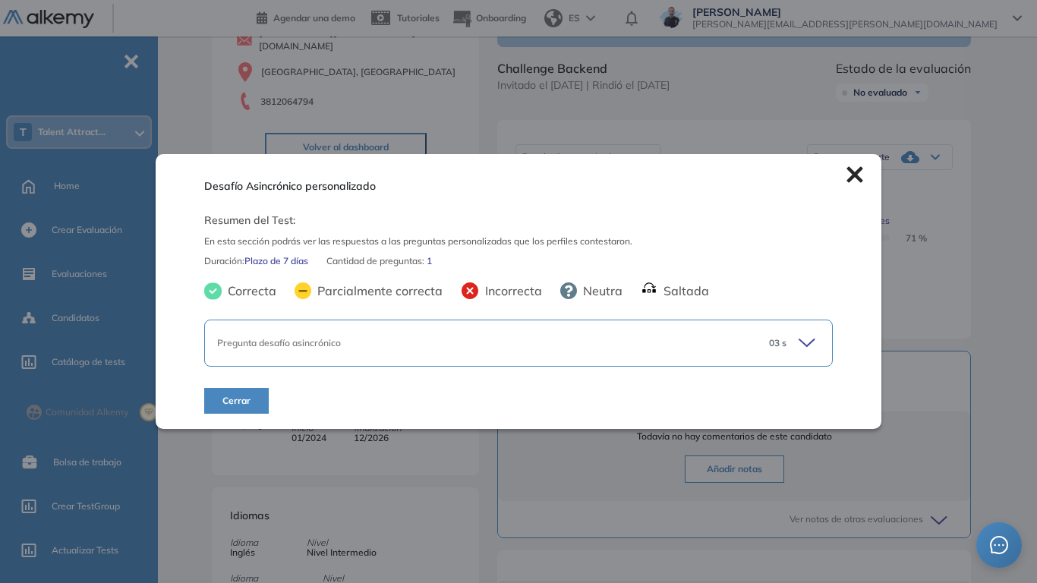
click at [814, 342] on icon at bounding box center [808, 342] width 21 height 21
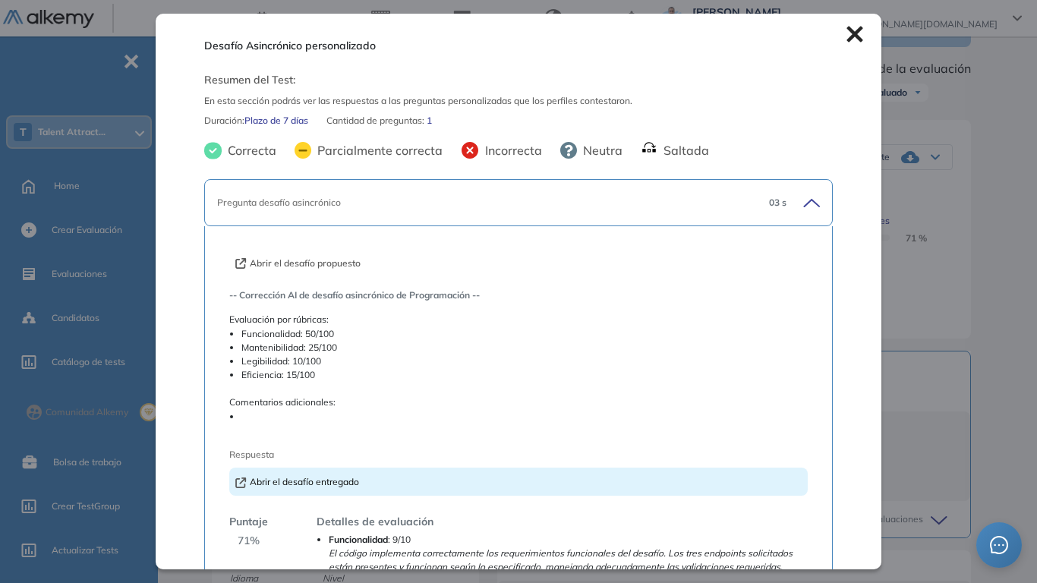
click at [331, 260] on button "Abrir el desafío propuesto" at bounding box center [297, 264] width 125 height 14
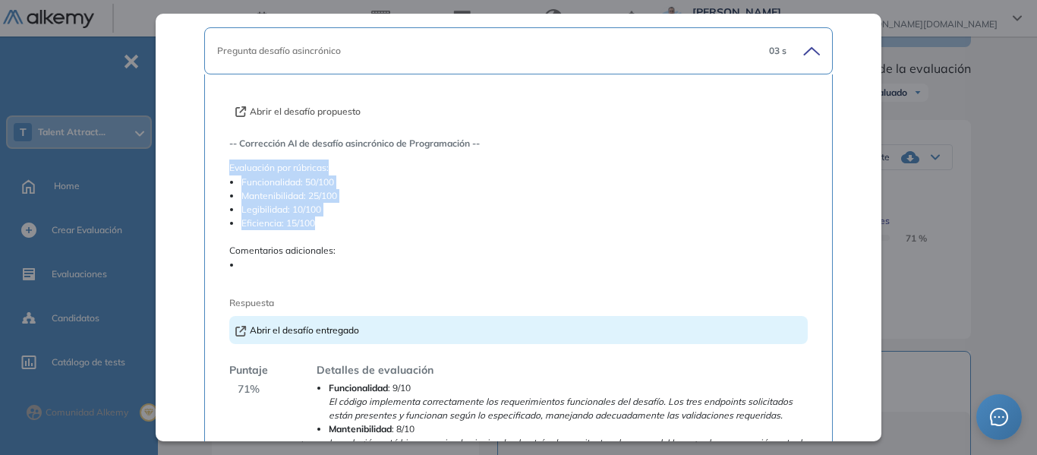
drag, startPoint x: 229, startPoint y: 164, endPoint x: 343, endPoint y: 223, distance: 128.3
click at [343, 223] on div "Evaluación por rúbricas: Funcionalidad: 50/100 Mantenibilidad: 25/100 Legibilid…" at bounding box center [518, 194] width 578 height 71
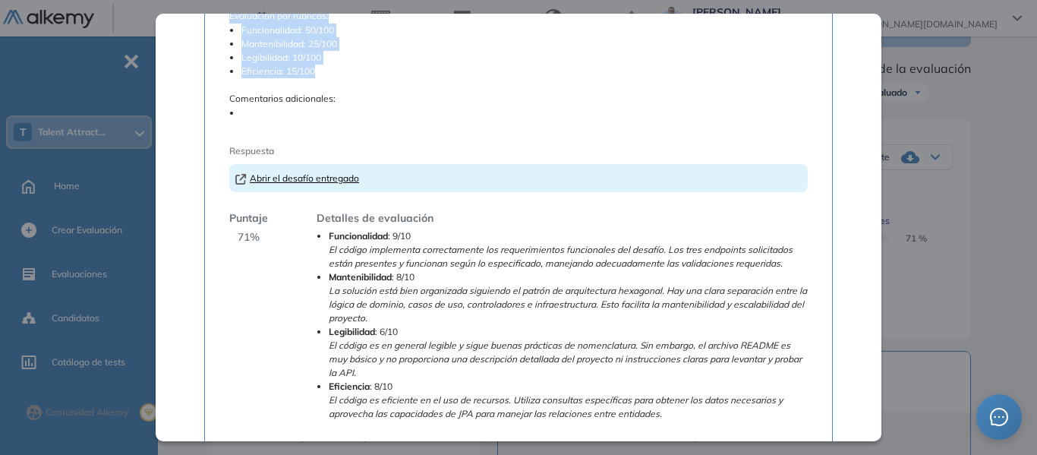
click at [321, 175] on link "Abrir el desafío entregado" at bounding box center [297, 177] width 124 height 11
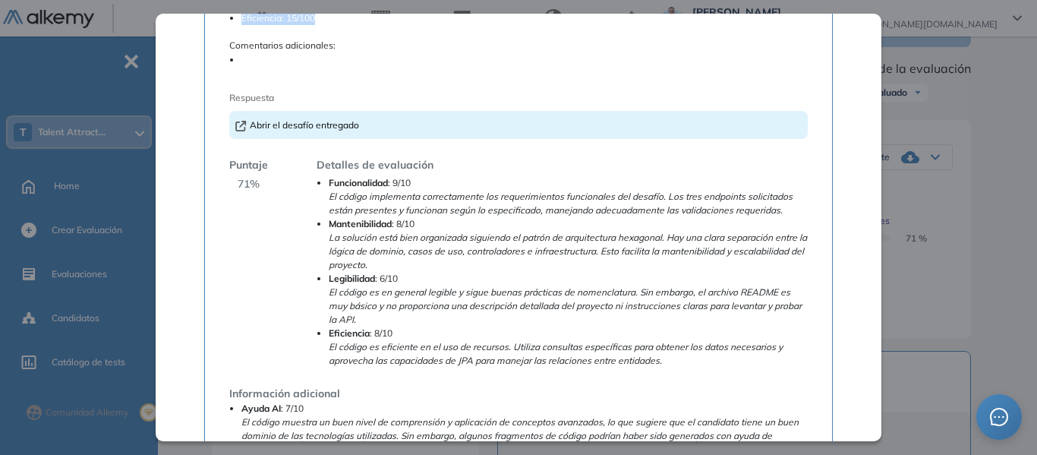
scroll to position [379, 0]
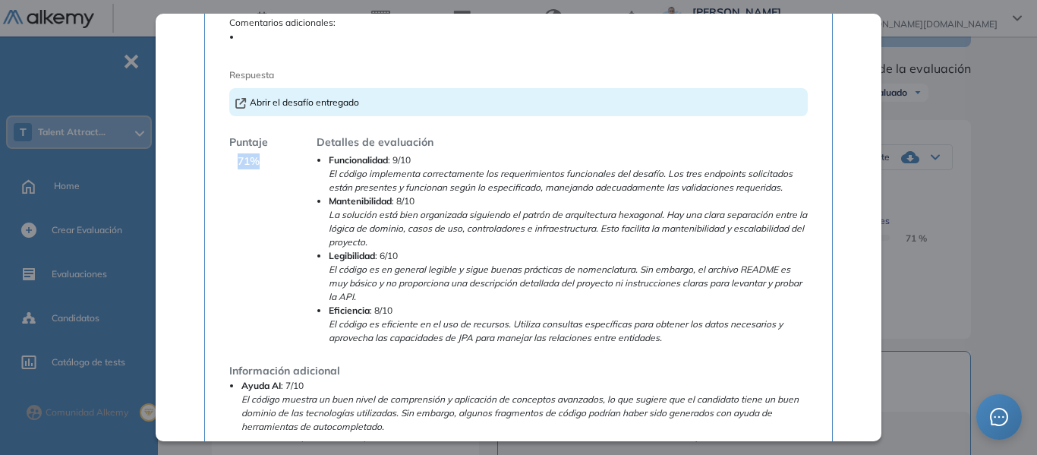
drag, startPoint x: 236, startPoint y: 157, endPoint x: 257, endPoint y: 157, distance: 21.3
click at [257, 157] on span "71 %" at bounding box center [249, 161] width 22 height 16
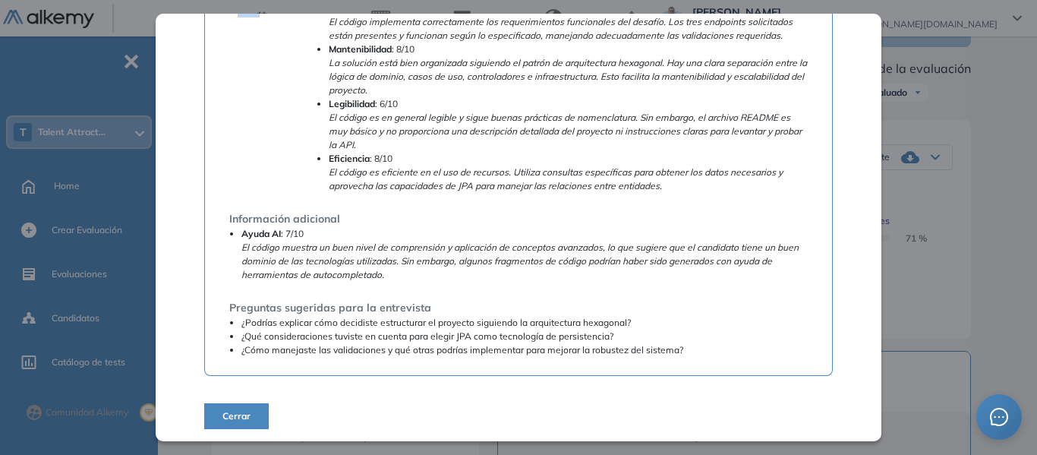
scroll to position [534, 0]
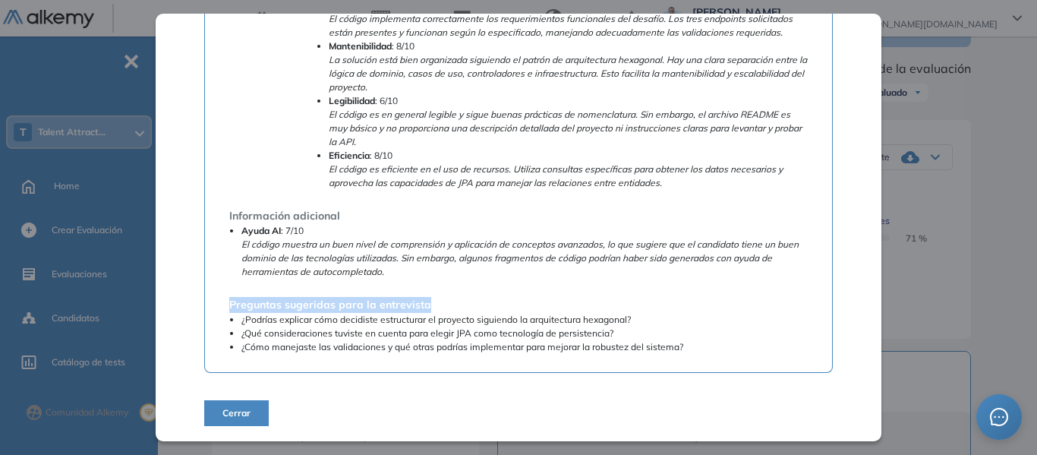
drag, startPoint x: 277, startPoint y: 306, endPoint x: 448, endPoint y: 305, distance: 170.8
click at [448, 305] on div "Preguntas sugeridas para la entrevista ¿Podrías explicar cómo decidiste estruct…" at bounding box center [518, 325] width 578 height 57
click at [464, 344] on li "¿Cómo manejaste las validaciones y qué otras podrías implementar para mejorar l…" at bounding box center [524, 347] width 566 height 14
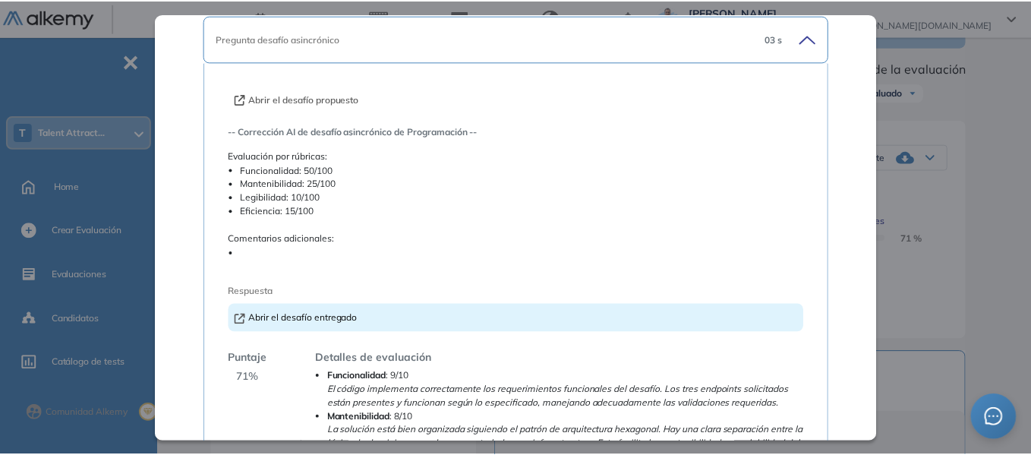
scroll to position [0, 0]
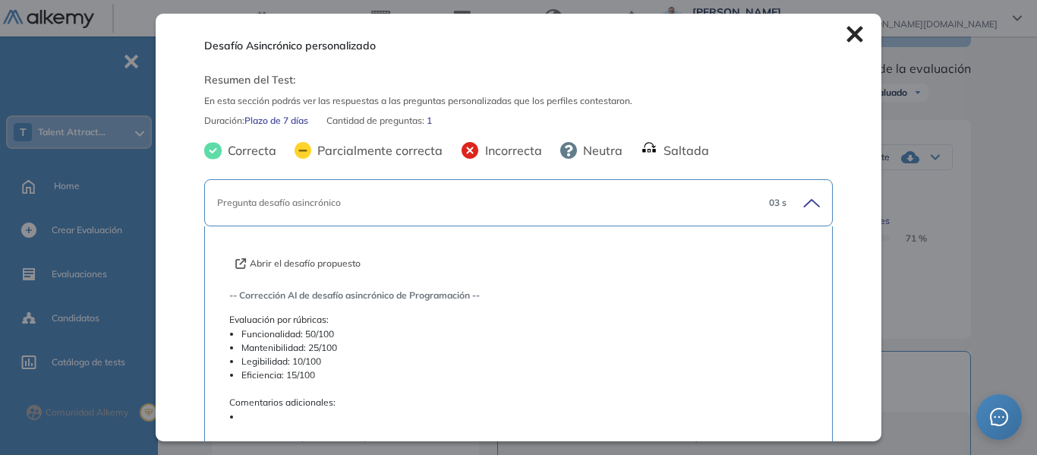
drag, startPoint x: 843, startPoint y: 37, endPoint x: 257, endPoint y: 141, distance: 595.8
click at [846, 37] on icon at bounding box center [854, 34] width 17 height 17
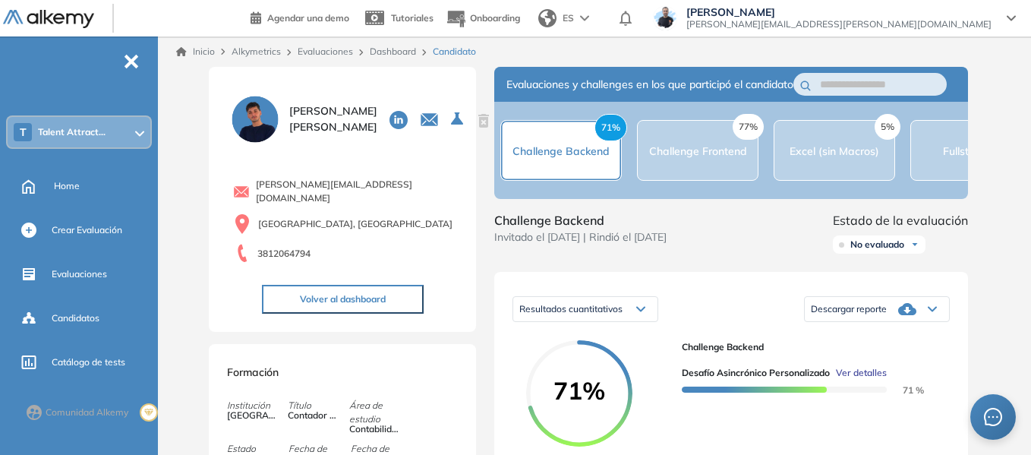
drag, startPoint x: 74, startPoint y: 187, endPoint x: 228, endPoint y: 11, distance: 234.0
click at [74, 187] on span "Home" at bounding box center [67, 186] width 26 height 14
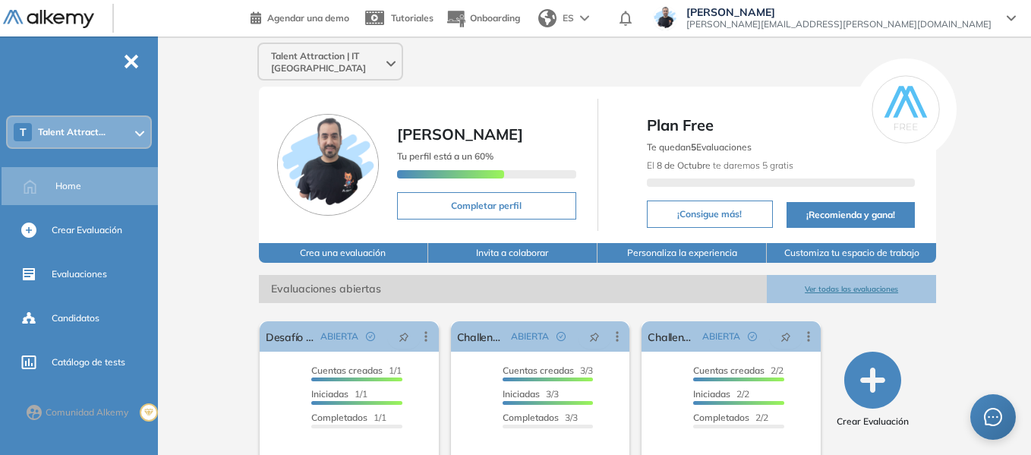
click at [95, 123] on div "T Talent Attract..." at bounding box center [79, 132] width 143 height 30
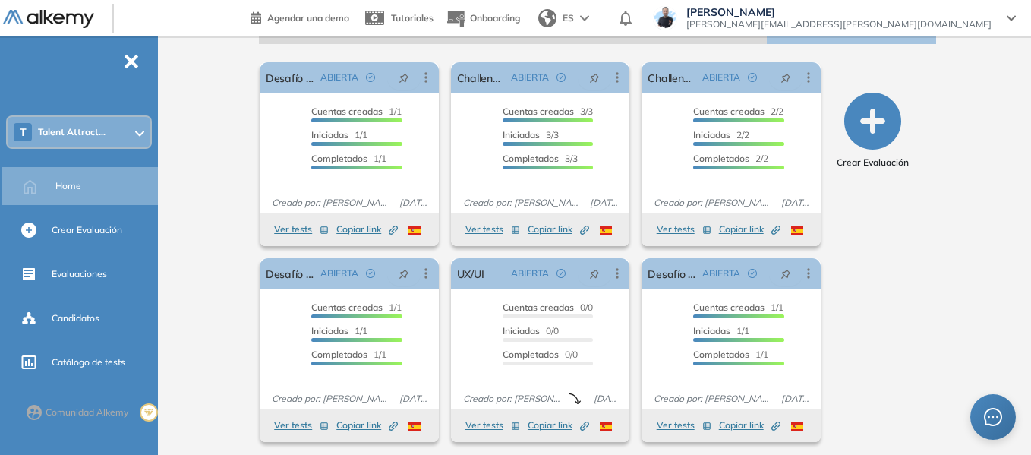
scroll to position [264, 0]
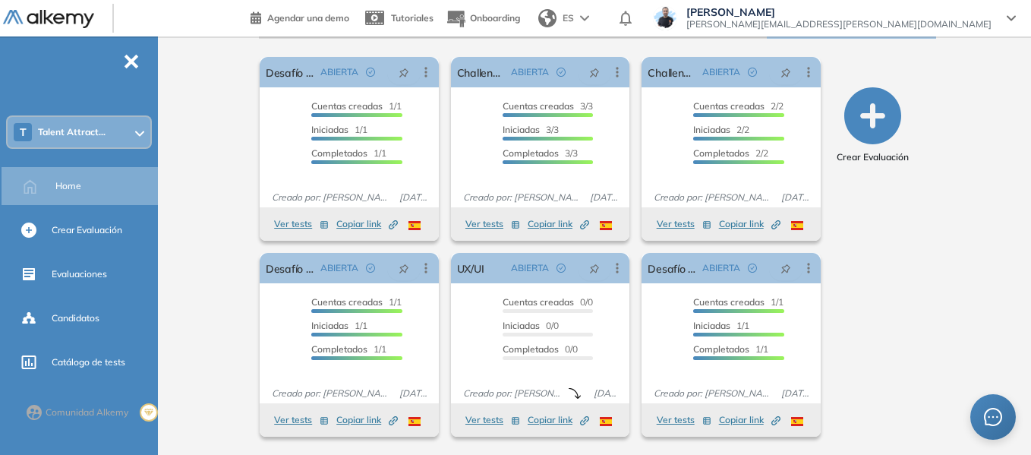
click at [108, 128] on div "T Talent Attract..." at bounding box center [79, 132] width 143 height 30
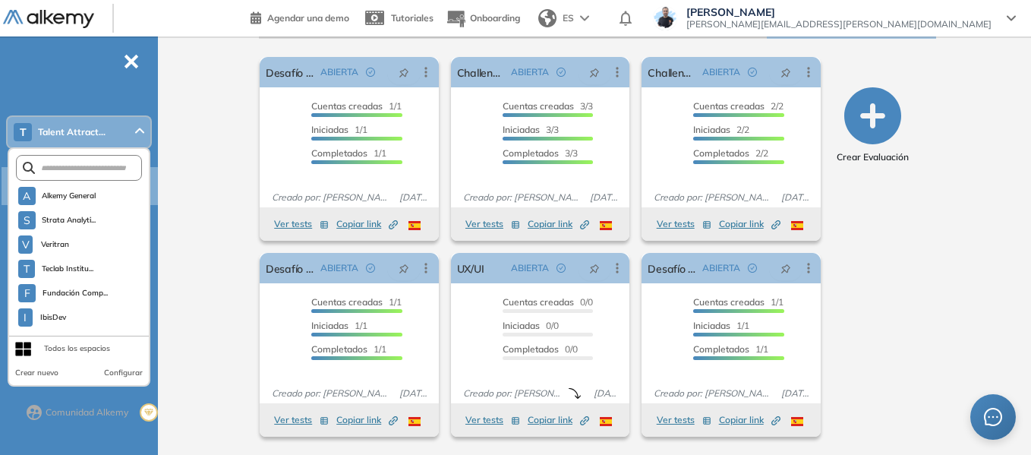
scroll to position [4351, 0]
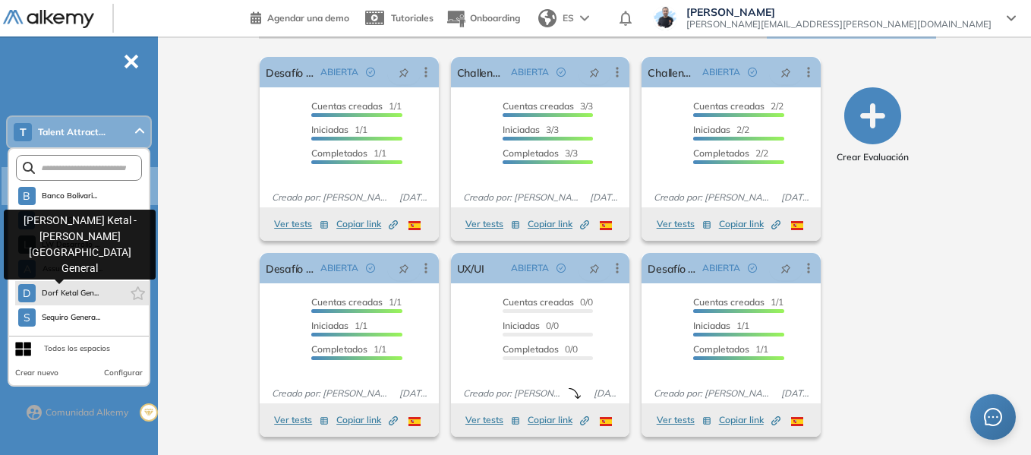
click at [33, 289] on div "D" at bounding box center [26, 293] width 17 height 18
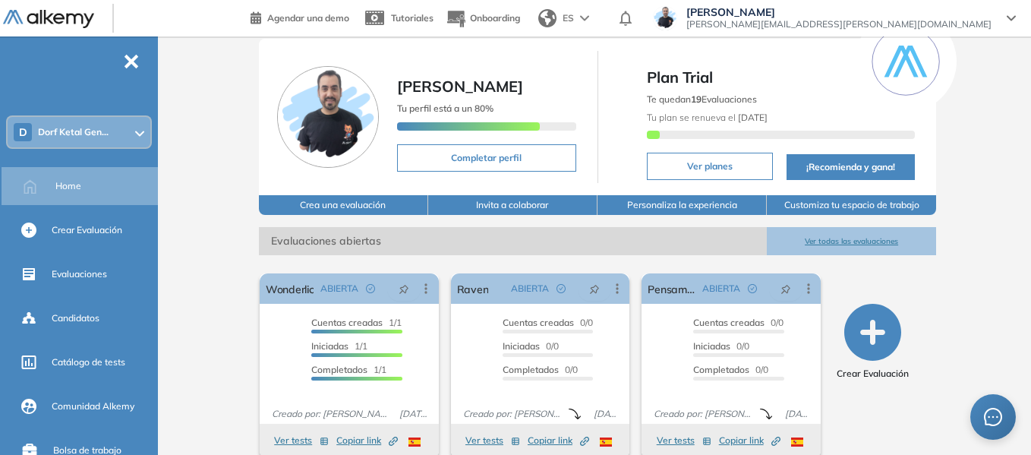
scroll to position [58, 0]
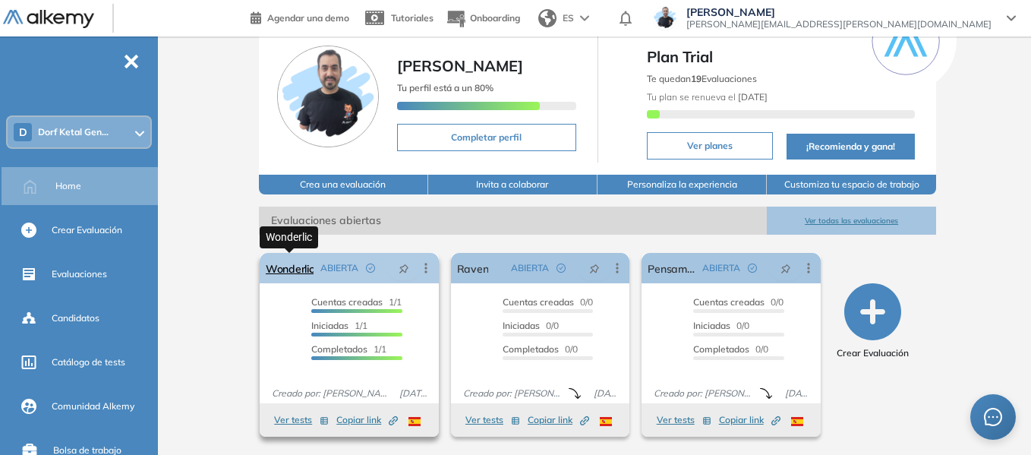
click at [287, 269] on link "Wonderlic" at bounding box center [290, 268] width 49 height 30
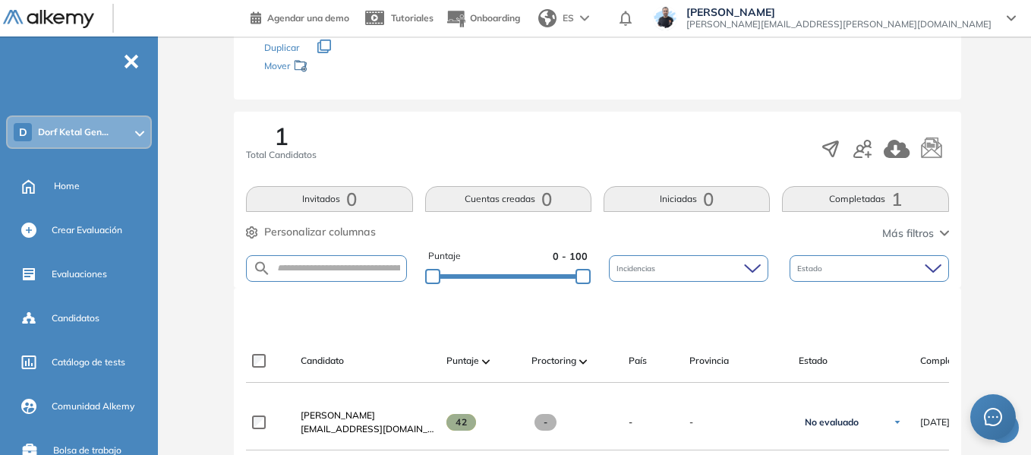
scroll to position [191, 0]
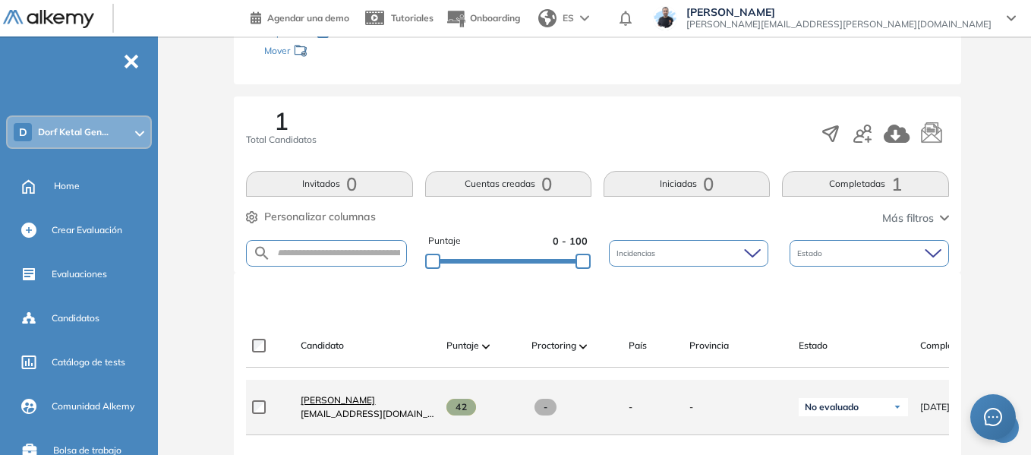
click at [349, 405] on span "[PERSON_NAME]" at bounding box center [338, 399] width 74 height 11
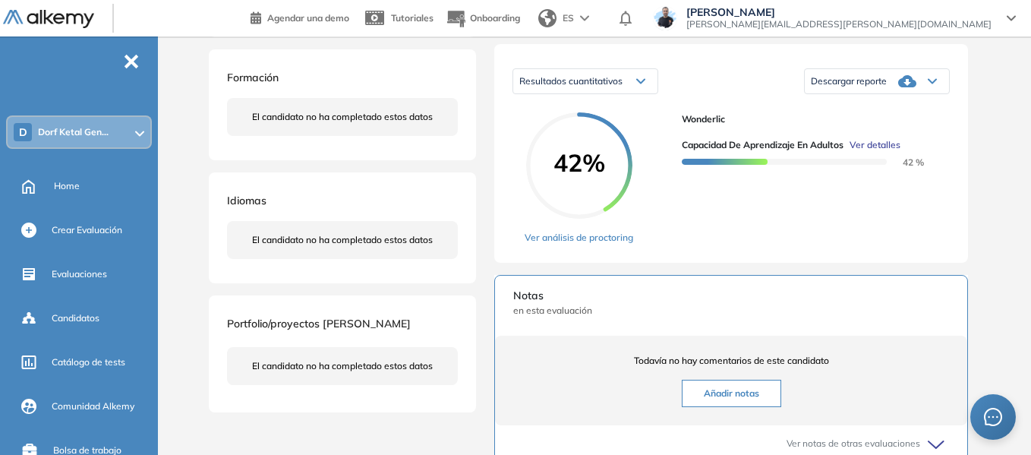
scroll to position [76, 0]
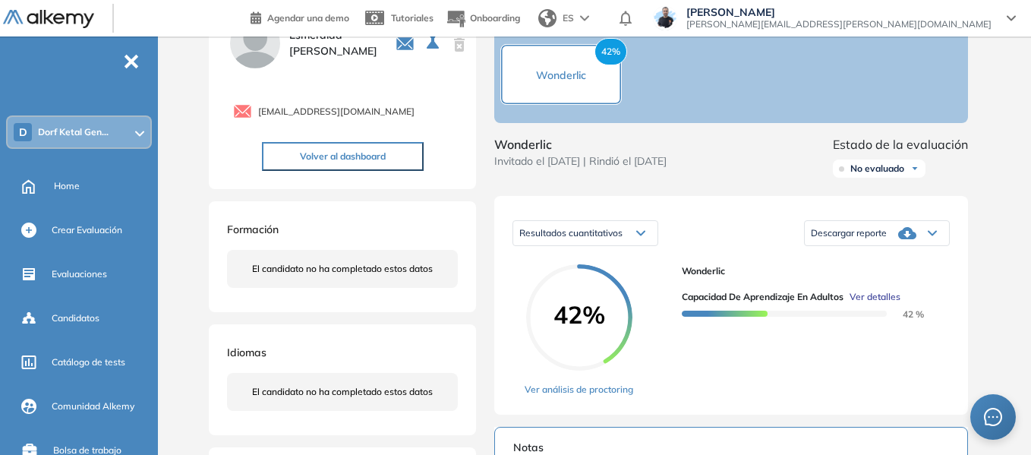
click at [912, 239] on icon at bounding box center [907, 233] width 18 height 12
click at [888, 286] on li "Descargar informe resumido" at bounding box center [867, 278] width 113 height 15
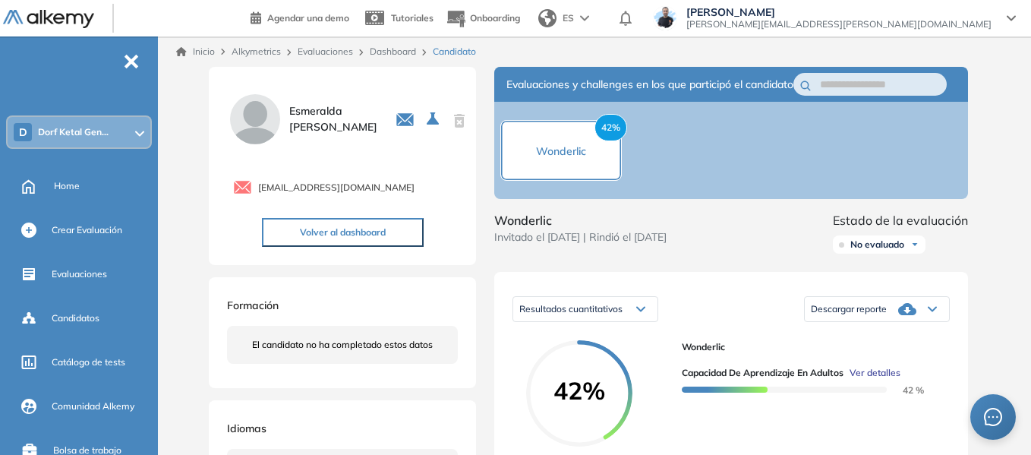
click at [94, 134] on span "Dorf Ketal Gen..." at bounding box center [73, 132] width 71 height 12
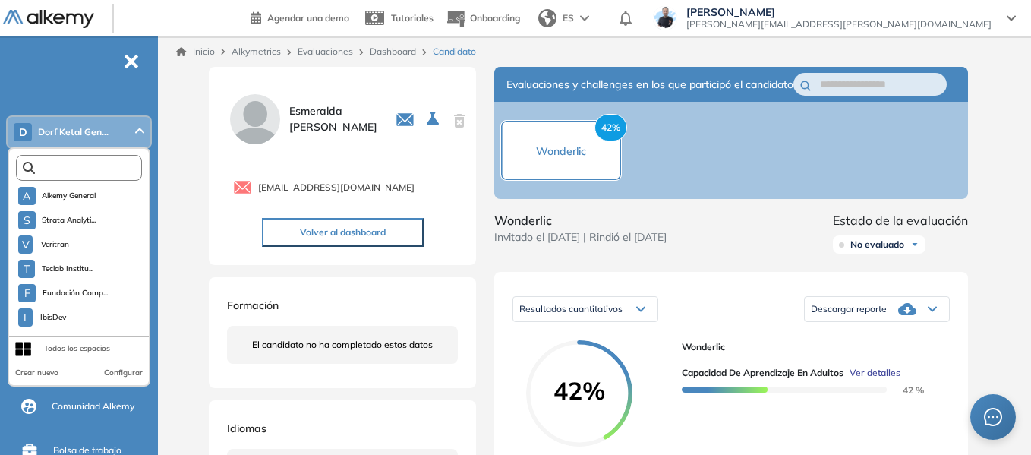
click at [90, 167] on input "text" at bounding box center [82, 167] width 95 height 11
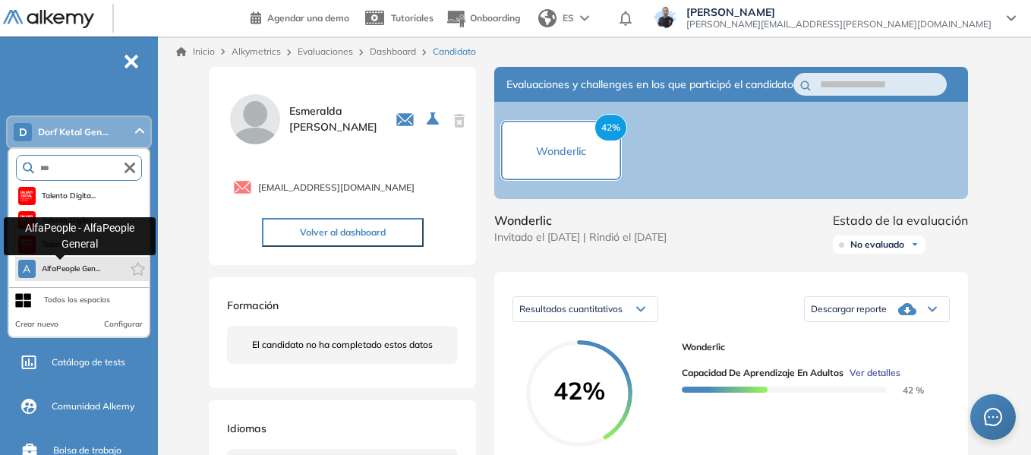
type input "***"
click at [79, 269] on span "AlfaPeople Gen..." at bounding box center [71, 269] width 59 height 12
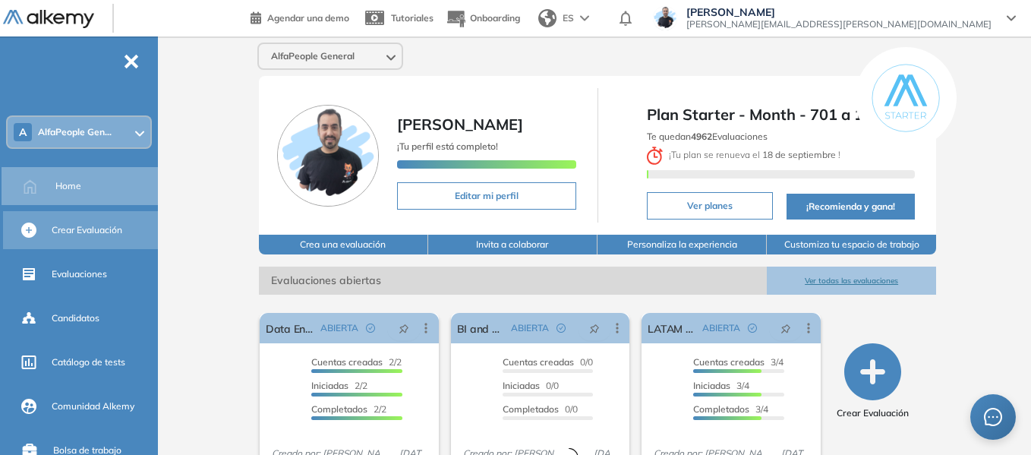
click at [91, 234] on span "Crear Evaluación" at bounding box center [87, 230] width 71 height 14
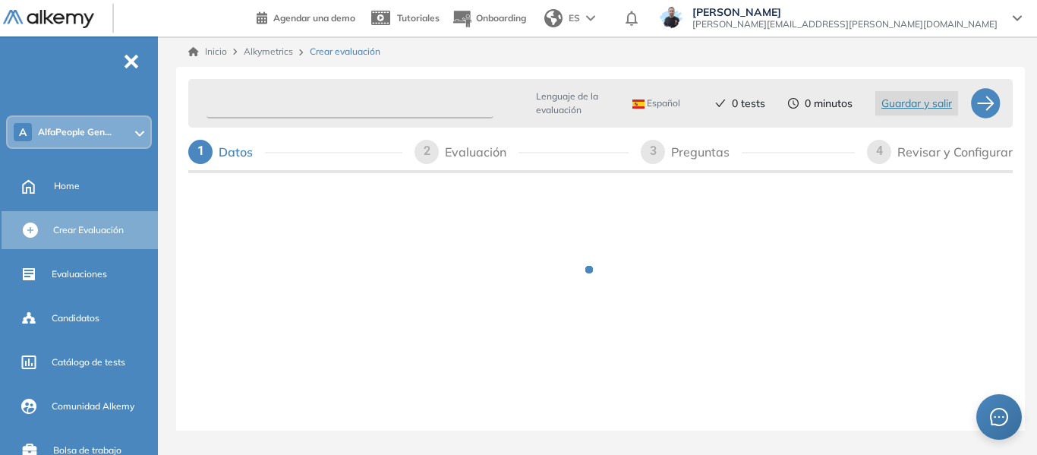
click at [324, 98] on input "text" at bounding box center [349, 104] width 287 height 30
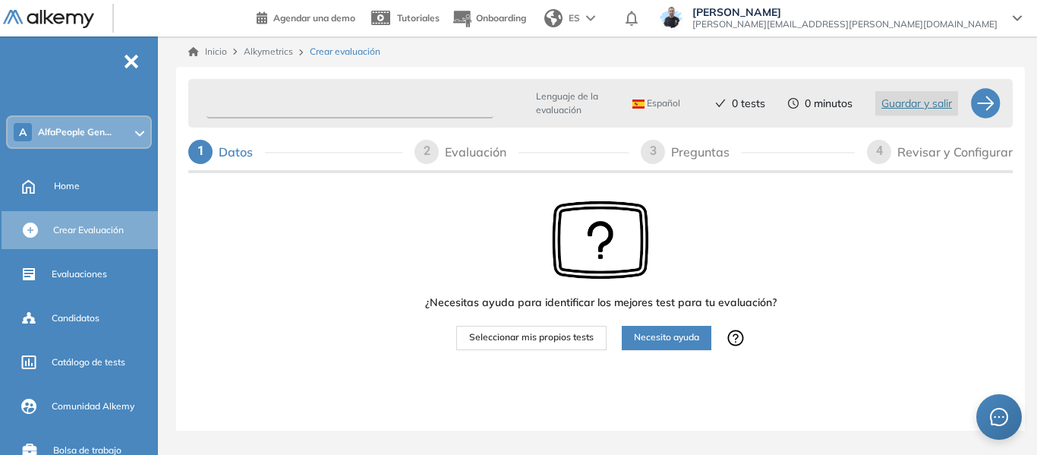
paste input "**********"
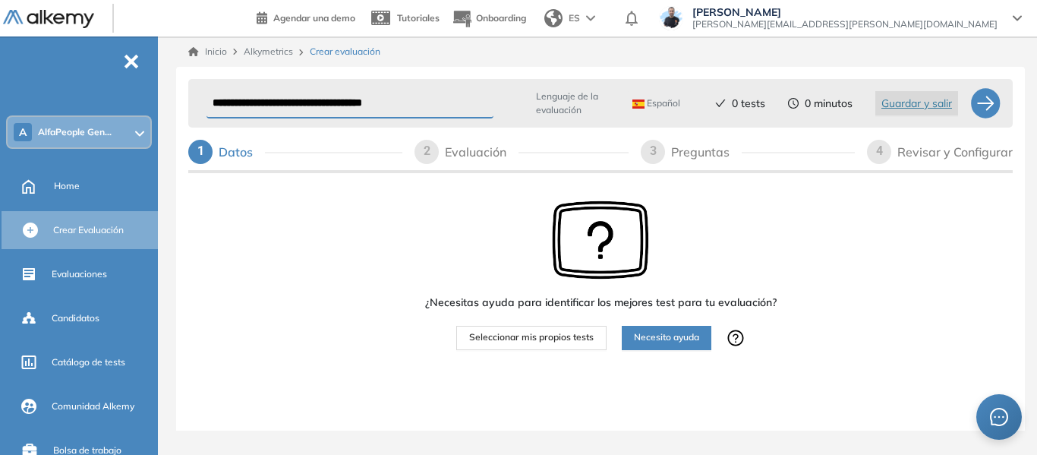
type input "**********"
click at [637, 104] on img at bounding box center [638, 103] width 12 height 9
click at [657, 191] on li "Portugués" at bounding box center [660, 190] width 55 height 15
click at [553, 337] on span "Seleccionar mis propios tests" at bounding box center [531, 337] width 124 height 14
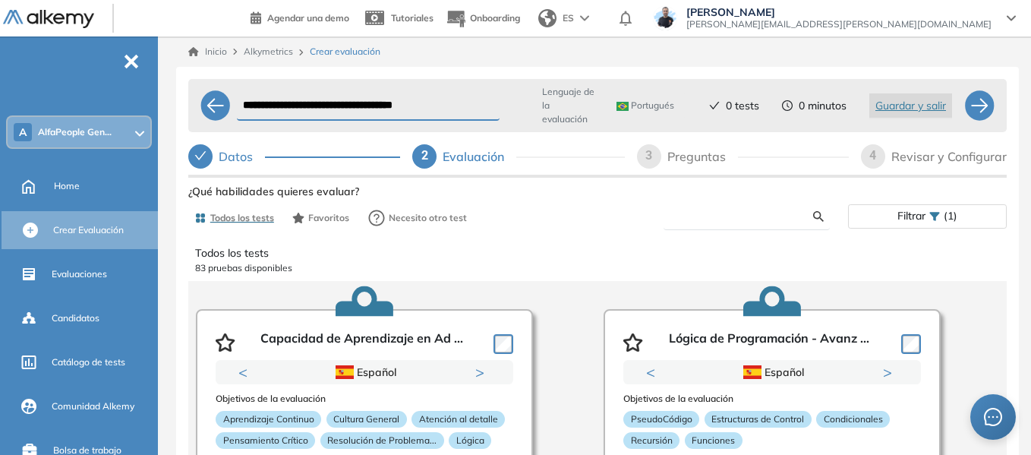
click at [706, 216] on input "text" at bounding box center [744, 216] width 137 height 14
paste input "**********"
type input "**********"
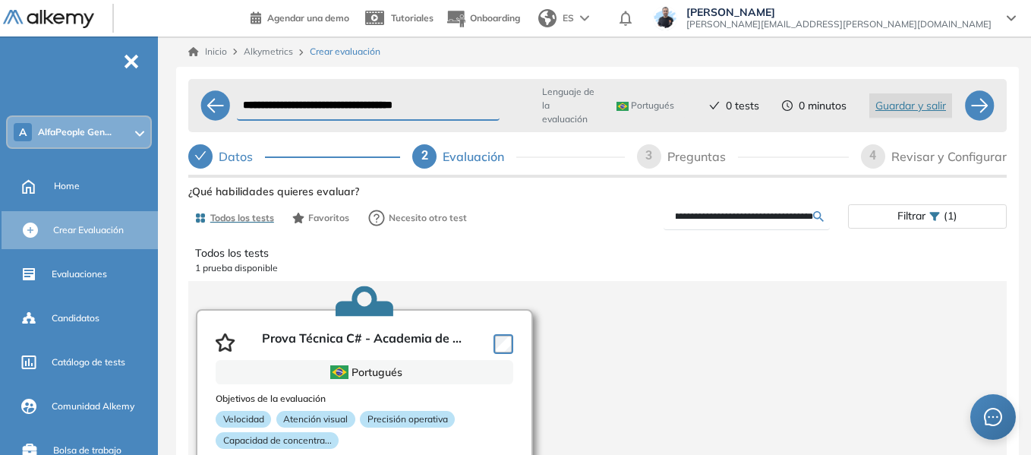
scroll to position [0, 0]
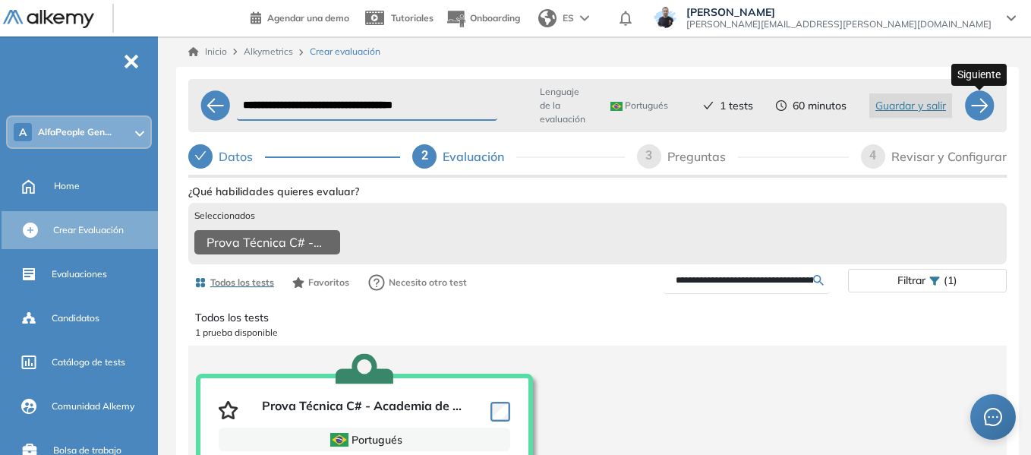
click at [978, 108] on div at bounding box center [979, 105] width 30 height 30
select select "*****"
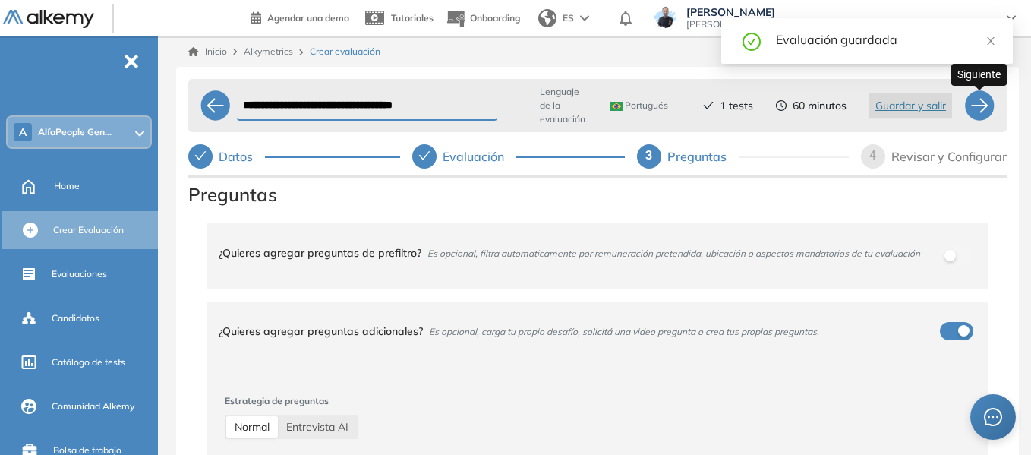
click at [978, 107] on div at bounding box center [979, 105] width 30 height 30
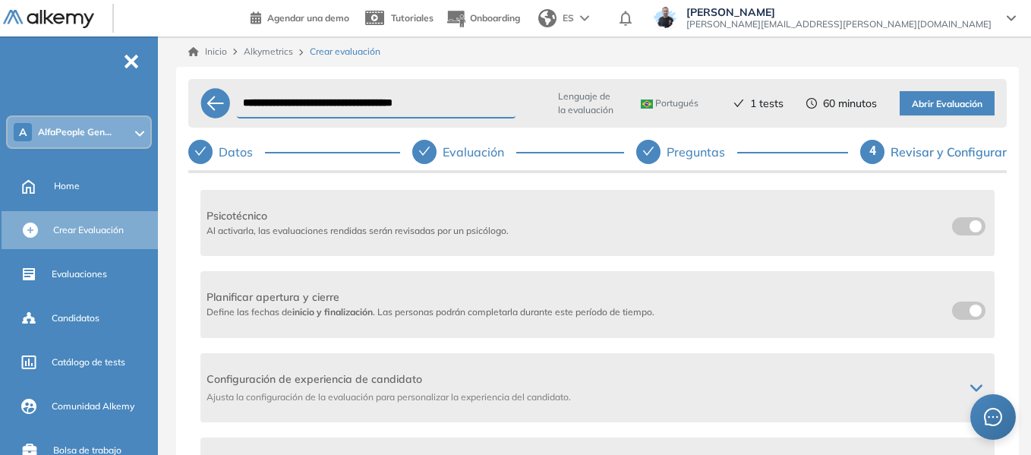
scroll to position [376, 0]
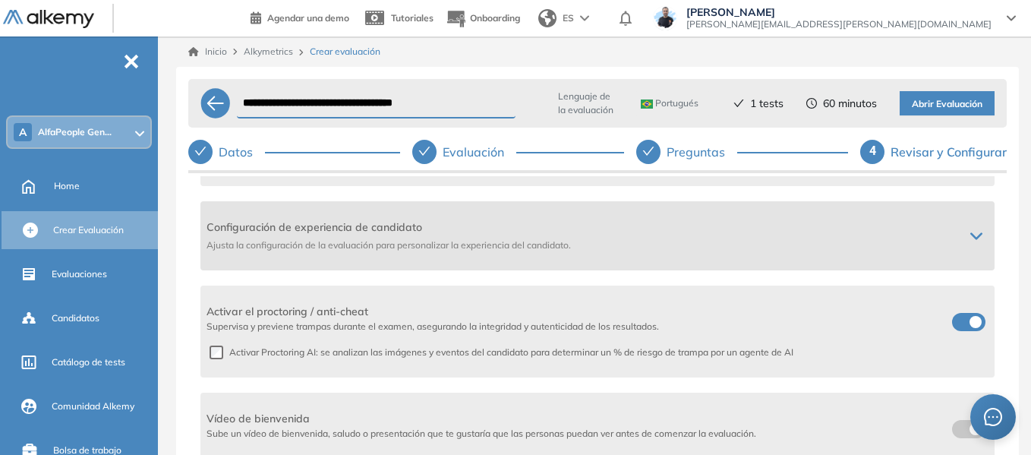
click at [970, 231] on icon at bounding box center [976, 236] width 12 height 12
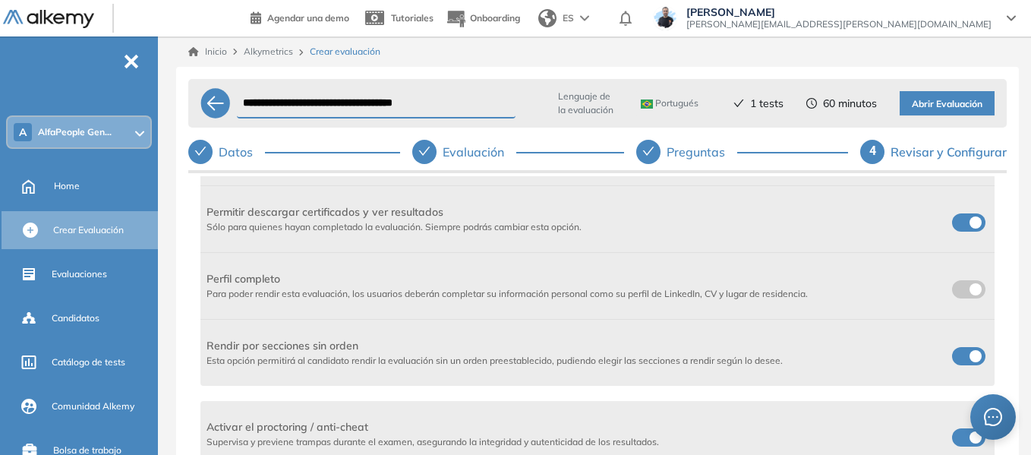
scroll to position [452, 0]
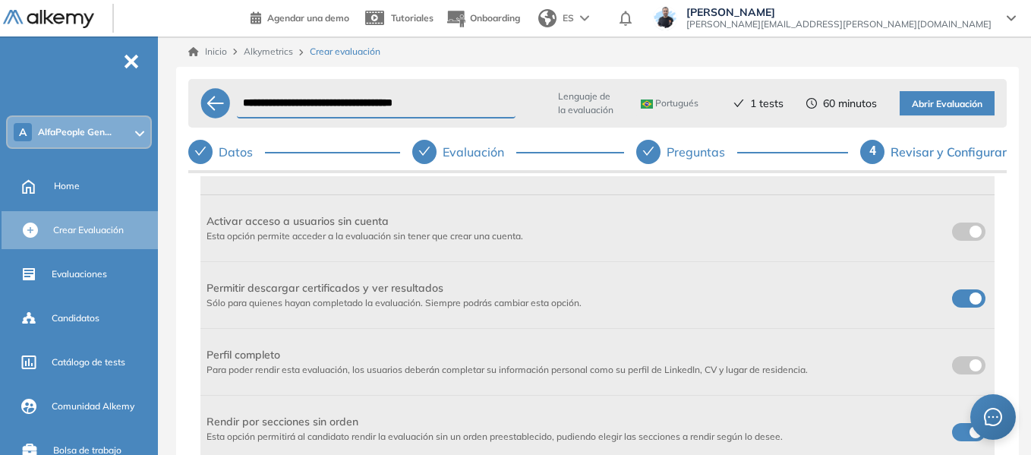
click at [965, 224] on label at bounding box center [968, 231] width 33 height 18
click at [964, 301] on span at bounding box center [958, 295] width 12 height 12
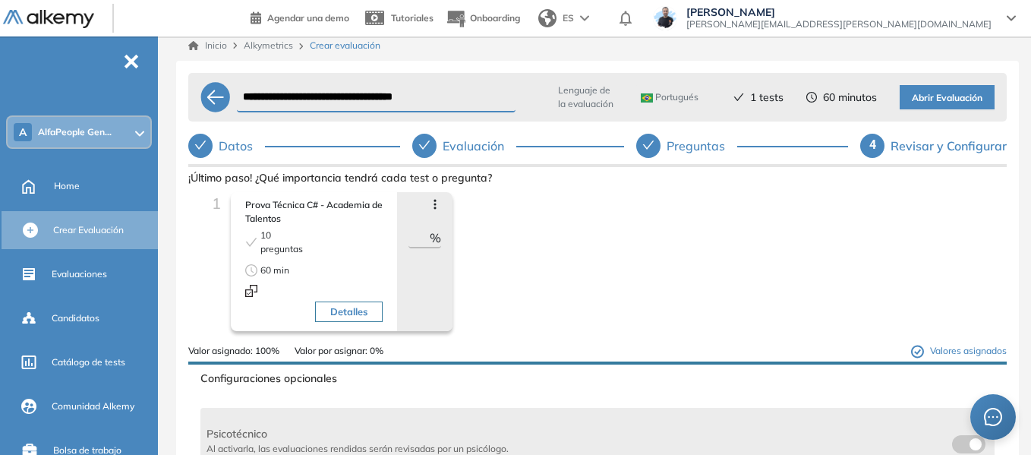
scroll to position [0, 0]
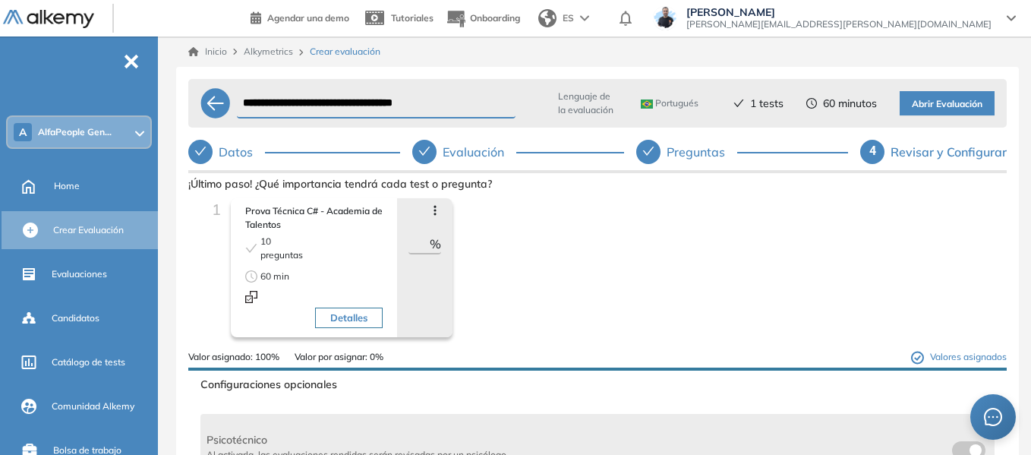
click at [938, 101] on span "Abrir Evaluación" at bounding box center [947, 104] width 71 height 14
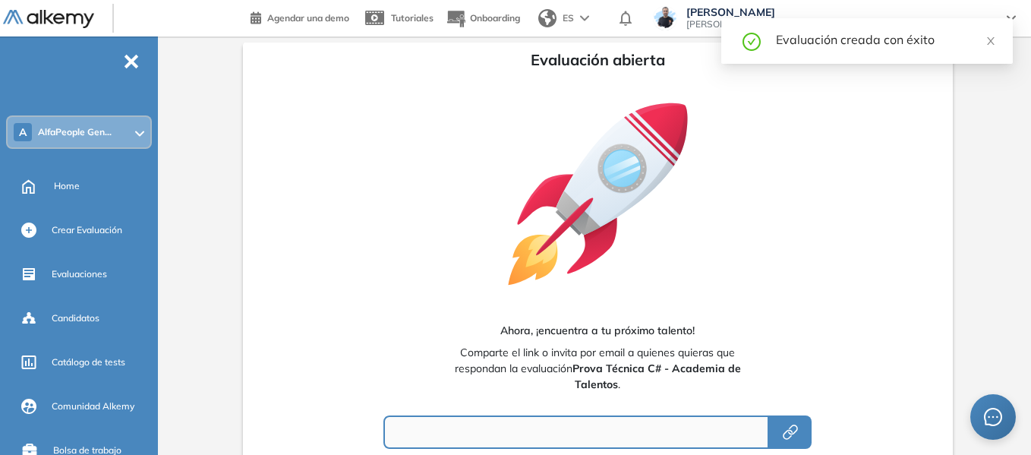
type input "**********"
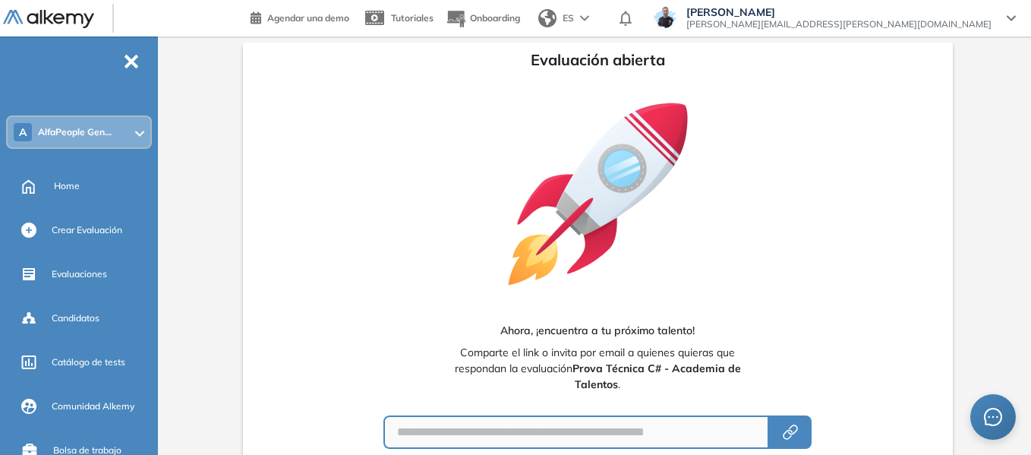
click at [107, 139] on div "A AlfaPeople Gen..." at bounding box center [79, 132] width 143 height 30
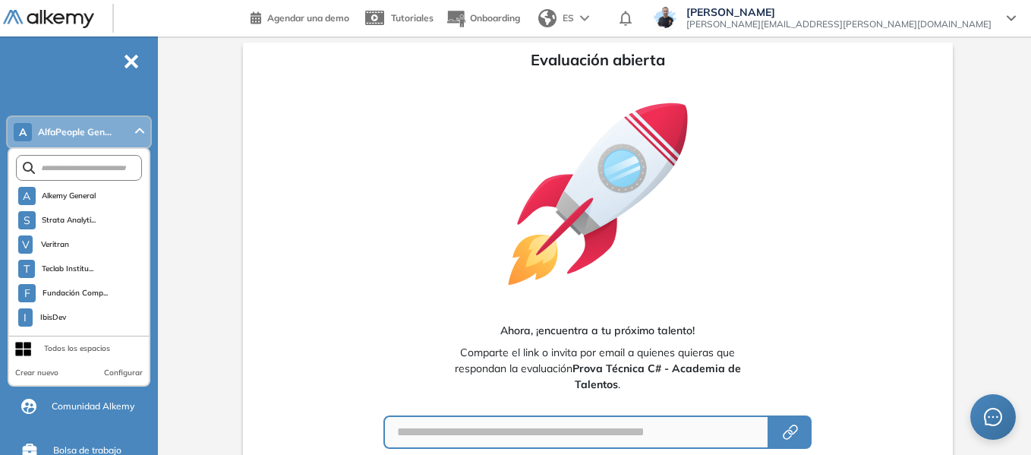
click at [197, 188] on div "**********" at bounding box center [597, 311] width 867 height 550
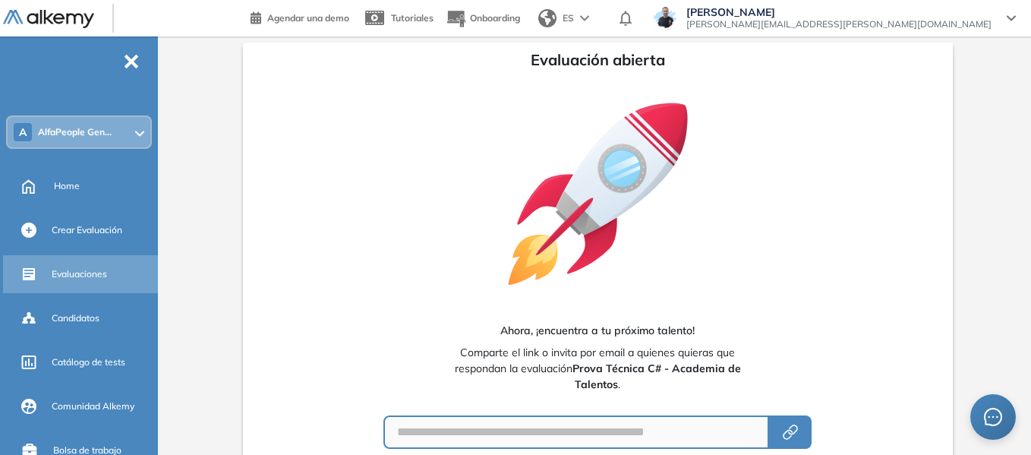
click at [91, 268] on span "Evaluaciones" at bounding box center [79, 274] width 55 height 14
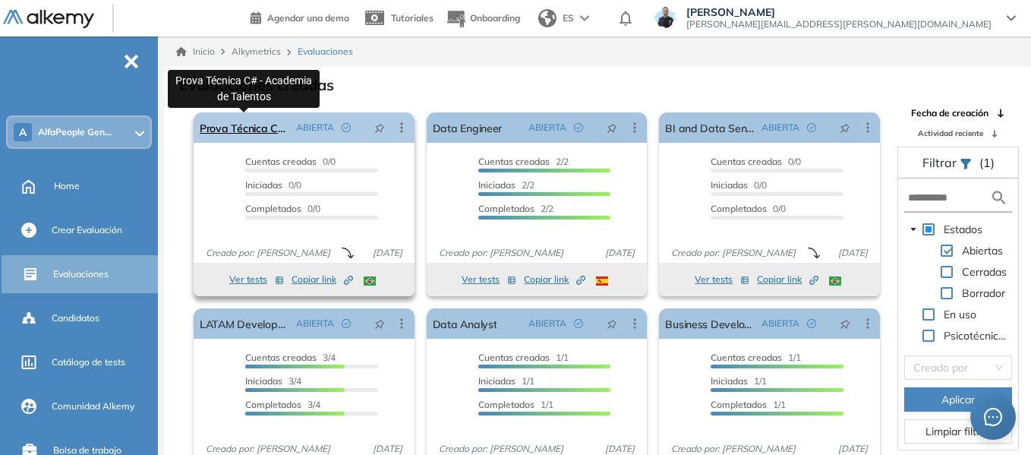
click at [246, 129] on link "Prova Técnica C# - Academia de Talentos" at bounding box center [245, 127] width 90 height 30
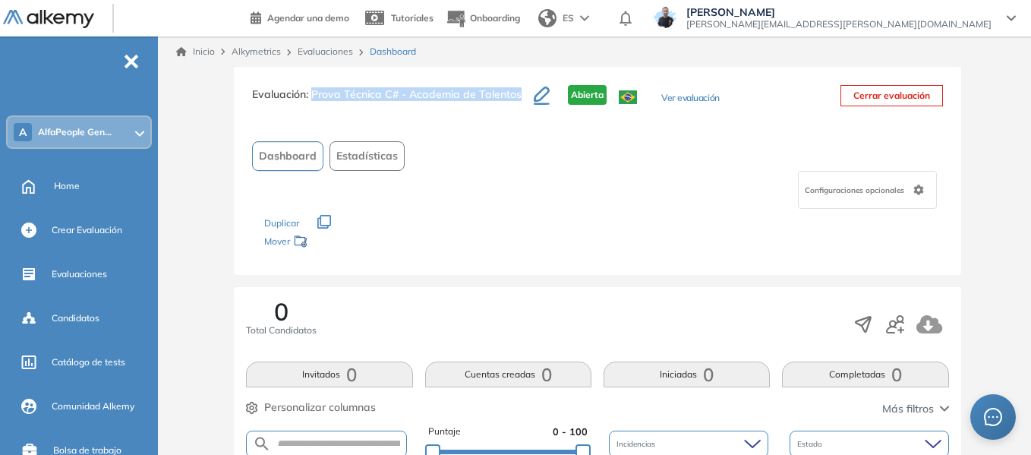
drag, startPoint x: 313, startPoint y: 93, endPoint x: 521, endPoint y: 96, distance: 208.8
click at [521, 96] on h3 "Evaluación : Prova Técnica C# - Academia de Talentos" at bounding box center [393, 101] width 282 height 32
copy span "Prova Técnica C# - Academia de Talentos"
click at [892, 329] on icon "button" at bounding box center [895, 324] width 18 height 18
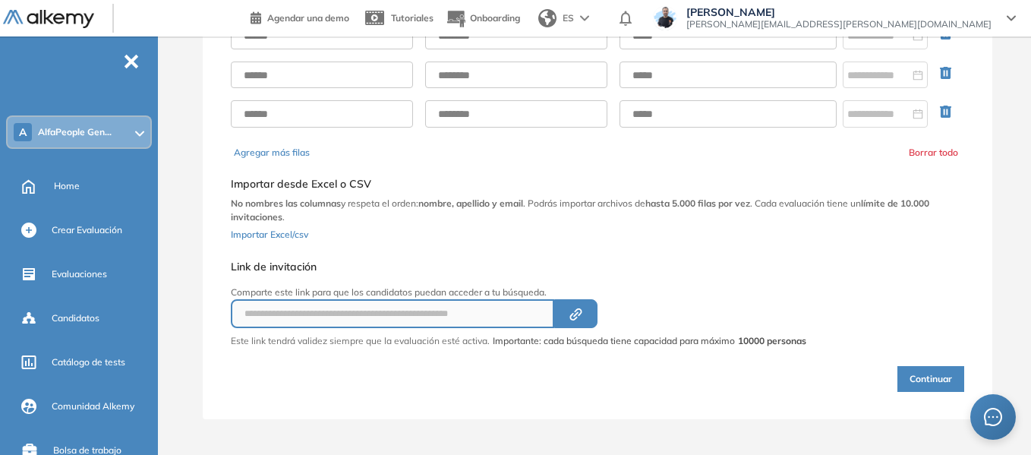
scroll to position [133, 0]
click at [568, 314] on button "Created by potrace 1.16, written by [PERSON_NAME] [DATE]-[DATE]" at bounding box center [575, 312] width 43 height 29
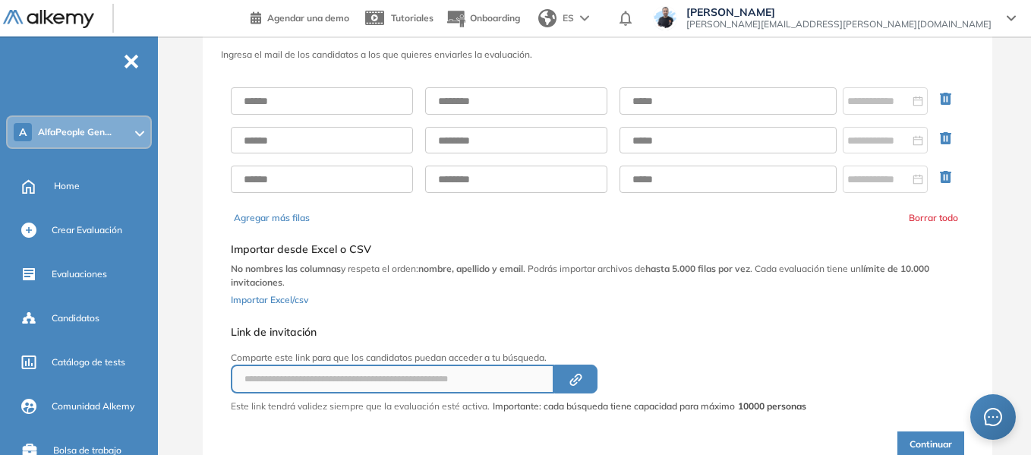
scroll to position [0, 0]
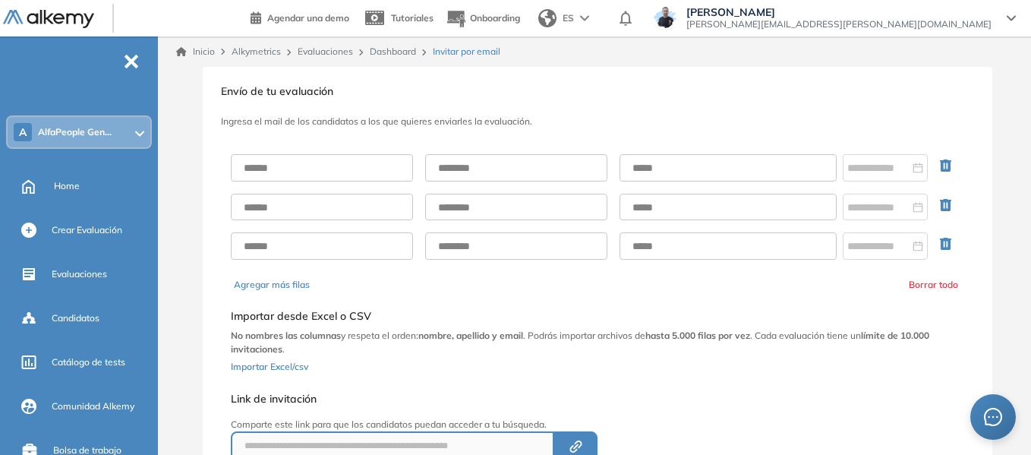
click at [324, 53] on link "Evaluaciones" at bounding box center [325, 51] width 55 height 11
